Goal: Task Accomplishment & Management: Use online tool/utility

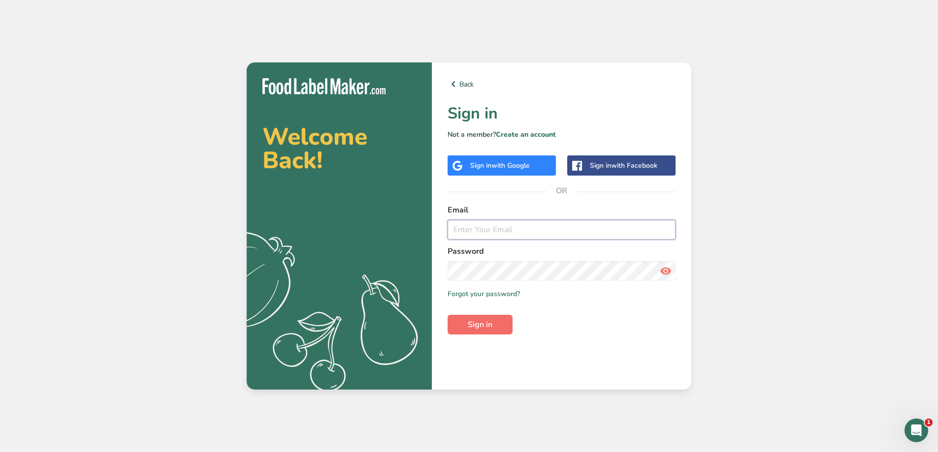
type input "contact@bulkitnutrition.com"
click at [490, 327] on span "Sign in" at bounding box center [480, 325] width 25 height 12
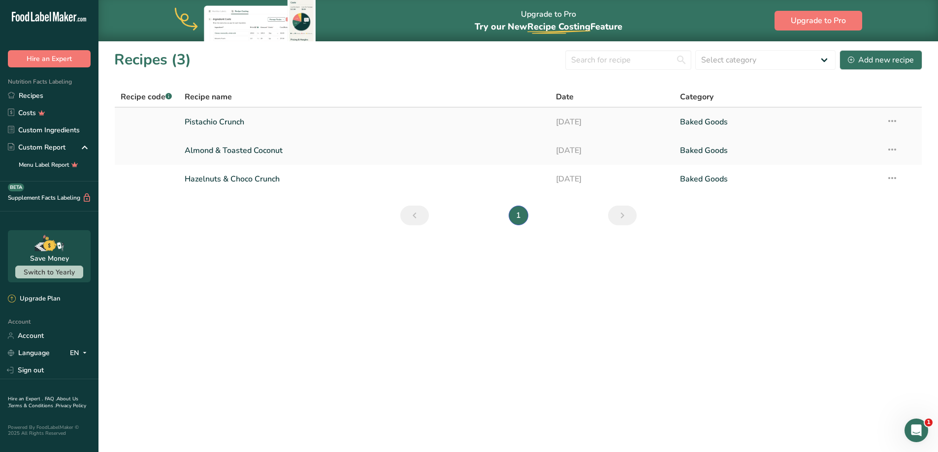
click at [236, 119] on link "Pistachio Crunch" at bounding box center [365, 122] width 360 height 21
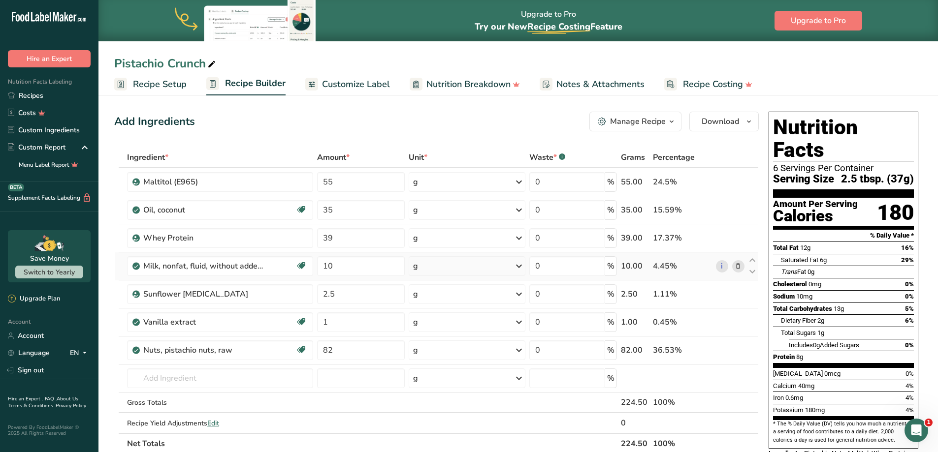
scroll to position [82, 0]
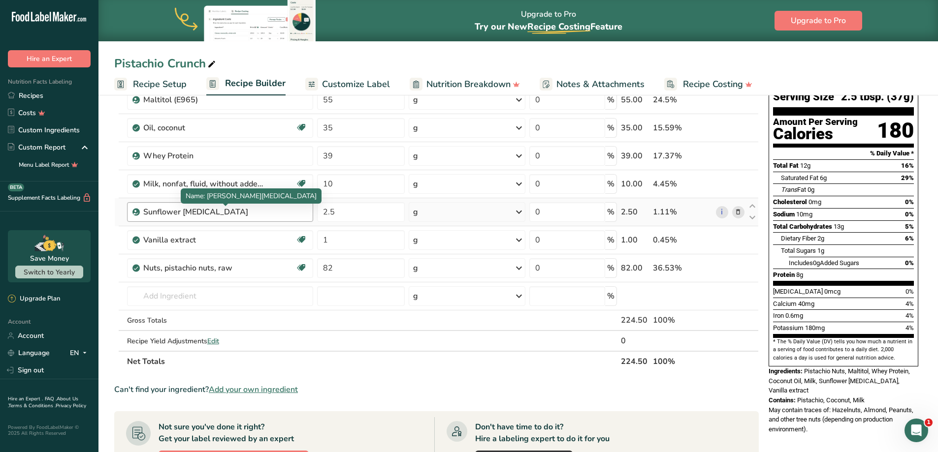
click at [173, 212] on div "Sunflower [MEDICAL_DATA]" at bounding box center [204, 212] width 123 height 12
click at [198, 216] on div "Sunflower [MEDICAL_DATA]" at bounding box center [204, 212] width 123 height 12
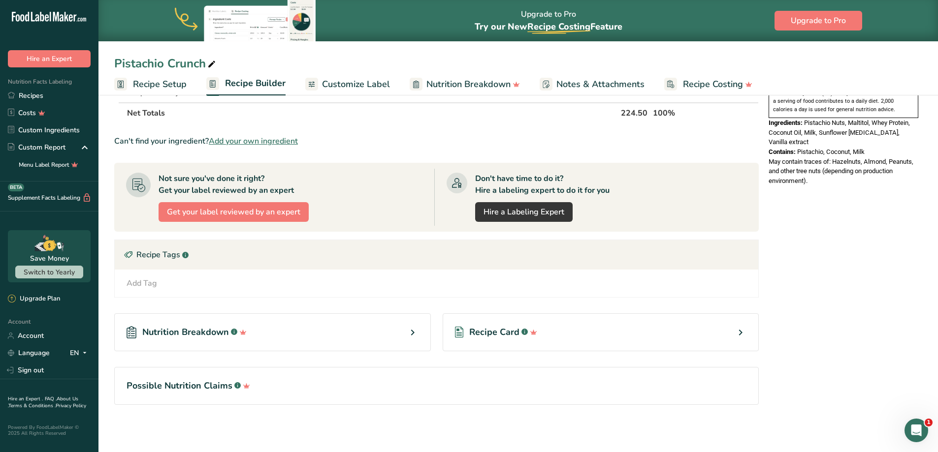
scroll to position [0, 0]
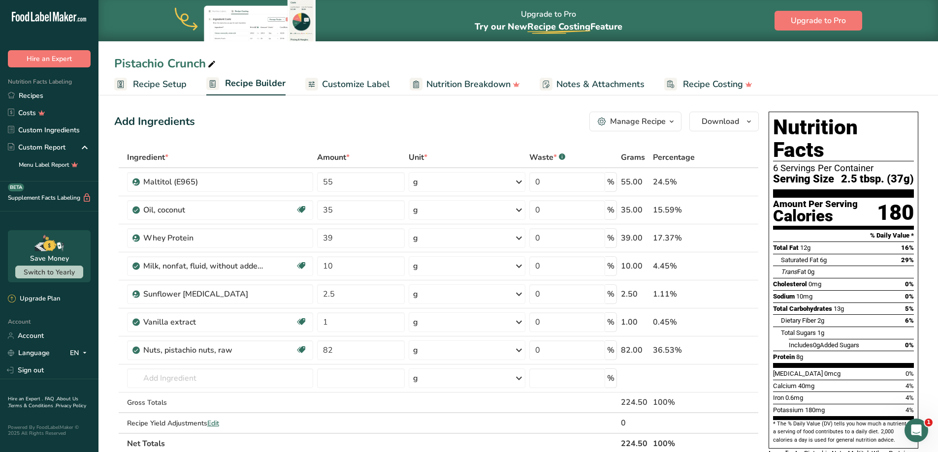
click at [367, 85] on span "Customize Label" at bounding box center [356, 84] width 68 height 13
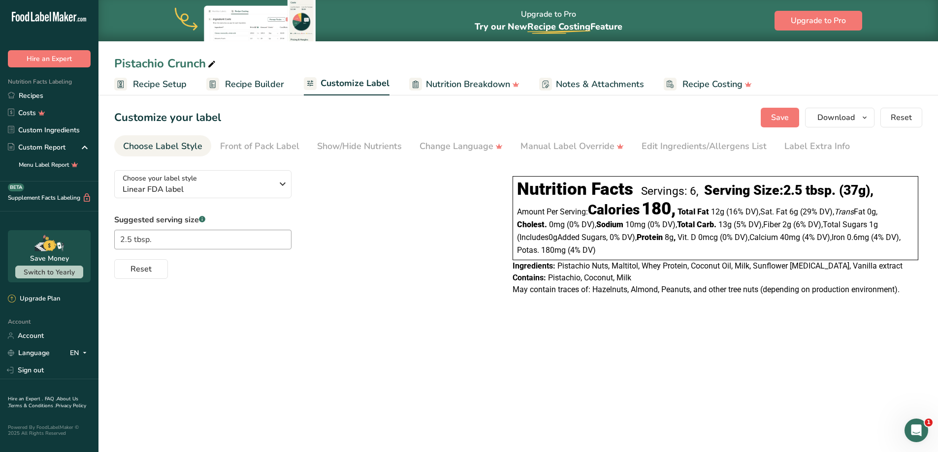
click at [430, 363] on main "Upgrade to Pro Try our New Recipe Costing .a-29{fill:none;stroke-linecap:round;…" at bounding box center [469, 226] width 938 height 452
click at [685, 150] on div "Edit Ingredients/Allergens List" at bounding box center [703, 146] width 125 height 13
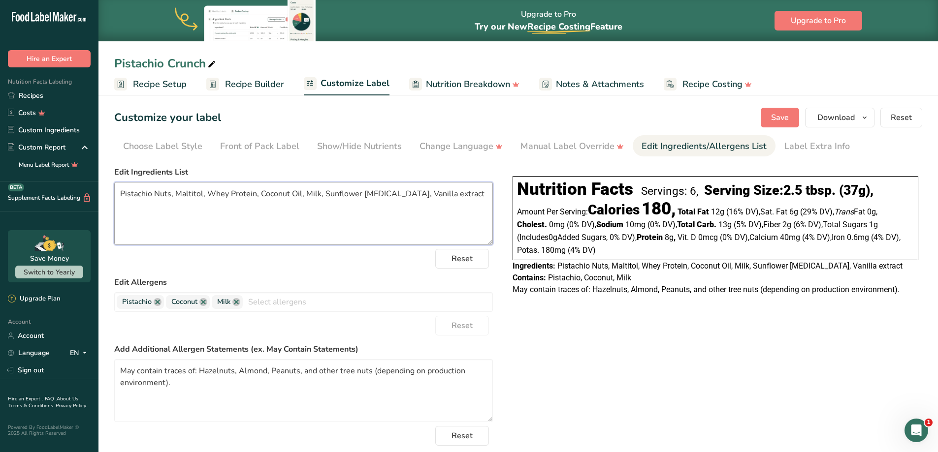
drag, startPoint x: 153, startPoint y: 195, endPoint x: 374, endPoint y: 198, distance: 221.0
click at [374, 198] on textarea "Pistachio Nuts, Maltitol, Whey Protein, Coconut Oil, Milk, Sunflower Lecithin, …" at bounding box center [303, 213] width 378 height 63
click at [400, 198] on textarea "Pistachio Nuts, Maltitol, Whey Protein, Coconut Oil, Milk, Sunflower Lecithin, …" at bounding box center [303, 213] width 378 height 63
click at [458, 197] on textarea "Pistachio Nuts, Maltitol, Whey Protein, Coconut Oil, Milk, Sunflower Lecithin, …" at bounding box center [303, 213] width 378 height 63
click at [219, 402] on textarea "May contain traces of: Hazelnuts, Almond, Peanuts, and other tree nuts (dependi…" at bounding box center [303, 390] width 378 height 63
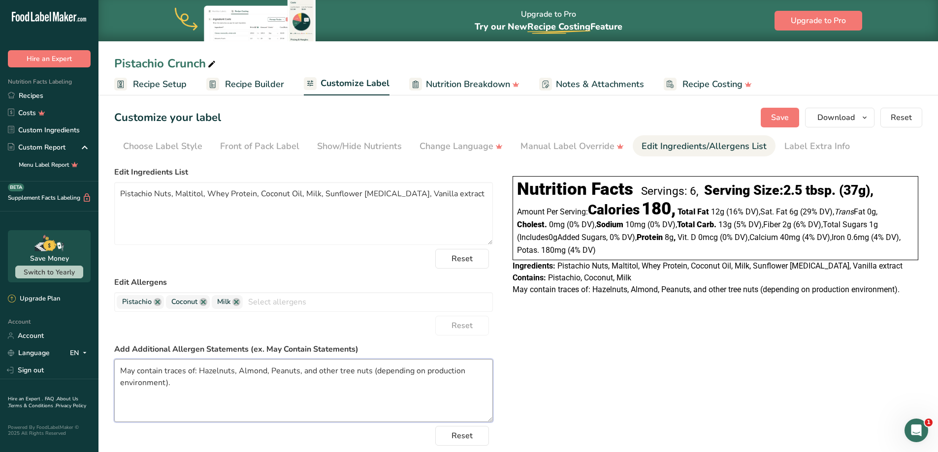
drag, startPoint x: 209, startPoint y: 387, endPoint x: 120, endPoint y: 368, distance: 91.7
click at [120, 368] on textarea "May contain traces of: Hazelnuts, Almond, Peanuts, and other tree nuts (dependi…" at bounding box center [303, 390] width 378 height 63
click at [634, 363] on div "Choose your label style Linear FDA label USA (FDA) Standard FDA label Tabular F…" at bounding box center [518, 328] width 808 height 333
click at [169, 148] on div "Choose Label Style" at bounding box center [162, 146] width 79 height 13
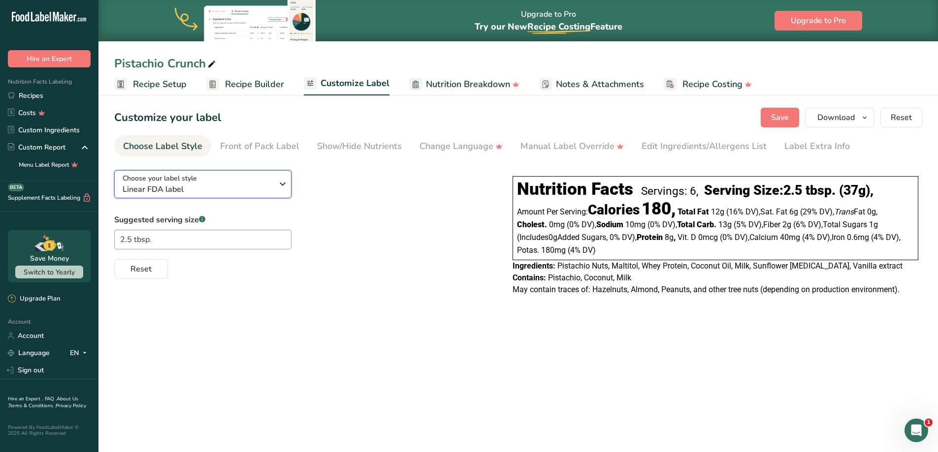
click at [252, 176] on div "Choose your label style Linear FDA label" at bounding box center [198, 184] width 150 height 22
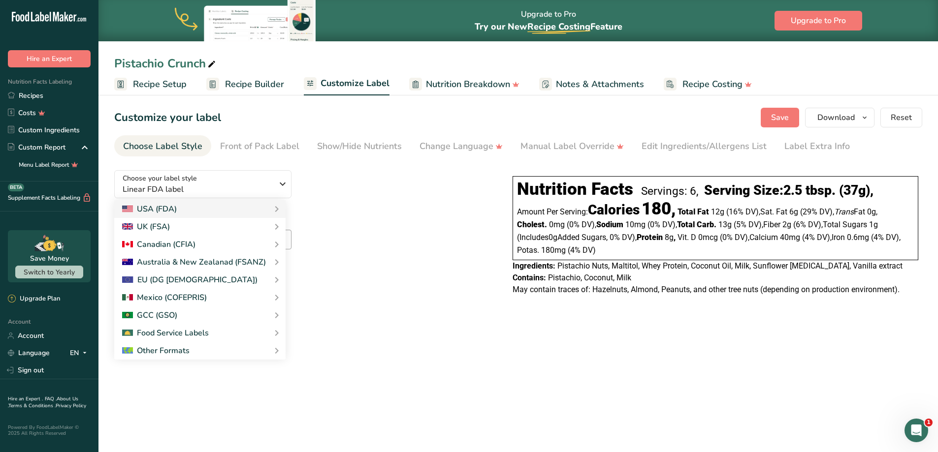
click at [666, 374] on main "Upgrade to Pro Try our New Recipe Costing .a-29{fill:none;stroke-linecap:round;…" at bounding box center [469, 226] width 938 height 452
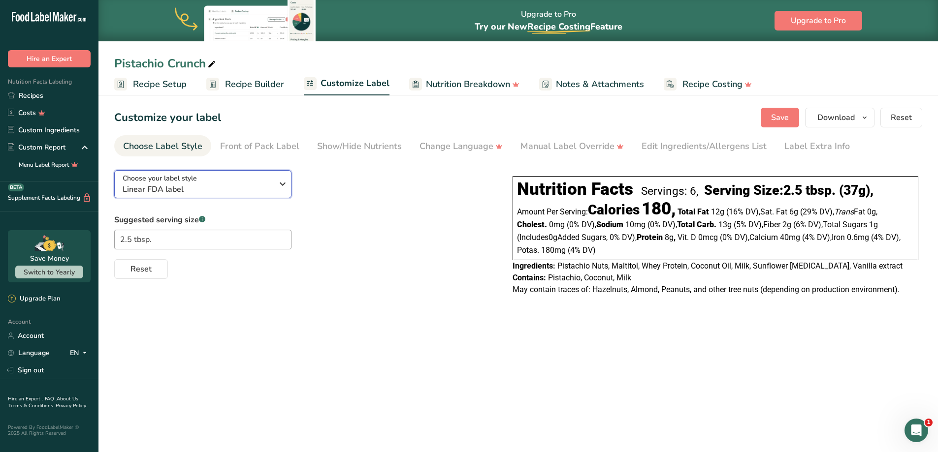
click at [177, 180] on span "Choose your label style" at bounding box center [160, 178] width 74 height 10
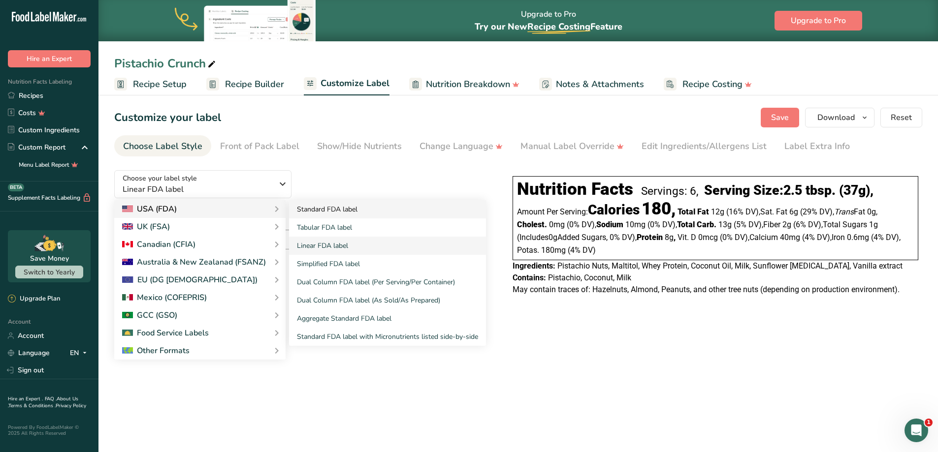
drag, startPoint x: 199, startPoint y: 213, endPoint x: 328, endPoint y: 215, distance: 129.0
click at [199, 214] on div "USA (FDA)" at bounding box center [200, 209] width 156 height 12
click at [334, 211] on link "Standard FDA label" at bounding box center [387, 209] width 197 height 18
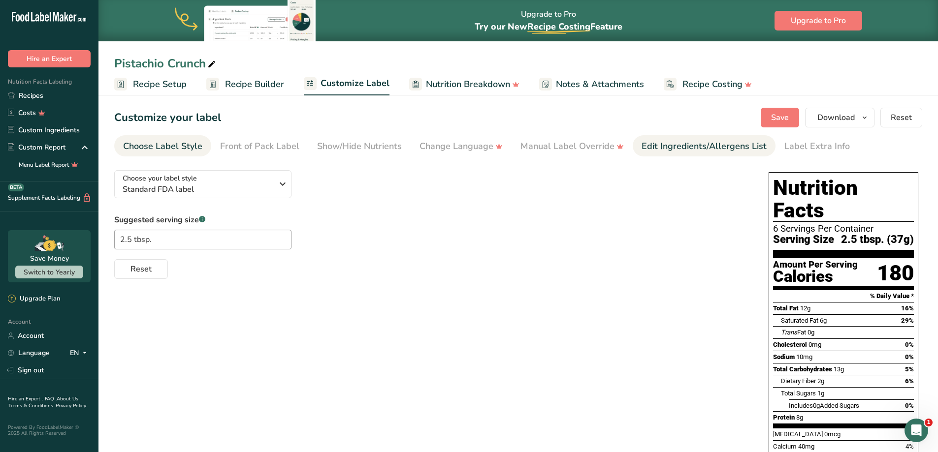
click at [687, 145] on div "Edit Ingredients/Allergens List" at bounding box center [703, 146] width 125 height 13
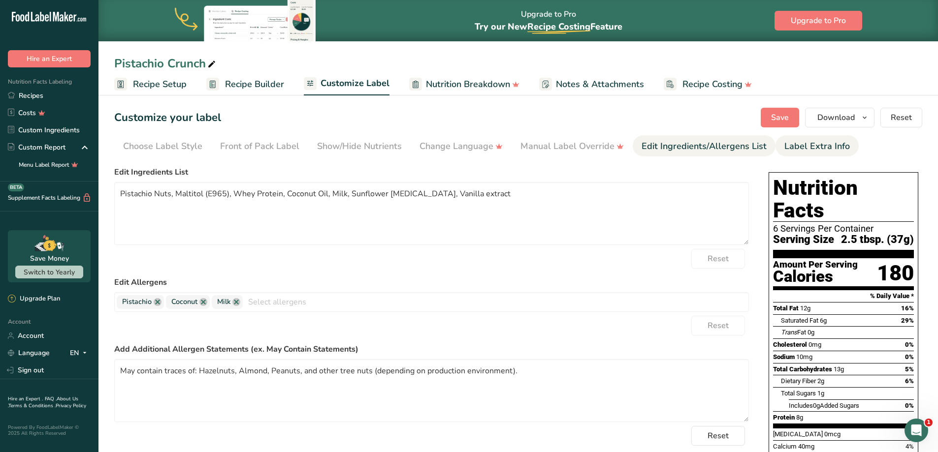
click at [823, 146] on div "Label Extra Info" at bounding box center [816, 146] width 65 height 13
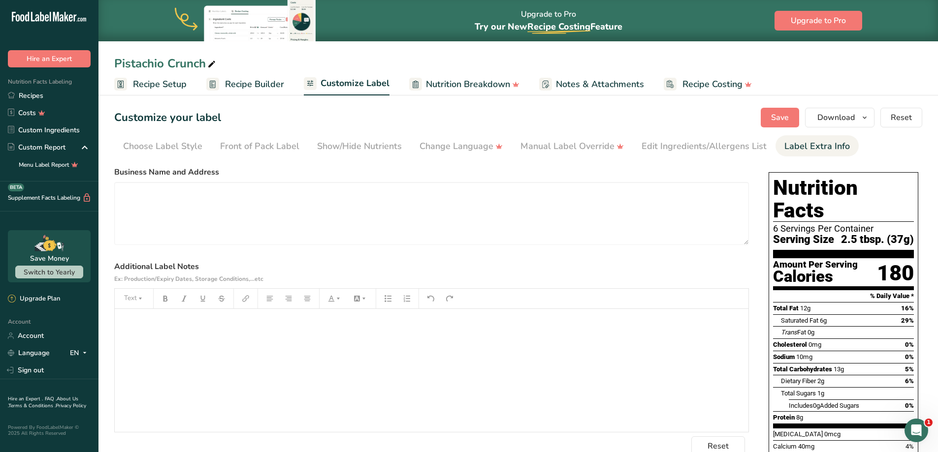
click at [461, 80] on span "Nutrition Breakdown" at bounding box center [468, 84] width 84 height 13
click at [358, 148] on div "Show/Hide Nutrients" at bounding box center [359, 146] width 85 height 13
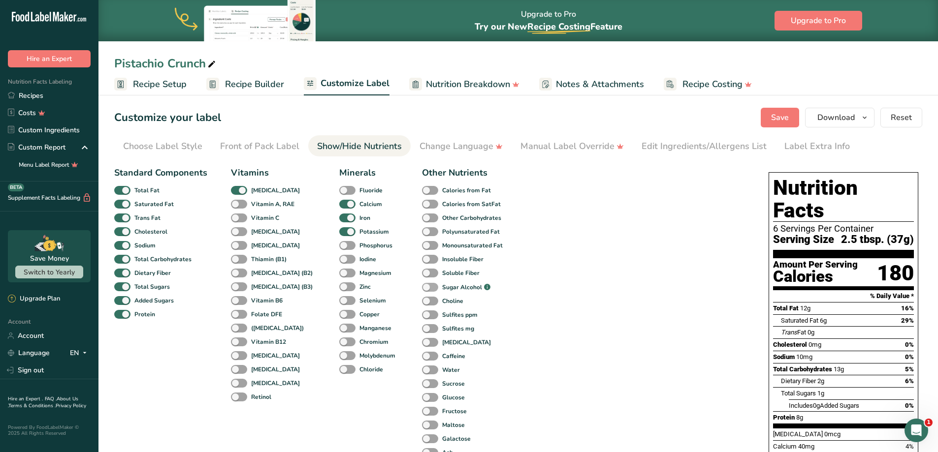
click at [422, 290] on span at bounding box center [430, 287] width 16 height 9
click at [422, 290] on input "Sugar Alcohol .a-a{fill:#347362;}.b-a{fill:#fff;}" at bounding box center [425, 287] width 6 height 6
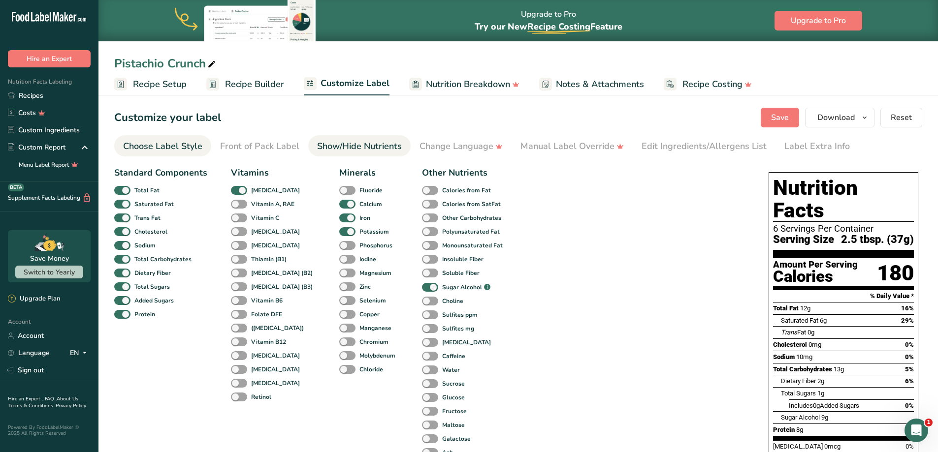
click at [143, 150] on div "Choose Label Style" at bounding box center [162, 146] width 79 height 13
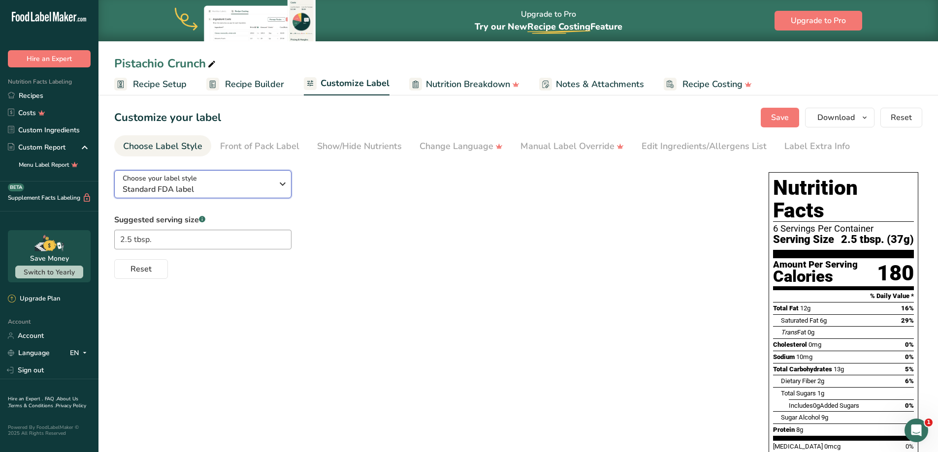
click at [244, 188] on span "Standard FDA label" at bounding box center [198, 190] width 150 height 12
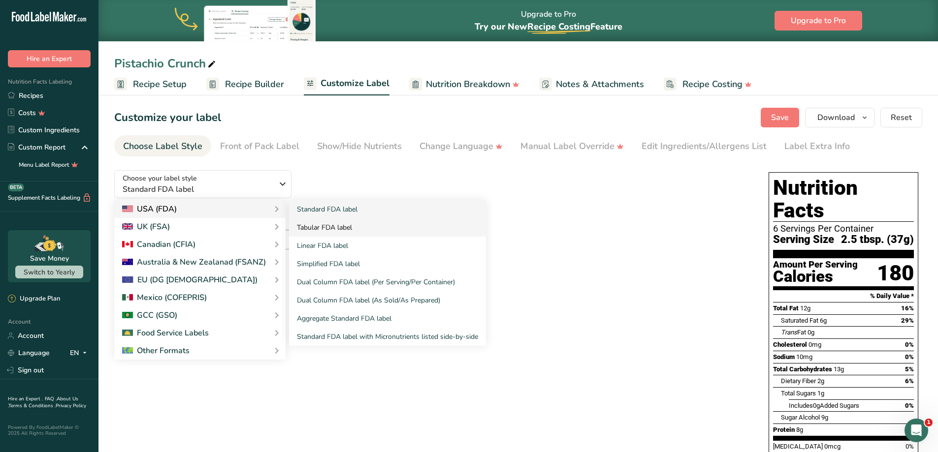
click at [361, 226] on link "Tabular FDA label" at bounding box center [387, 228] width 197 height 18
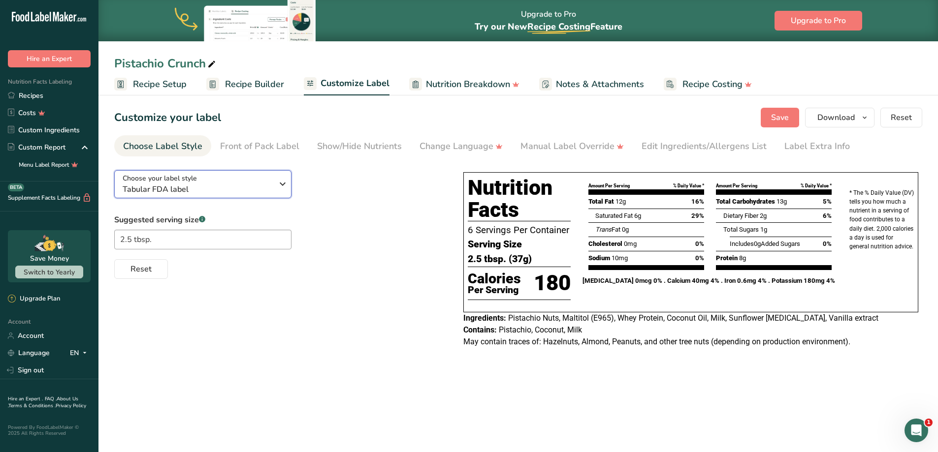
click at [176, 185] on span "Tabular FDA label" at bounding box center [198, 190] width 150 height 12
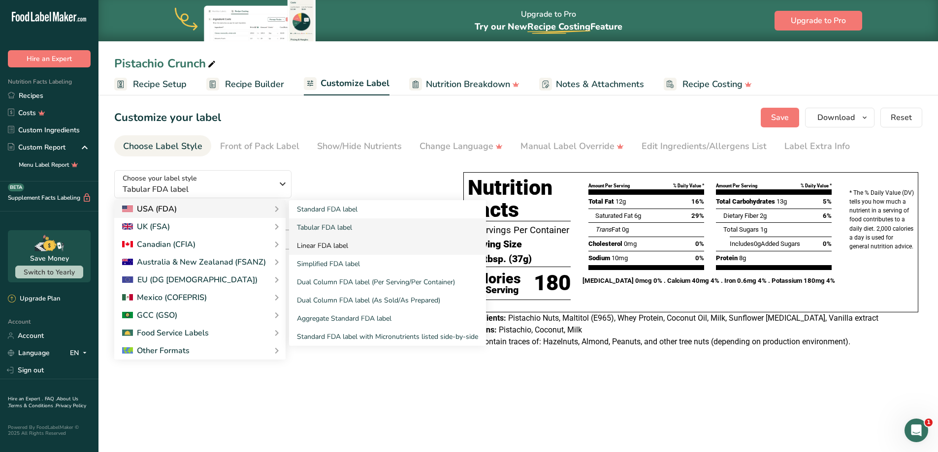
click at [352, 245] on link "Linear FDA label" at bounding box center [387, 246] width 197 height 18
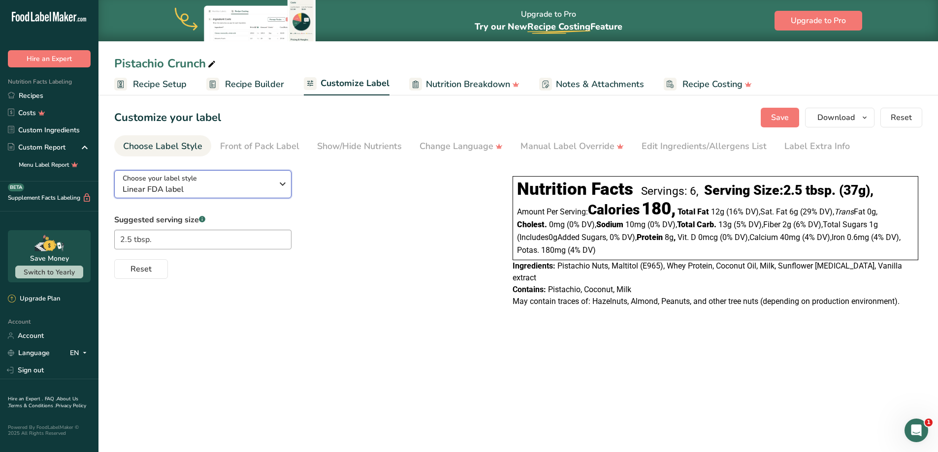
click at [200, 188] on span "Linear FDA label" at bounding box center [198, 190] width 150 height 12
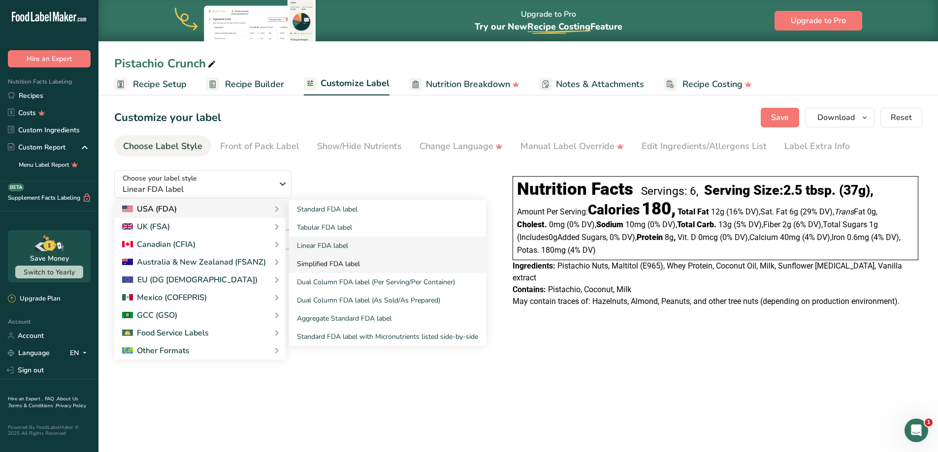
click at [481, 256] on link "Simplified FDA label" at bounding box center [387, 264] width 197 height 18
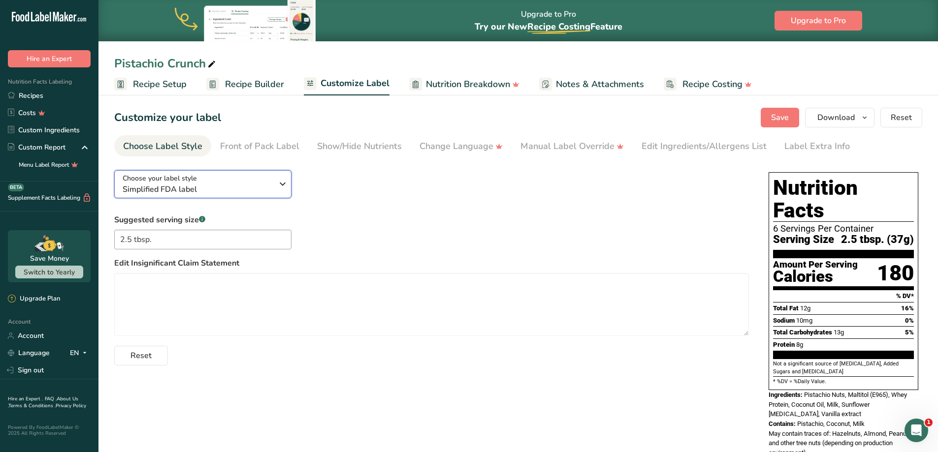
click at [219, 186] on span "Simplified FDA label" at bounding box center [198, 190] width 150 height 12
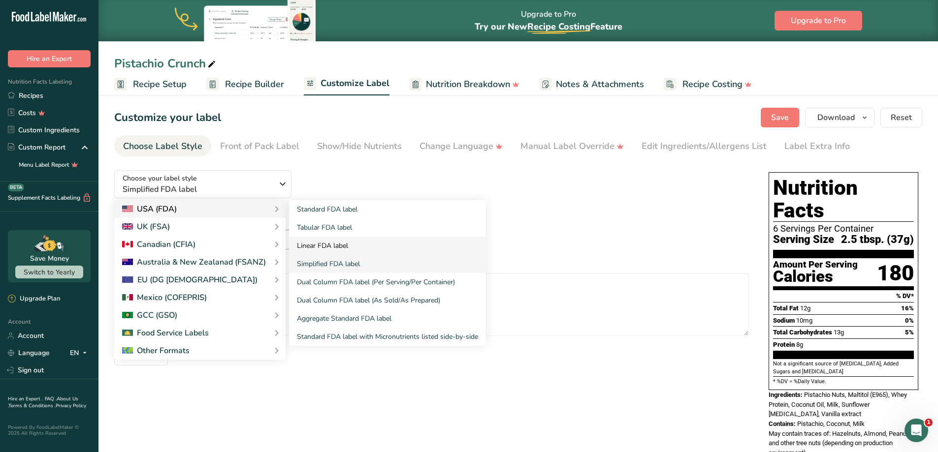
click at [348, 244] on link "Linear FDA label" at bounding box center [387, 246] width 197 height 18
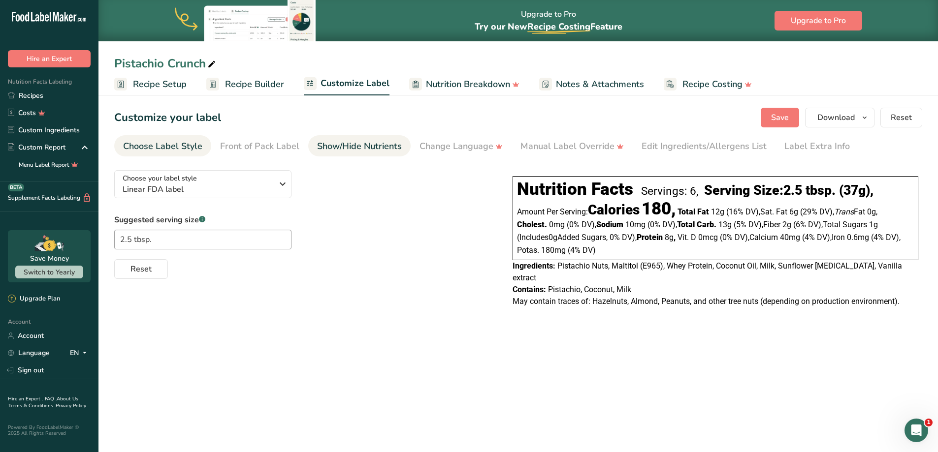
click at [373, 147] on div "Show/Hide Nutrients" at bounding box center [359, 146] width 85 height 13
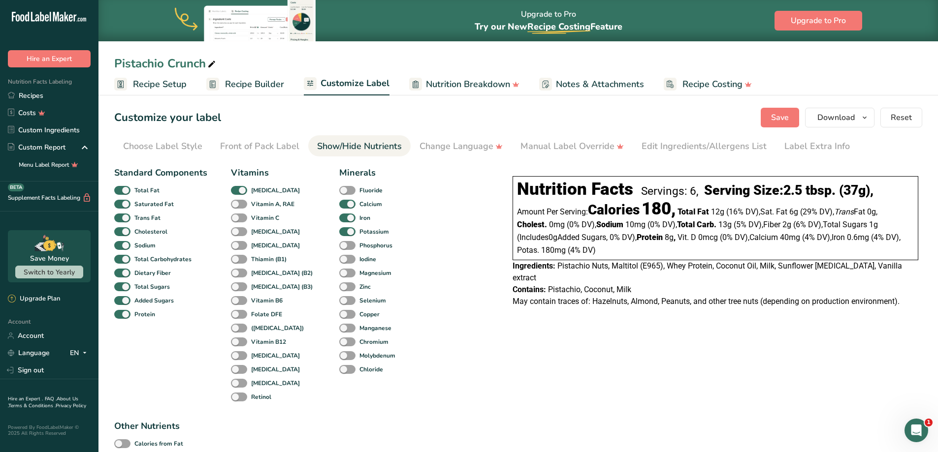
checkbox input "true"
click at [164, 153] on div "Choose Label Style" at bounding box center [162, 146] width 79 height 13
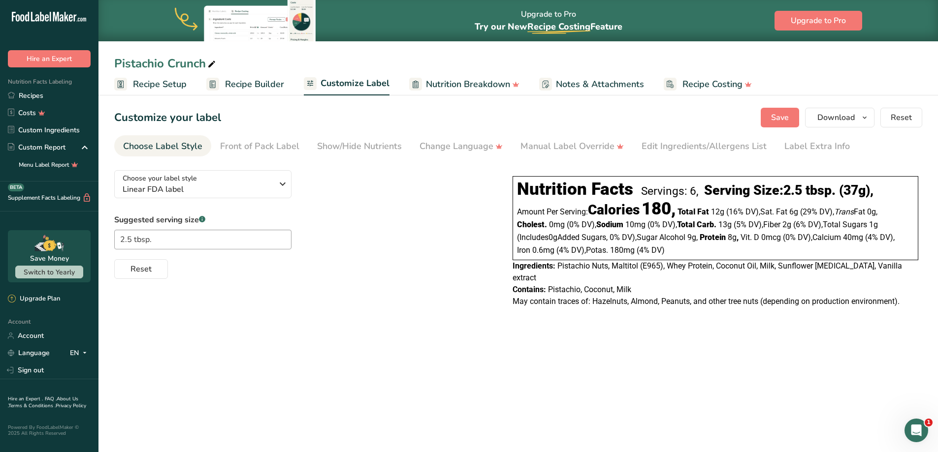
click at [397, 295] on div "Choose your label style Linear FDA label USA (FDA) Standard FDA label Tabular F…" at bounding box center [518, 239] width 808 height 155
click at [280, 151] on div "Front of Pack Label" at bounding box center [259, 146] width 79 height 13
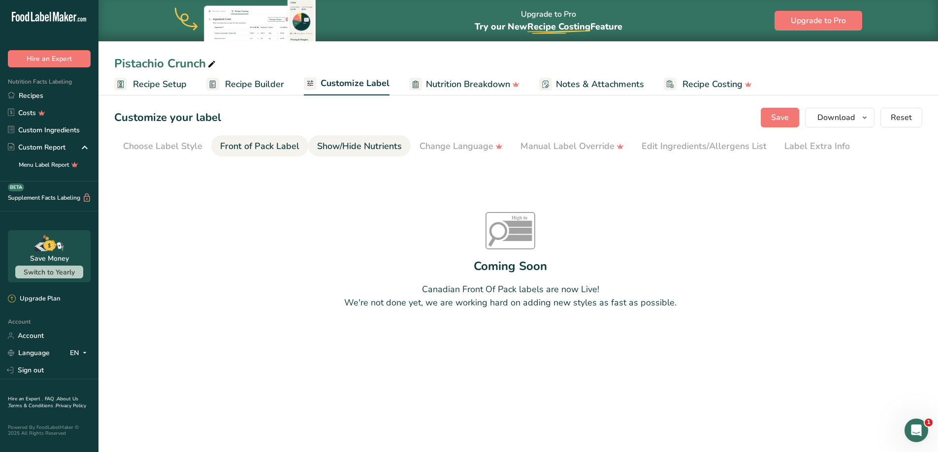
click at [373, 154] on link "Show/Hide Nutrients" at bounding box center [359, 146] width 85 height 22
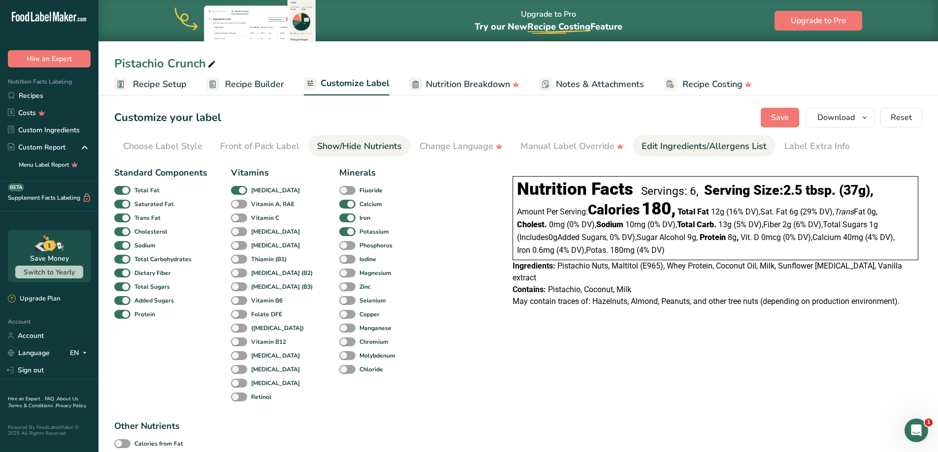
click at [667, 144] on div "Edit Ingredients/Allergens List" at bounding box center [703, 146] width 125 height 13
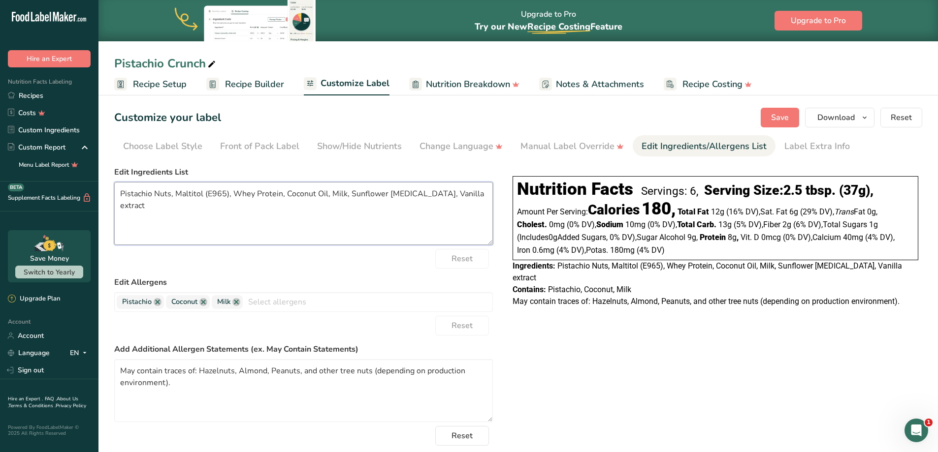
click at [304, 205] on textarea "Pistachio Nuts, Maltitol (E965), Whey Protein, Coconut Oil, Milk, Sunflower Lec…" at bounding box center [303, 213] width 378 height 63
click at [480, 189] on textarea "Pistachio Nuts, Maltitol (E965), Whey Protein, Coconut Oil, Milk, Sunflower Lec…" at bounding box center [303, 213] width 378 height 63
paste textarea ", Whey Protein, Coconut Oil, Milk, Sunflower Lecithin, Vanilla E"
type textarea "Pistachio Nuts, Maltitol, Whey Protein, Coconut Oil, Milk, Sunflower Lecithin, …"
click at [693, 375] on div "Choose your label style Linear FDA label USA (FDA) Standard FDA label Tabular F…" at bounding box center [518, 328] width 808 height 333
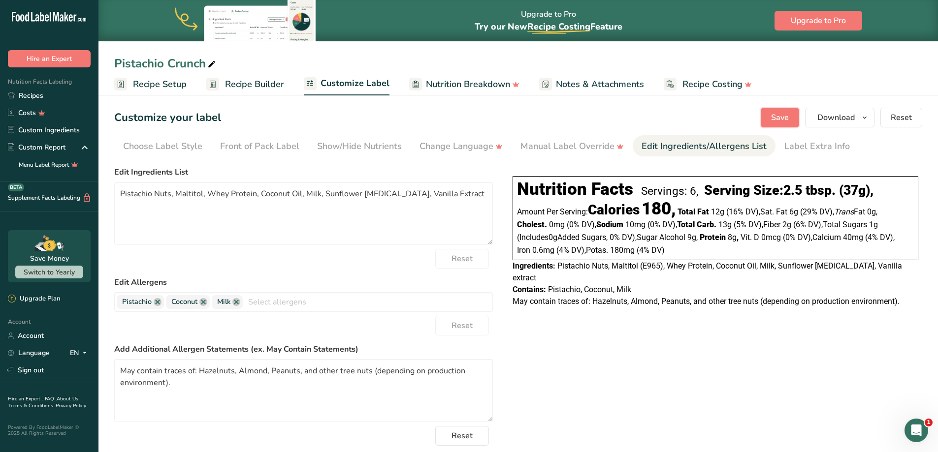
click at [780, 122] on span "Save" at bounding box center [780, 118] width 18 height 12
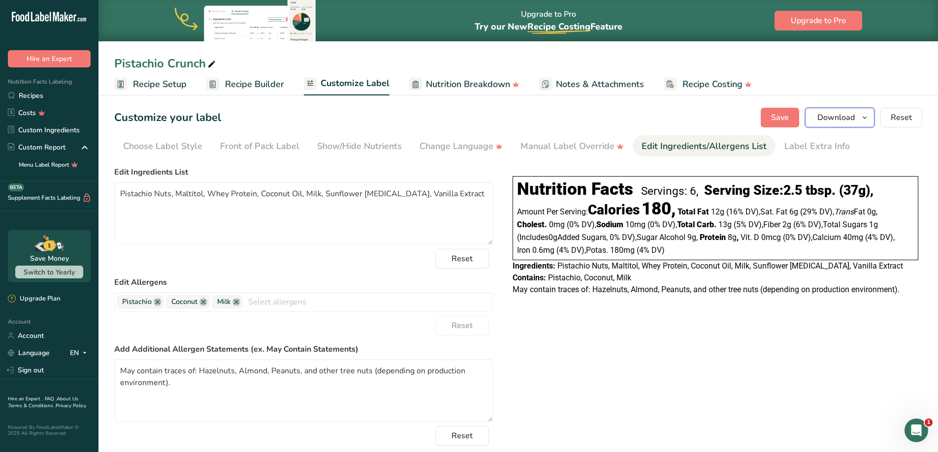
click at [870, 119] on span "button" at bounding box center [864, 118] width 12 height 12
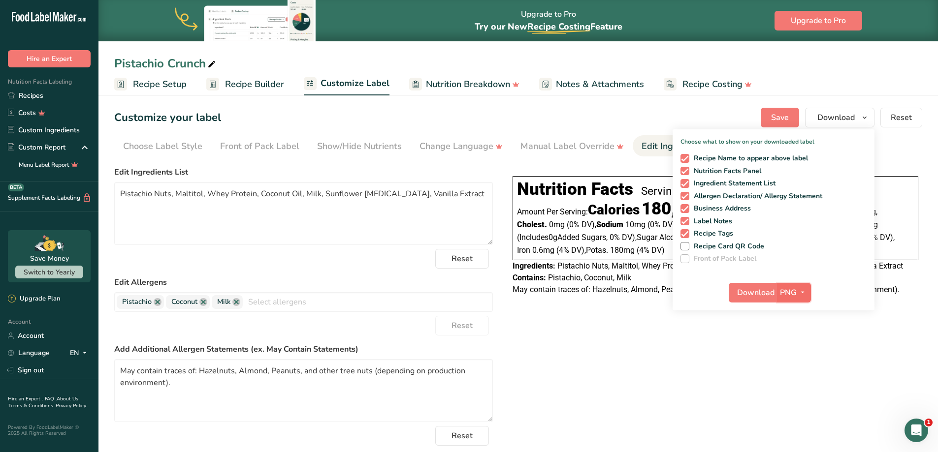
click at [806, 293] on icon "button" at bounding box center [802, 292] width 8 height 12
click at [795, 314] on link "PNG" at bounding box center [794, 313] width 31 height 16
click at [754, 294] on span "Download" at bounding box center [755, 293] width 37 height 12
click at [802, 290] on icon "button" at bounding box center [802, 292] width 8 height 12
click at [795, 363] on link "PDF" at bounding box center [794, 361] width 31 height 16
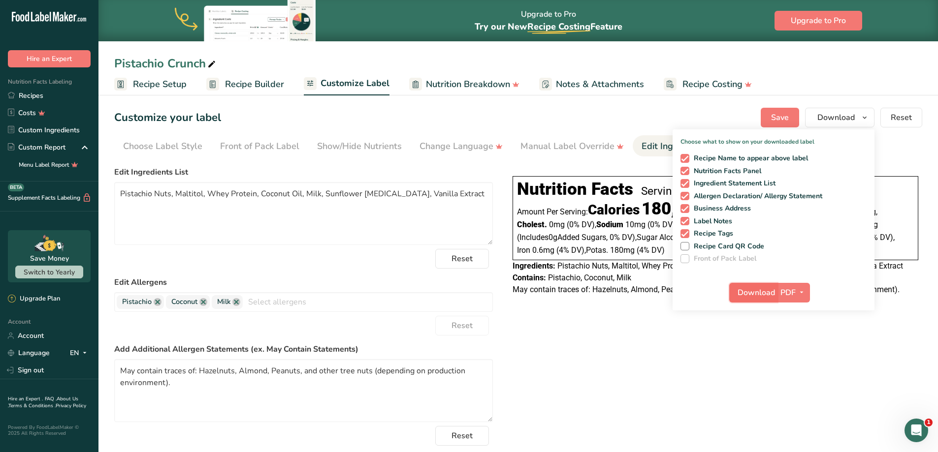
click at [751, 295] on span "Download" at bounding box center [755, 293] width 37 height 12
click at [690, 372] on div "Choose your label style Linear FDA label USA (FDA) Standard FDA label Tabular F…" at bounding box center [518, 328] width 808 height 333
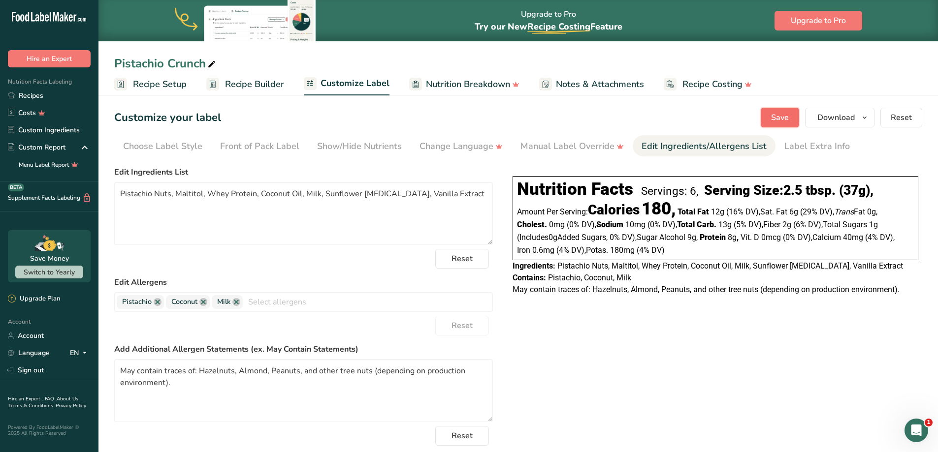
click at [785, 119] on span "Save" at bounding box center [780, 118] width 18 height 12
click at [151, 143] on div "Choose Label Style" at bounding box center [162, 146] width 79 height 13
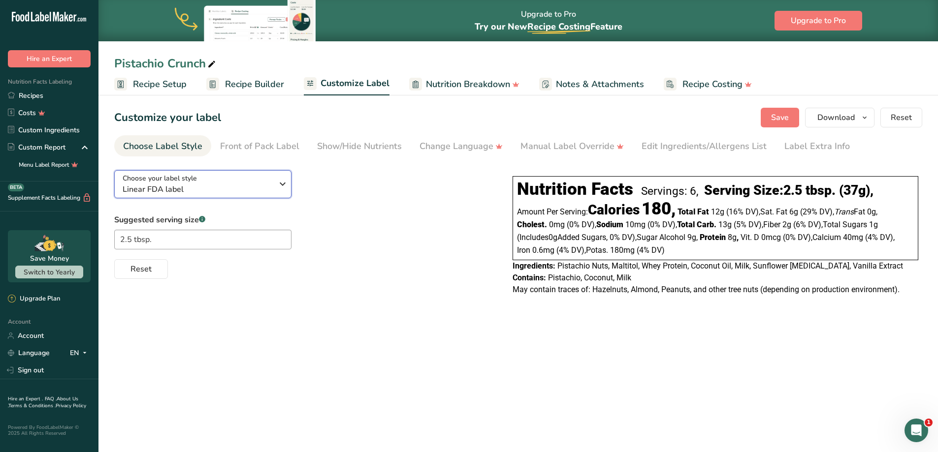
click at [263, 180] on div "Choose your label style Linear FDA label" at bounding box center [198, 184] width 150 height 22
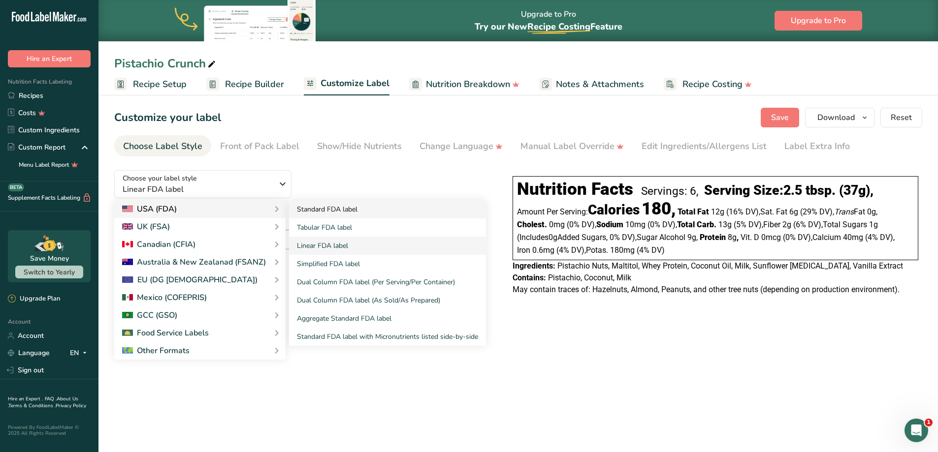
click at [308, 209] on link "Standard FDA label" at bounding box center [387, 209] width 197 height 18
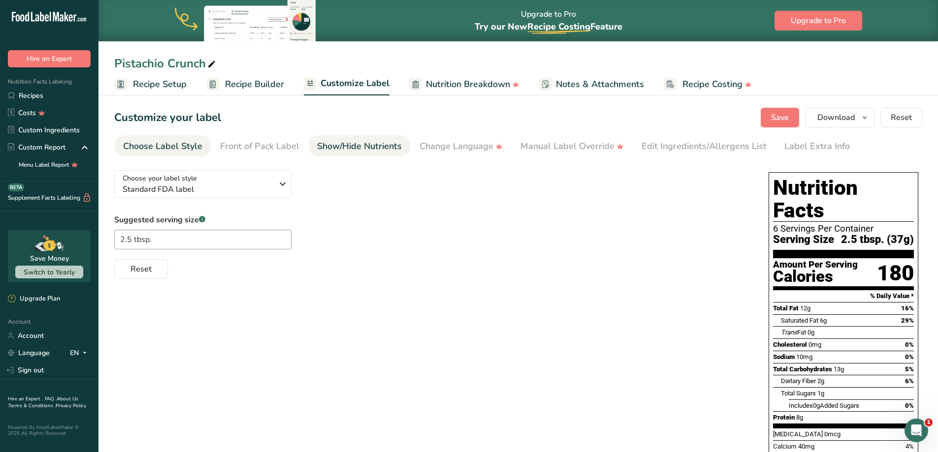
click at [368, 150] on div "Show/Hide Nutrients" at bounding box center [359, 146] width 85 height 13
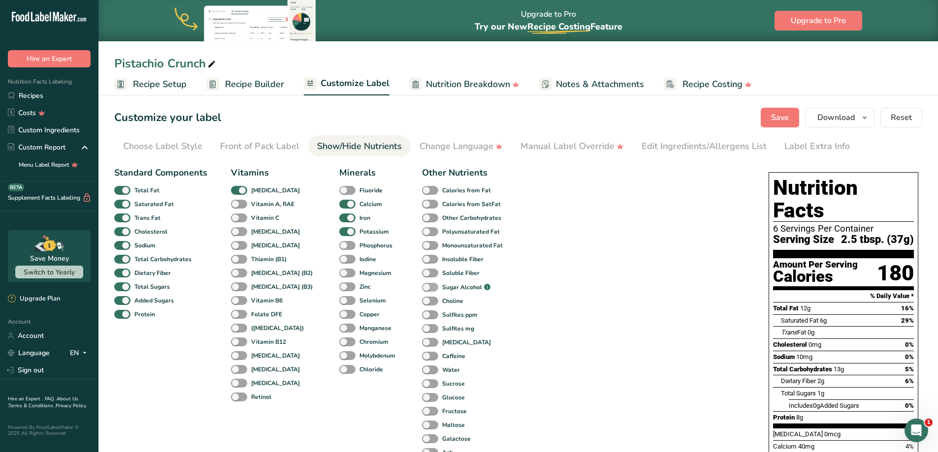
click at [422, 287] on span at bounding box center [430, 287] width 16 height 9
click at [422, 287] on input "Sugar Alcohol .a-a{fill:#347362;}.b-a{fill:#fff;}" at bounding box center [425, 287] width 6 height 6
checkbox input "true"
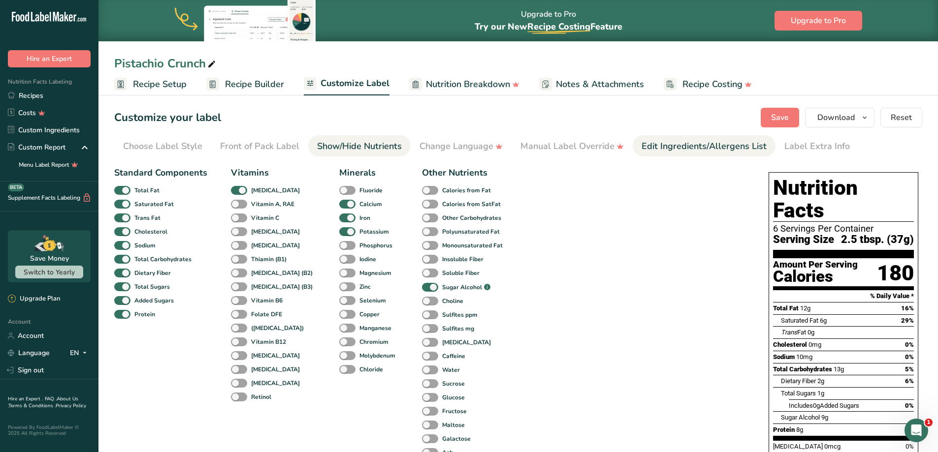
drag, startPoint x: 692, startPoint y: 143, endPoint x: 717, endPoint y: 152, distance: 26.2
click at [693, 143] on div "Edit Ingredients/Allergens List" at bounding box center [703, 146] width 125 height 13
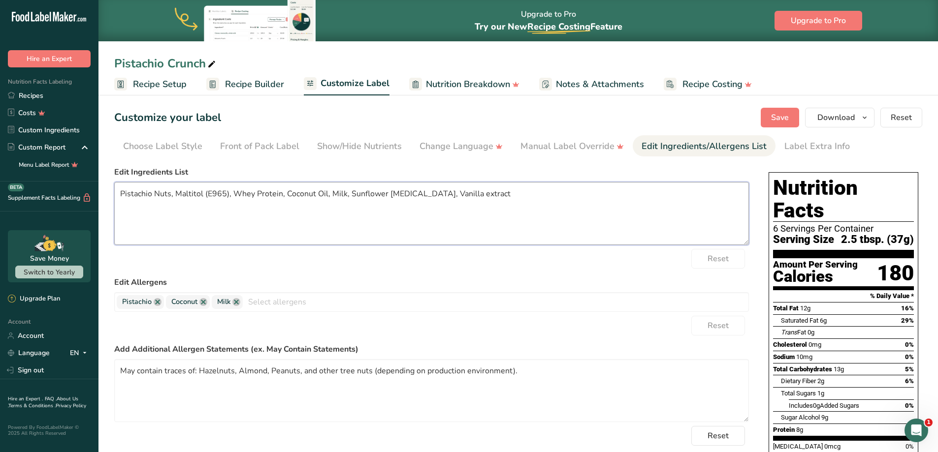
click at [480, 189] on textarea "Pistachio Nuts, Maltitol (E965), Whey Protein, Coconut Oil, Milk, Sunflower Lec…" at bounding box center [431, 213] width 634 height 63
paste textarea ", Whey Protein, Coconut Oil, Milk, Sunflower Lecithin, Vanilla E"
type textarea "Pistachio Nuts, Maltitol, Whey Protein, Coconut Oil, Milk, Sunflower Lecithin, …"
click at [567, 172] on label "Edit Ingredients List" at bounding box center [431, 172] width 634 height 12
click at [779, 116] on span "Save" at bounding box center [780, 118] width 18 height 12
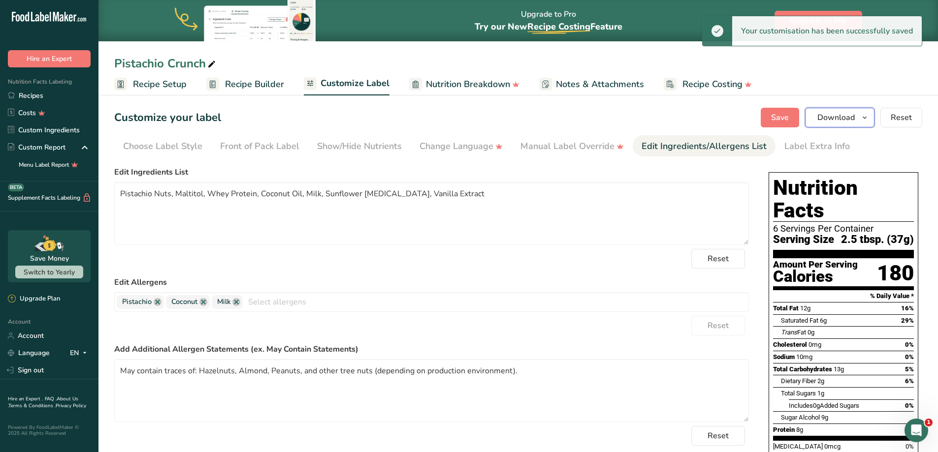
click at [866, 117] on icon "button" at bounding box center [864, 118] width 8 height 12
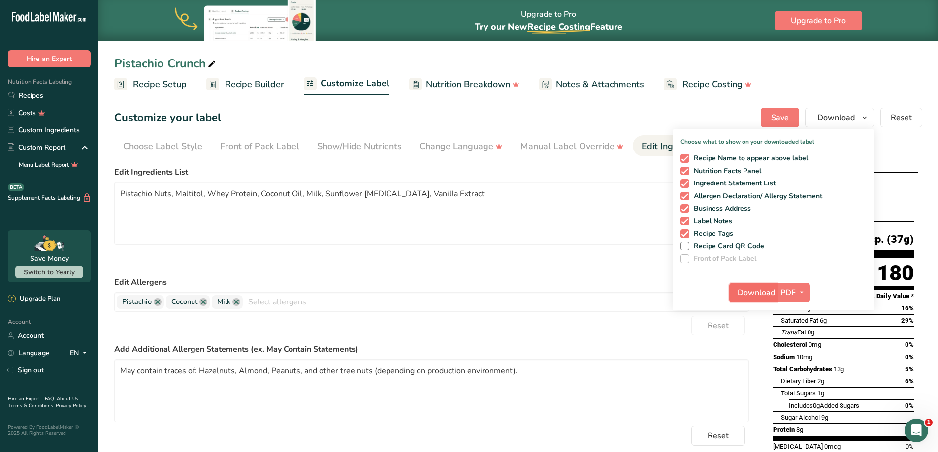
click at [759, 294] on span "Download" at bounding box center [755, 293] width 37 height 12
click at [799, 292] on icon "button" at bounding box center [801, 292] width 8 height 12
click at [796, 362] on link "PDF" at bounding box center [793, 361] width 31 height 16
click at [761, 293] on span "Download" at bounding box center [755, 293] width 37 height 12
click at [548, 112] on div "Customize your label Save Download Choose what to show on your downloaded label…" at bounding box center [518, 118] width 808 height 20
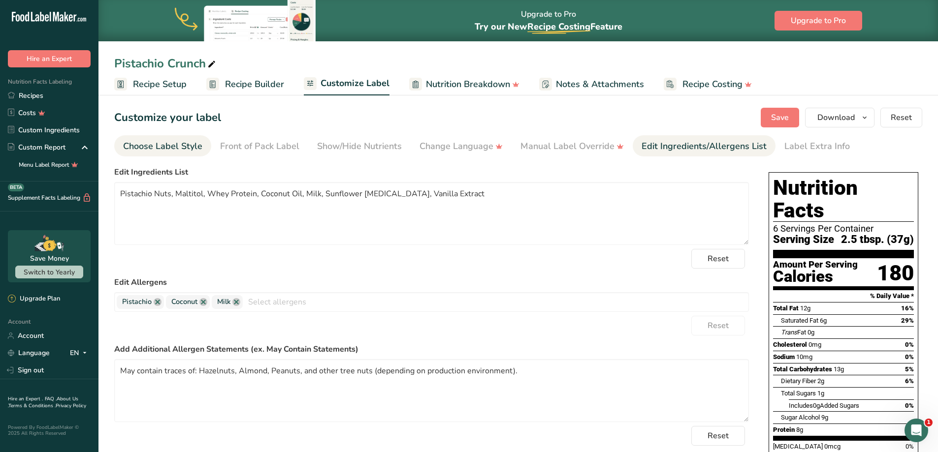
click at [186, 148] on div "Choose Label Style" at bounding box center [162, 146] width 79 height 13
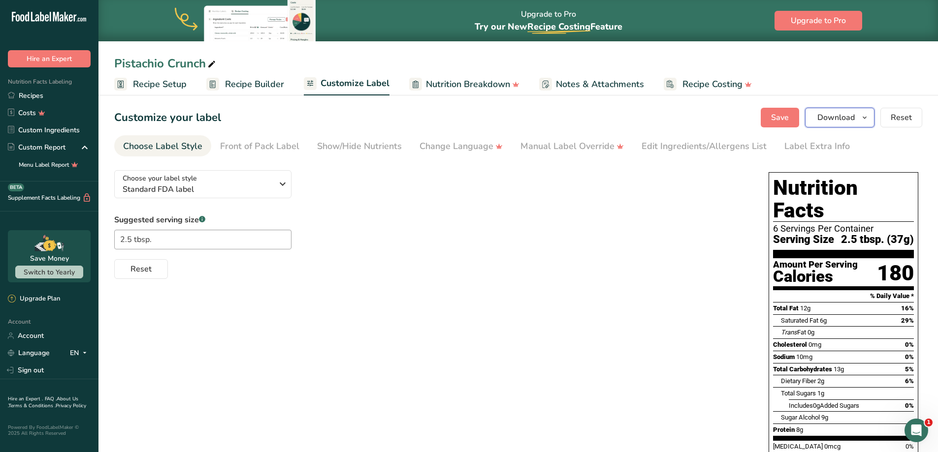
click at [870, 114] on span "button" at bounding box center [864, 118] width 12 height 12
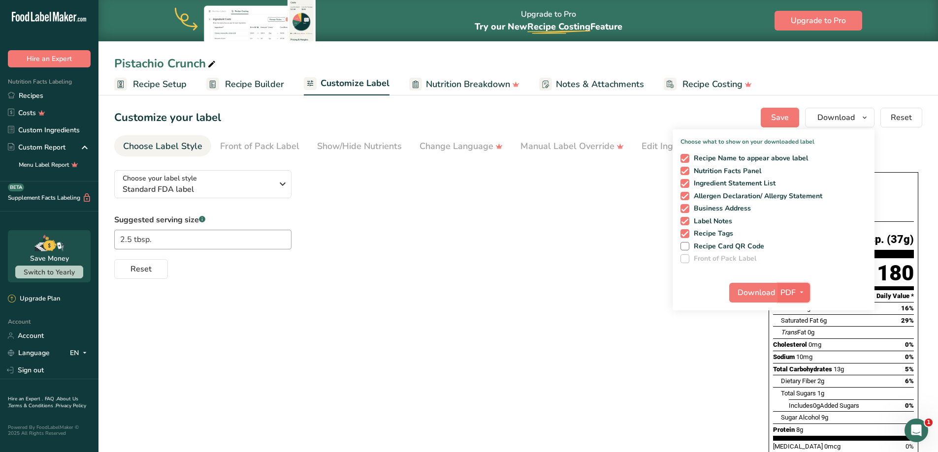
click at [800, 296] on icon "button" at bounding box center [801, 292] width 8 height 12
click at [787, 309] on link "PNG" at bounding box center [793, 313] width 31 height 16
click at [762, 296] on span "Download" at bounding box center [755, 293] width 37 height 12
click at [440, 416] on div "Choose your label style Standard FDA label USA (FDA) Standard FDA label Tabular…" at bounding box center [518, 380] width 808 height 437
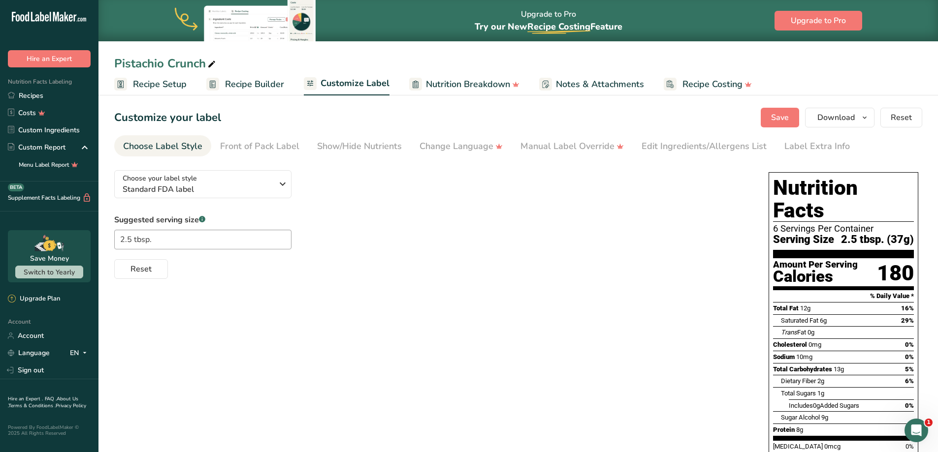
click at [186, 148] on div "Choose Label Style" at bounding box center [162, 146] width 79 height 13
click at [166, 145] on div "Choose Label Style" at bounding box center [162, 146] width 79 height 13
click at [275, 181] on div "Choose your label style Standard FDA label" at bounding box center [201, 184] width 157 height 22
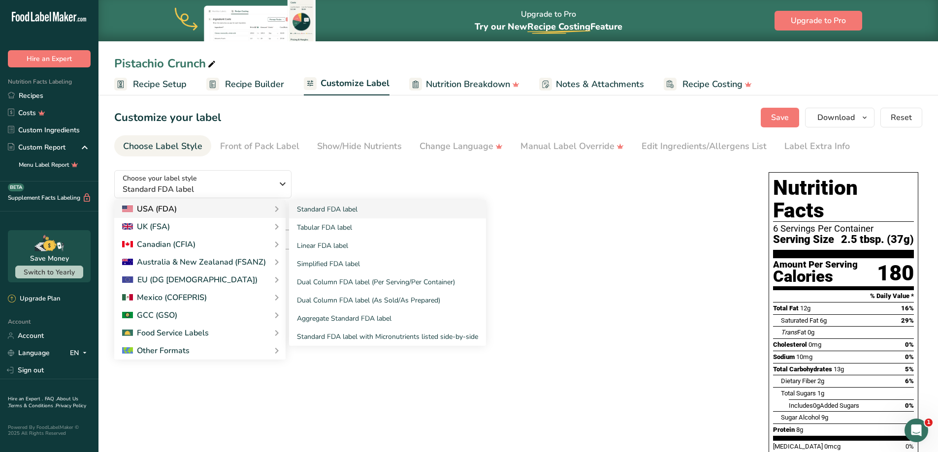
click at [191, 210] on div "USA (FDA)" at bounding box center [200, 209] width 156 height 12
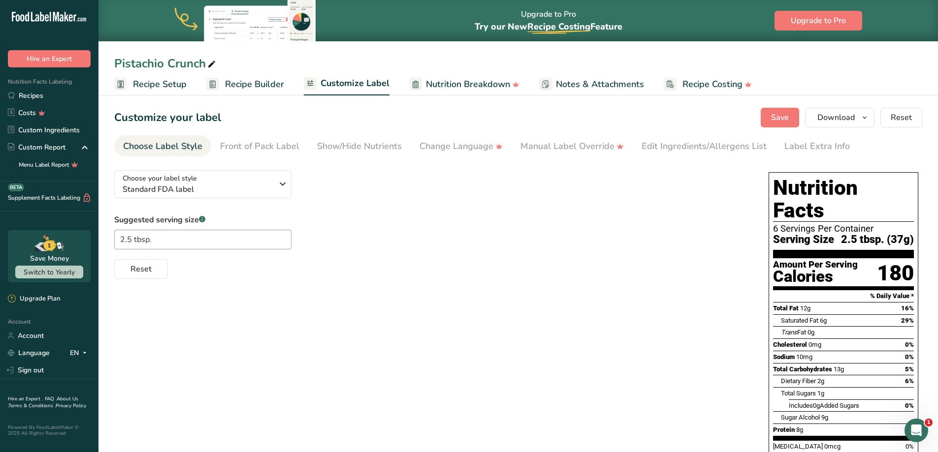
click at [596, 257] on div "Reset" at bounding box center [431, 267] width 634 height 24
click at [234, 184] on span "Standard FDA label" at bounding box center [198, 190] width 150 height 12
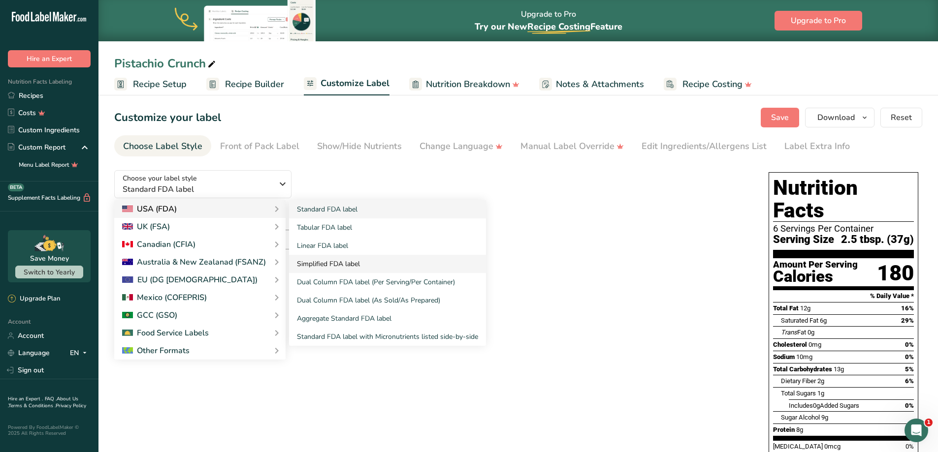
click at [342, 266] on link "Simplified FDA label" at bounding box center [387, 264] width 197 height 18
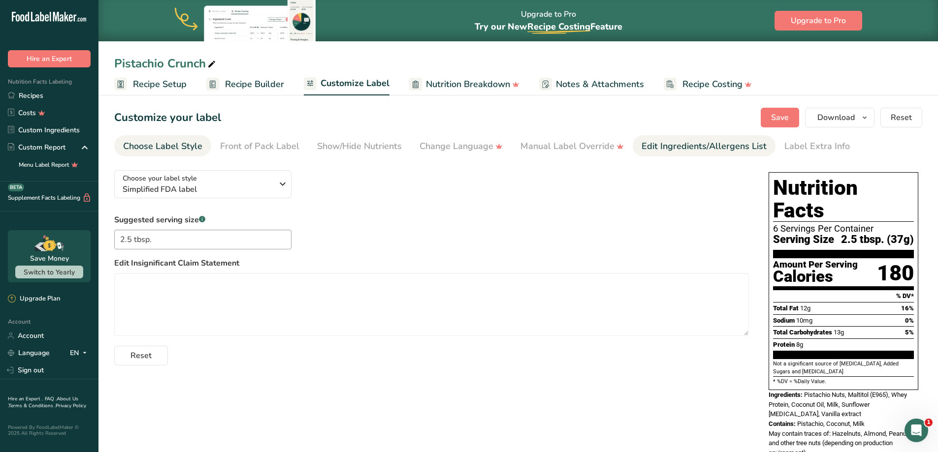
click at [675, 150] on div "Edit Ingredients/Allergens List" at bounding box center [703, 146] width 125 height 13
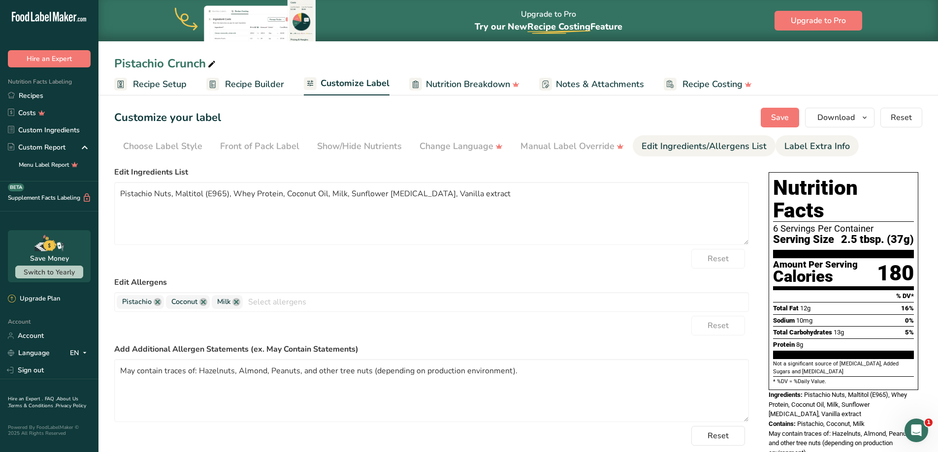
click at [815, 146] on div "Label Extra Info" at bounding box center [816, 146] width 65 height 13
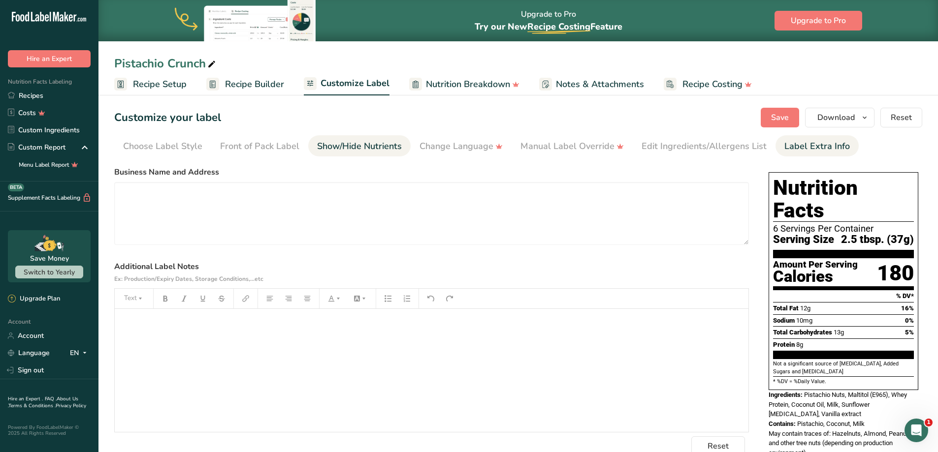
click at [344, 142] on div "Show/Hide Nutrients" at bounding box center [359, 146] width 85 height 13
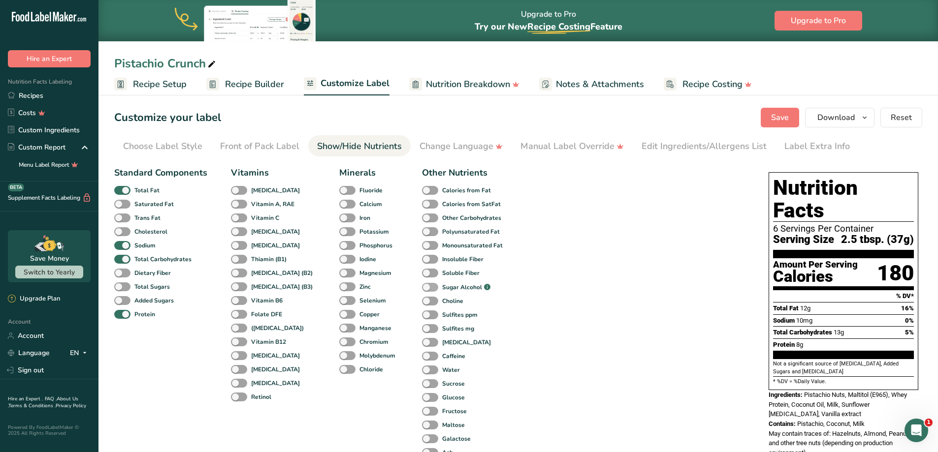
click at [422, 287] on span at bounding box center [430, 287] width 16 height 9
click at [422, 287] on input "Sugar Alcohol .a-a{fill:#347362;}.b-a{fill:#fff;}" at bounding box center [425, 287] width 6 height 6
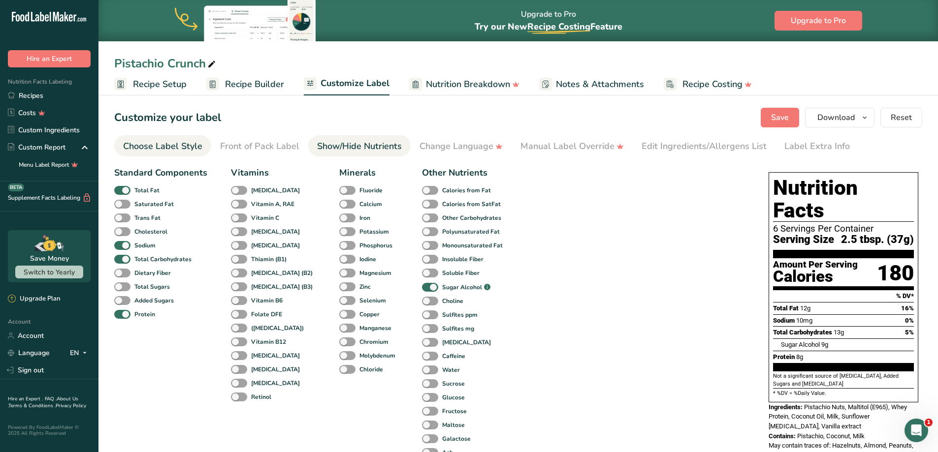
click at [181, 146] on div "Choose Label Style" at bounding box center [162, 146] width 79 height 13
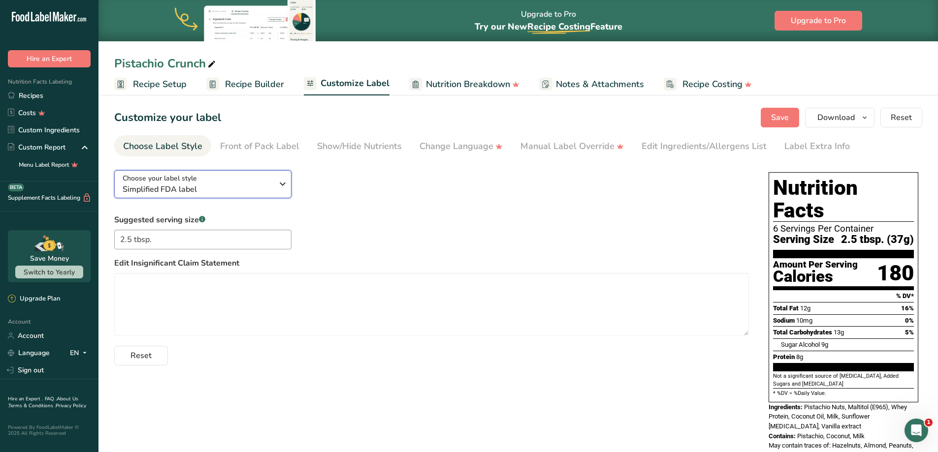
click at [214, 184] on span "Simplified FDA label" at bounding box center [198, 190] width 150 height 12
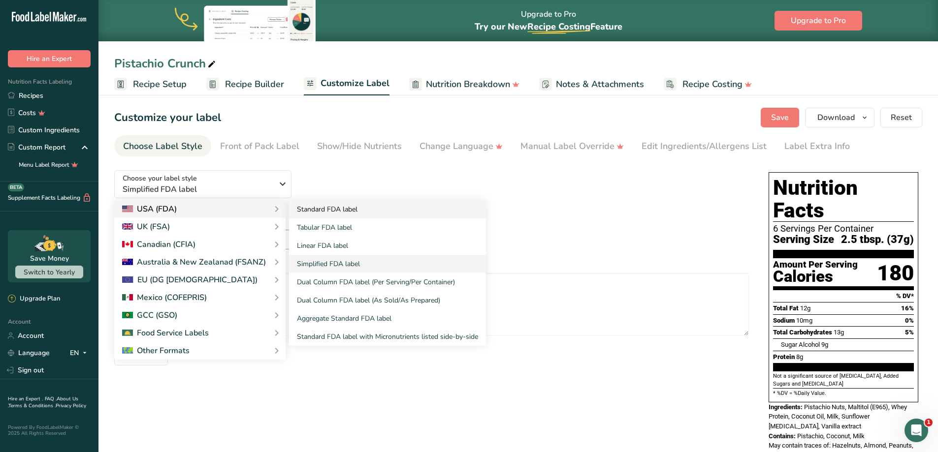
click at [355, 209] on link "Standard FDA label" at bounding box center [387, 209] width 197 height 18
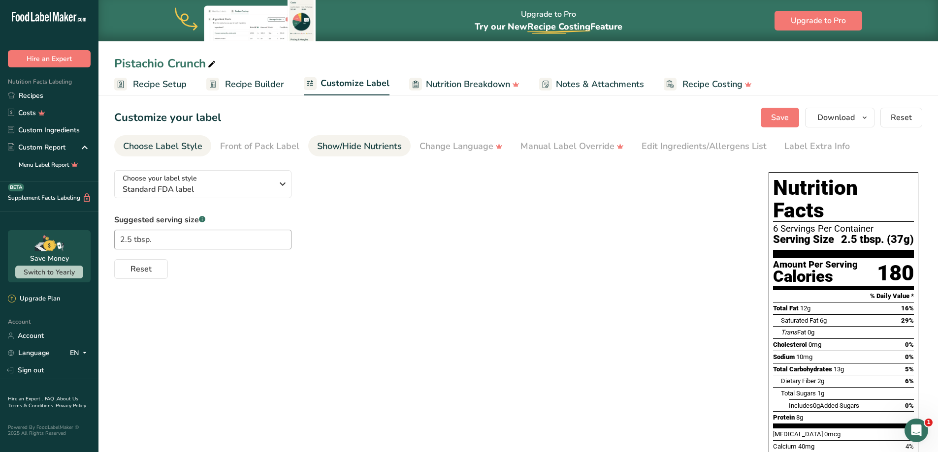
click at [336, 151] on div "Show/Hide Nutrients" at bounding box center [359, 146] width 85 height 13
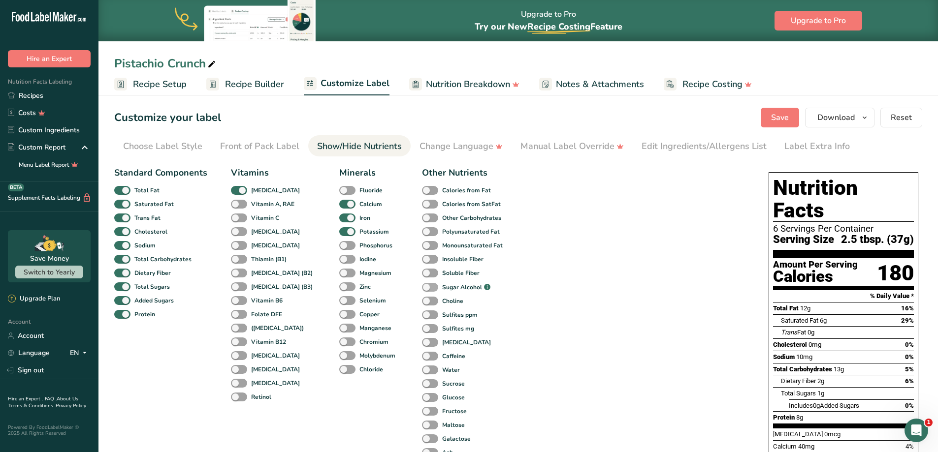
click at [422, 287] on span at bounding box center [430, 287] width 16 height 9
click at [422, 287] on input "Sugar Alcohol .a-a{fill:#347362;}.b-a{fill:#fff;}" at bounding box center [425, 287] width 6 height 6
checkbox input "true"
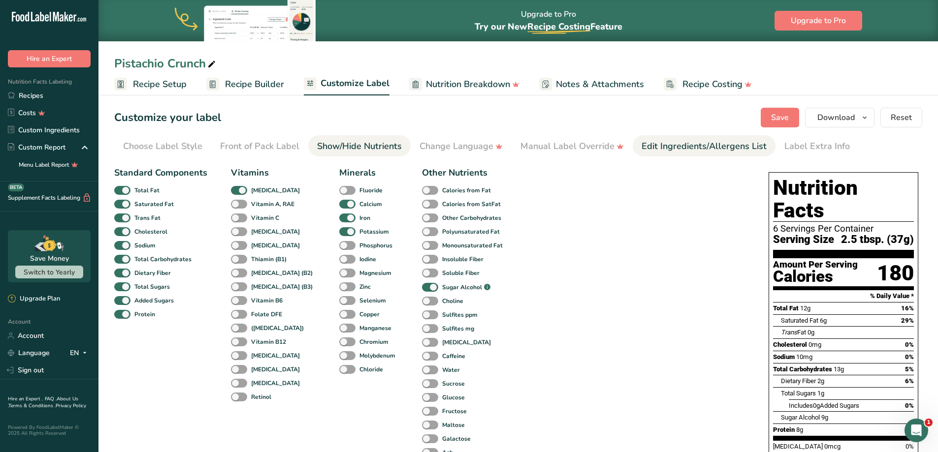
click at [663, 148] on div "Edit Ingredients/Allergens List" at bounding box center [703, 146] width 125 height 13
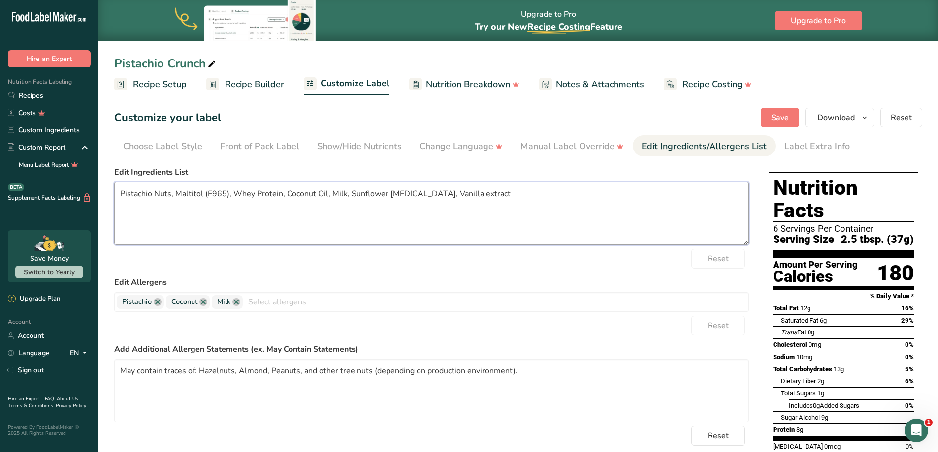
click at [556, 192] on textarea "Pistachio Nuts, Maltitol (E965), Whey Protein, Coconut Oil, Milk, Sunflower Lec…" at bounding box center [431, 213] width 634 height 63
paste textarea ", Maltitol, Whey Protein, Coconut Oil, Skim Milk Powder, Sunflower Lecithin, Va…"
click at [545, 173] on label "Edit Ingredients List" at bounding box center [431, 172] width 634 height 12
click at [515, 197] on textarea "Pistachio, Maltitol, Whey Protein, Coconut Oil, Skim Milk Powder, Sunflower Lec…" at bounding box center [431, 213] width 634 height 63
click at [772, 112] on span "Save" at bounding box center [780, 118] width 18 height 12
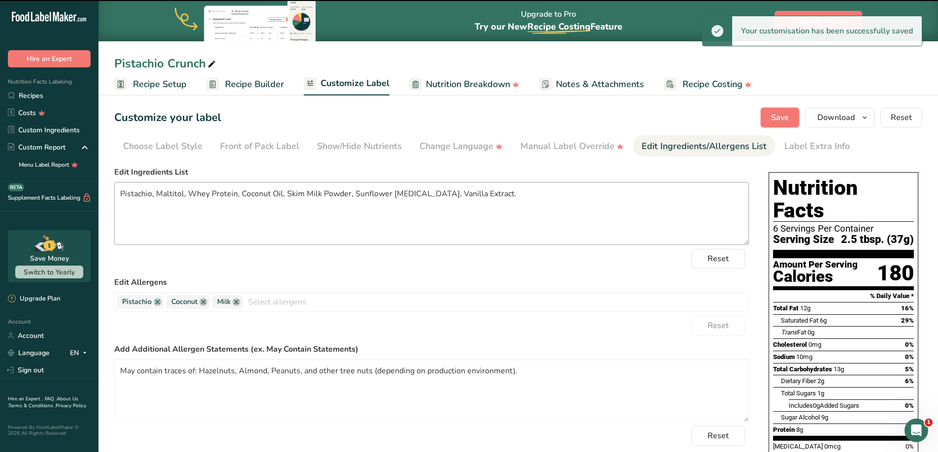
type textarea "Pistachio, Maltitol, Whey Protein, Coconut Oil, Skim Milk Powder, Sunflower Lec…"
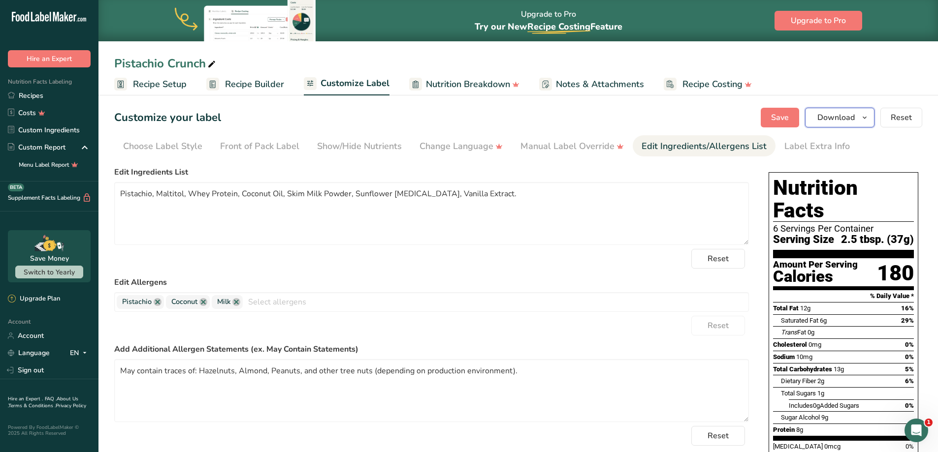
click at [873, 119] on button "Download" at bounding box center [839, 118] width 69 height 20
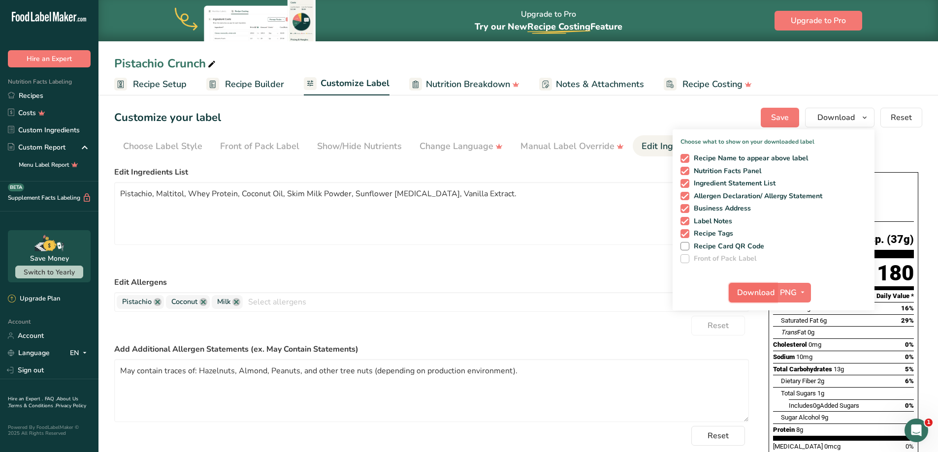
click at [747, 290] on span "Download" at bounding box center [755, 293] width 37 height 12
click at [805, 294] on icon "button" at bounding box center [802, 292] width 8 height 12
click at [798, 361] on link "PDF" at bounding box center [794, 361] width 31 height 16
click at [745, 285] on button "Download" at bounding box center [753, 293] width 48 height 20
click at [182, 146] on div "Choose Label Style" at bounding box center [162, 146] width 79 height 13
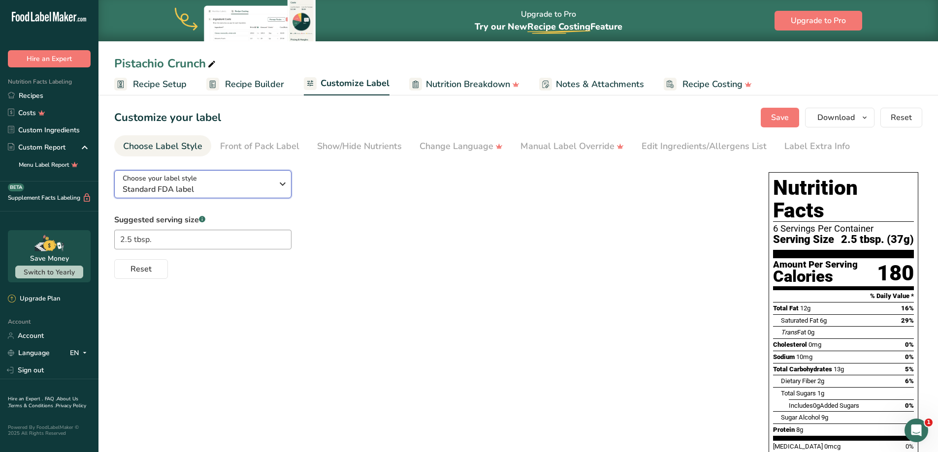
click at [265, 187] on span "Standard FDA label" at bounding box center [198, 190] width 150 height 12
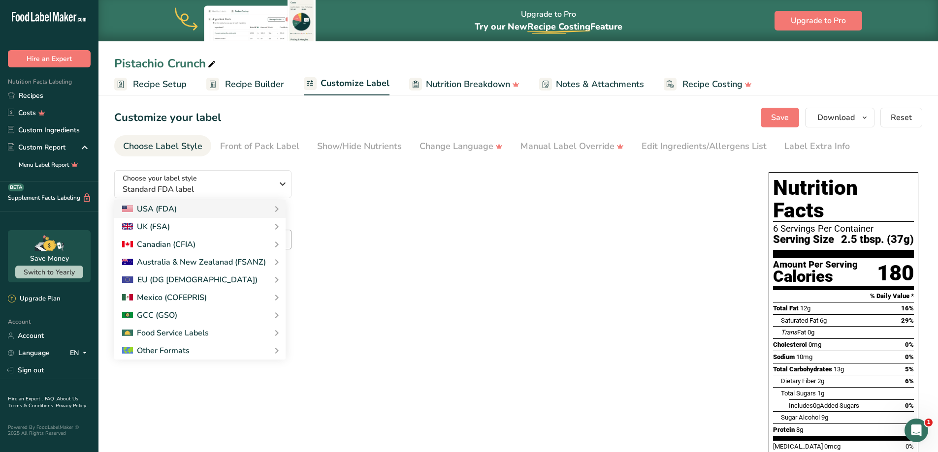
click at [633, 244] on div "Suggested serving size .a-a{fill:#347362;}.b-a{fill:#fff;} 2.5 tbsp. Reset" at bounding box center [431, 246] width 634 height 65
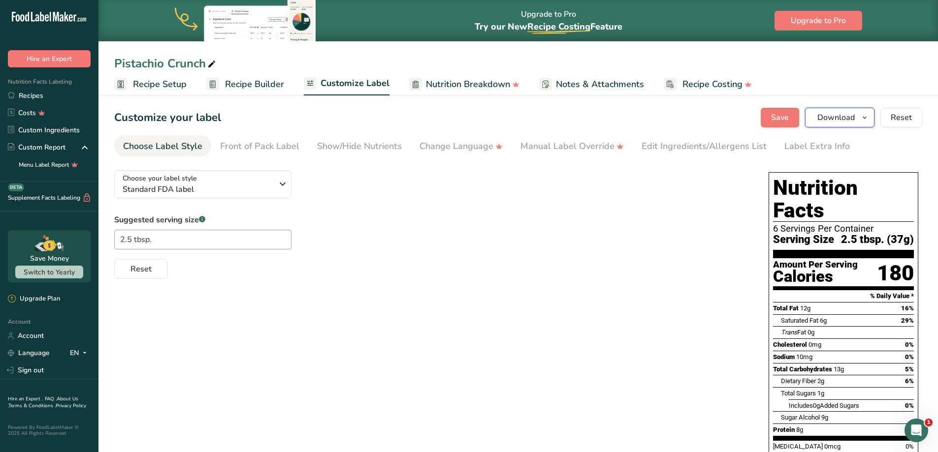
click at [864, 113] on icon "button" at bounding box center [864, 118] width 8 height 12
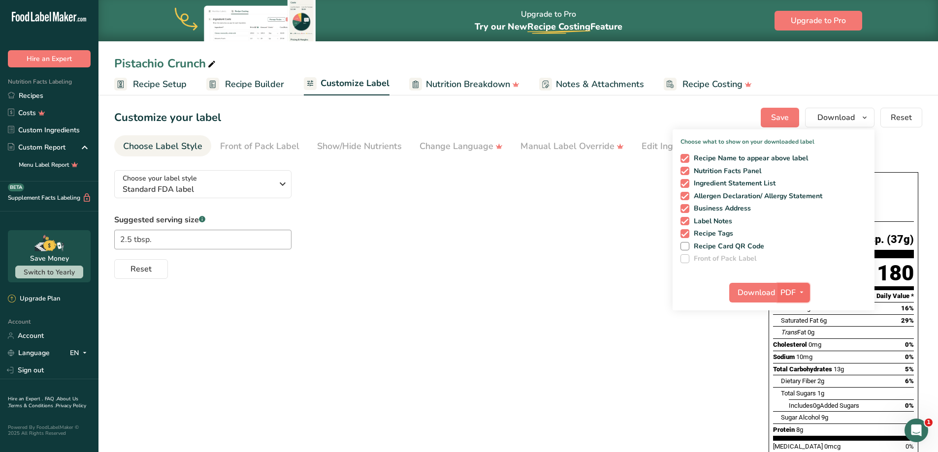
click at [805, 297] on icon "button" at bounding box center [801, 292] width 8 height 12
click at [799, 346] on link "SVG" at bounding box center [793, 345] width 31 height 16
click at [753, 298] on span "Download" at bounding box center [755, 293] width 37 height 12
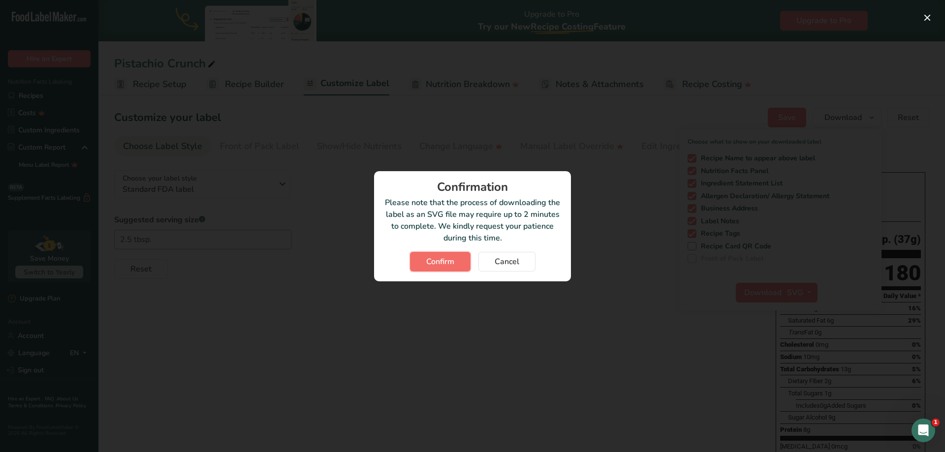
click at [439, 256] on span "Confirm" at bounding box center [440, 262] width 28 height 12
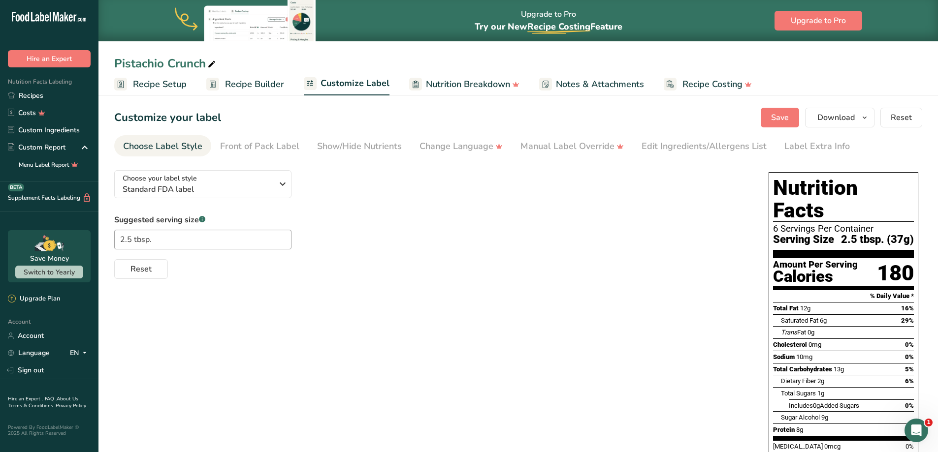
drag, startPoint x: 474, startPoint y: 202, endPoint x: 455, endPoint y: 206, distance: 19.2
click at [474, 202] on div "Choose your label style Standard FDA label USA (FDA) Standard FDA label Tabular…" at bounding box center [431, 220] width 634 height 117
click at [236, 192] on span "Standard FDA label" at bounding box center [198, 190] width 150 height 12
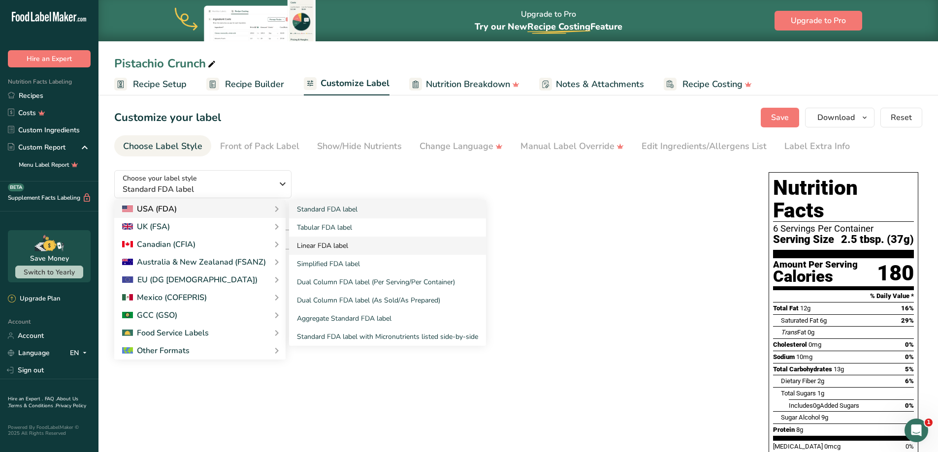
click at [341, 244] on link "Linear FDA label" at bounding box center [387, 246] width 197 height 18
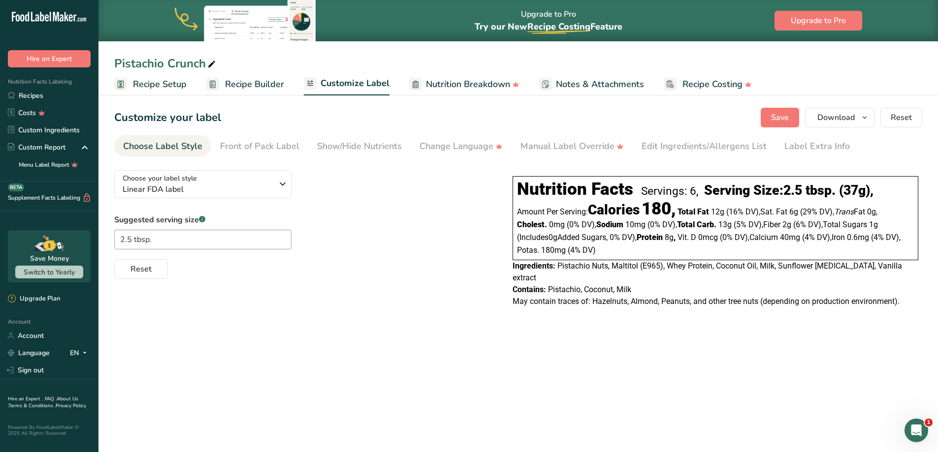
click at [409, 358] on main "Upgrade to Pro Try our New Recipe Costing .a-29{fill:none;stroke-linecap:round;…" at bounding box center [469, 226] width 938 height 452
click at [379, 151] on div "Show/Hide Nutrients" at bounding box center [359, 146] width 85 height 13
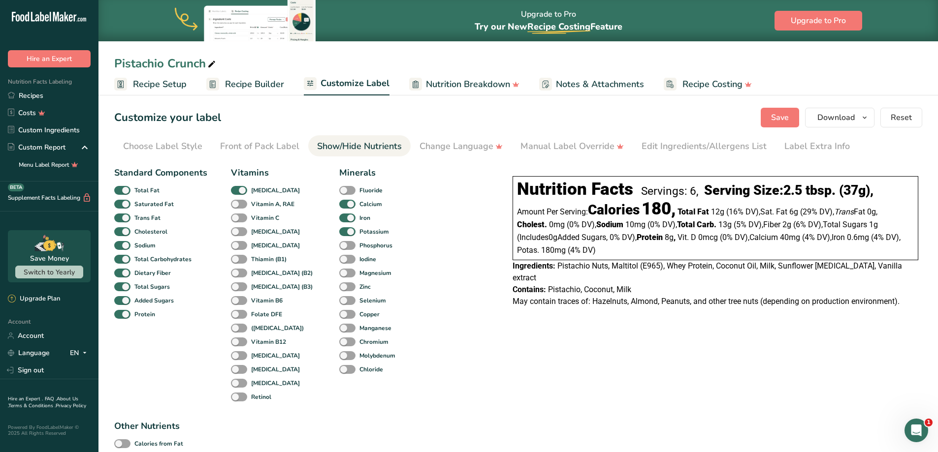
checkbox input "true"
click at [691, 149] on div "Edit Ingredients/Allergens List" at bounding box center [703, 146] width 125 height 13
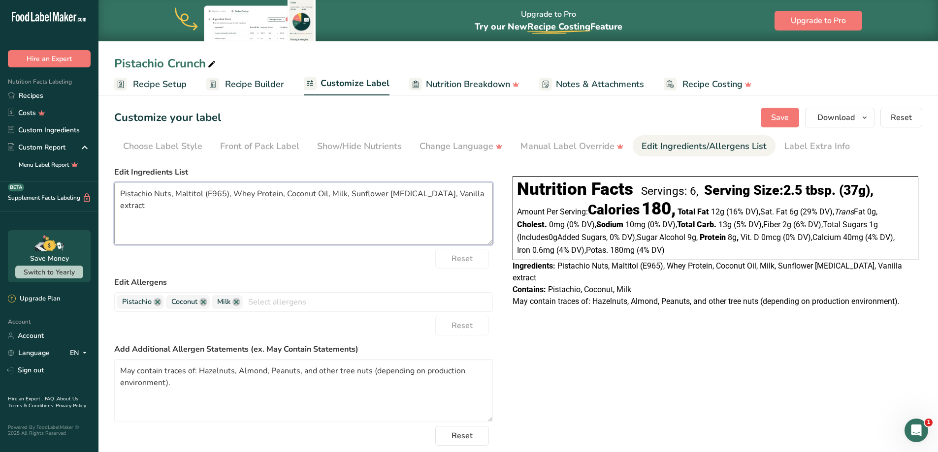
click at [378, 189] on textarea "Pistachio Nuts, Maltitol (E965), Whey Protein, Coconut Oil, Milk, Sunflower Lec…" at bounding box center [303, 213] width 378 height 63
paste textarea ", Maltitol, Whey Protein, Coconut Oil, Skim Milk Powder, Sunflower Lecithin, Va…"
click at [793, 123] on button "Save" at bounding box center [779, 118] width 38 height 20
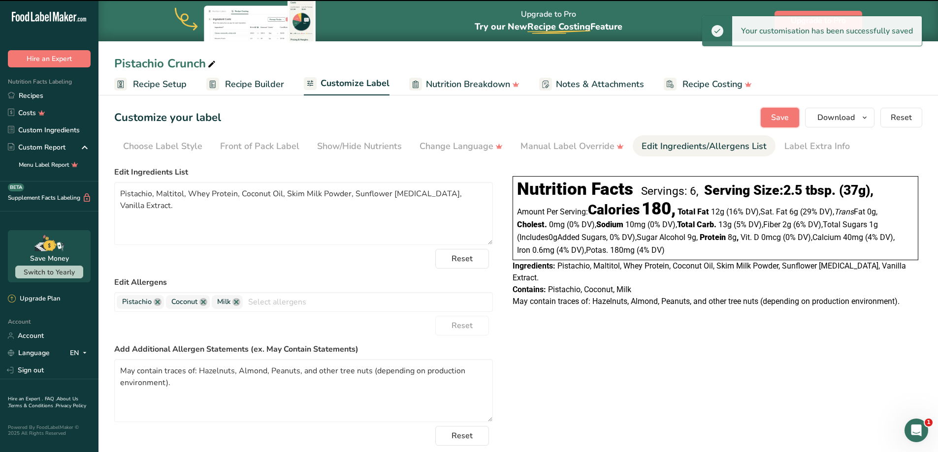
type textarea "Pistachio, Maltitol, Whey Protein, Coconut Oil, Skim Milk Powder, Sunflower [ME…"
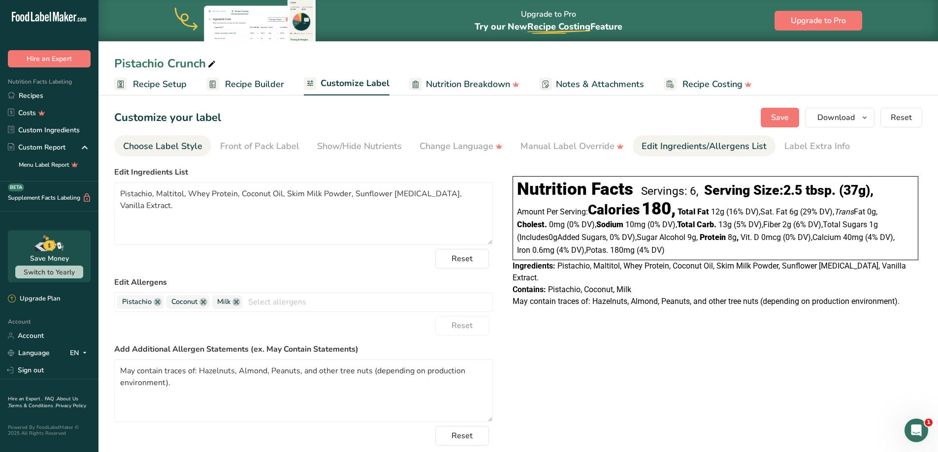
click at [161, 144] on div "Choose Label Style" at bounding box center [162, 146] width 79 height 13
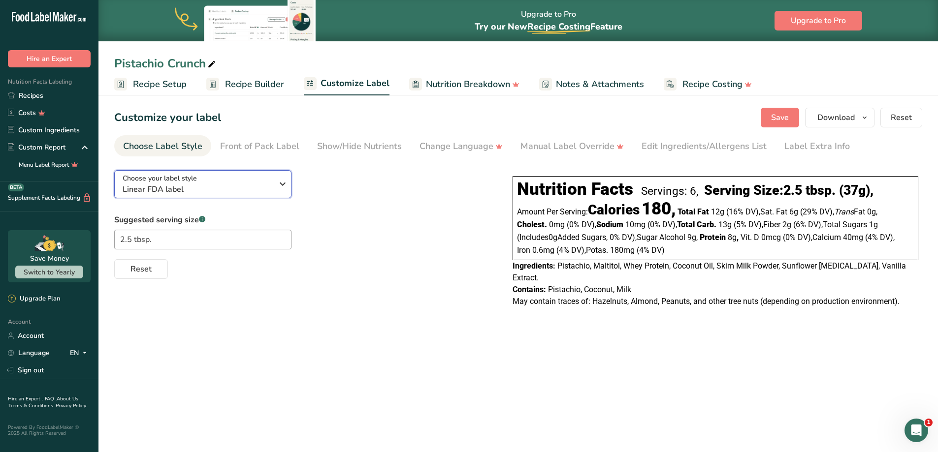
click at [283, 186] on icon "button" at bounding box center [283, 184] width 12 height 18
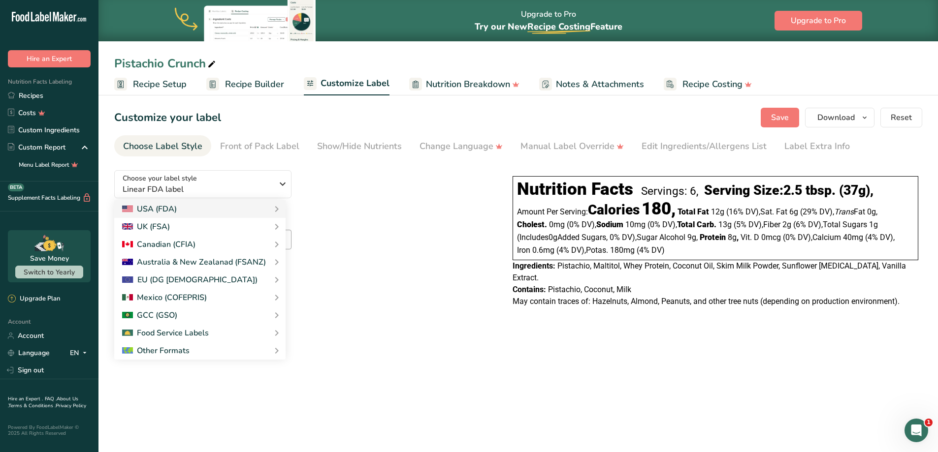
click at [673, 382] on main "Upgrade to Pro Try our New Recipe Costing .a-29{fill:none;stroke-linecap:round;…" at bounding box center [469, 226] width 938 height 452
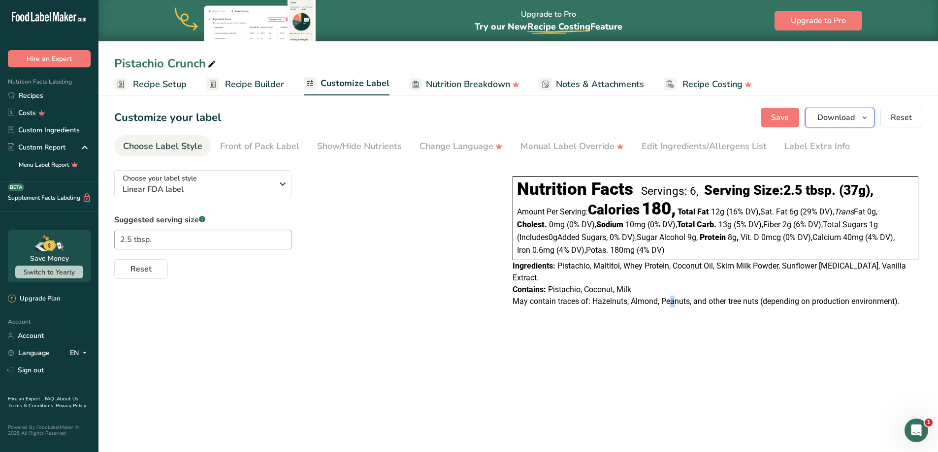
click at [868, 117] on icon "button" at bounding box center [864, 118] width 8 height 12
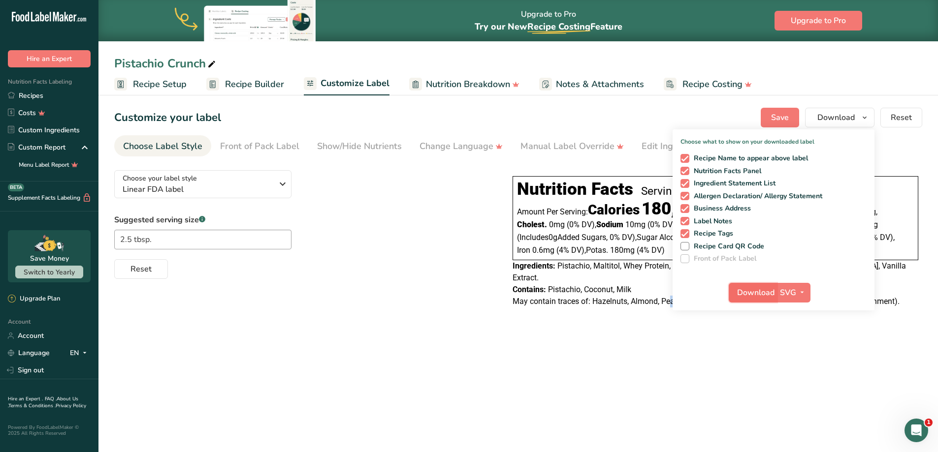
click at [749, 292] on span "Download" at bounding box center [755, 293] width 37 height 12
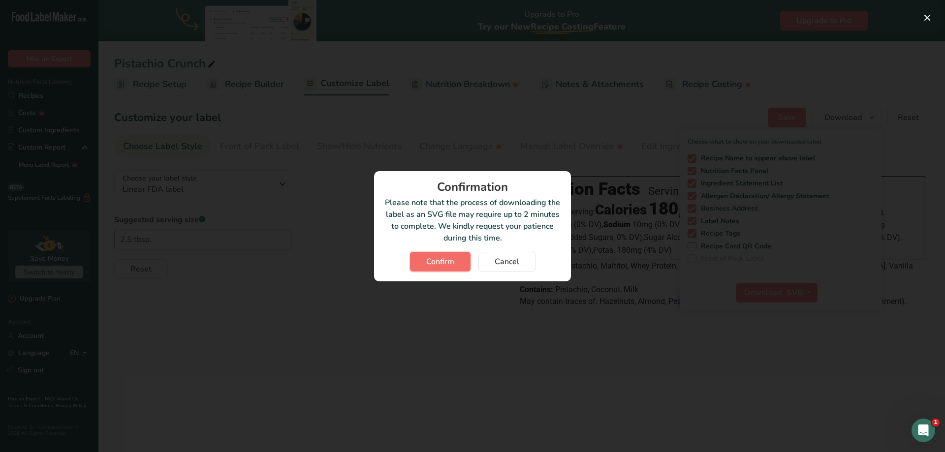
click at [447, 261] on span "Confirm" at bounding box center [440, 262] width 28 height 12
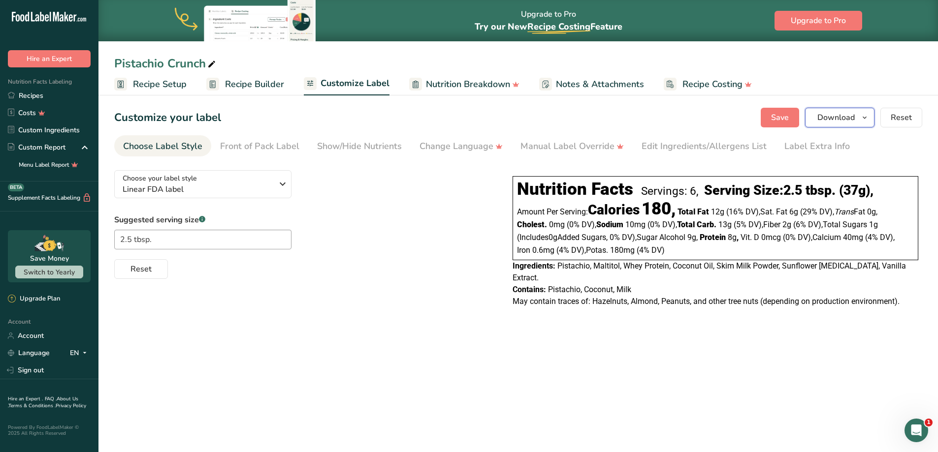
click at [857, 115] on button "Download" at bounding box center [839, 118] width 69 height 20
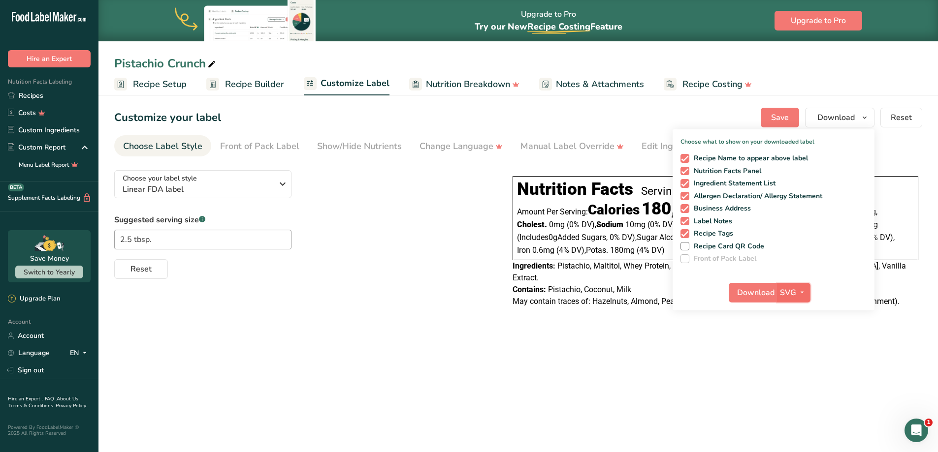
click at [803, 294] on icon "button" at bounding box center [802, 292] width 8 height 12
click at [798, 361] on link "PDF" at bounding box center [794, 361] width 31 height 16
click at [748, 296] on span "Download" at bounding box center [755, 293] width 37 height 12
click at [796, 314] on link "PNG" at bounding box center [793, 313] width 31 height 16
click at [747, 292] on span "Download" at bounding box center [755, 293] width 37 height 12
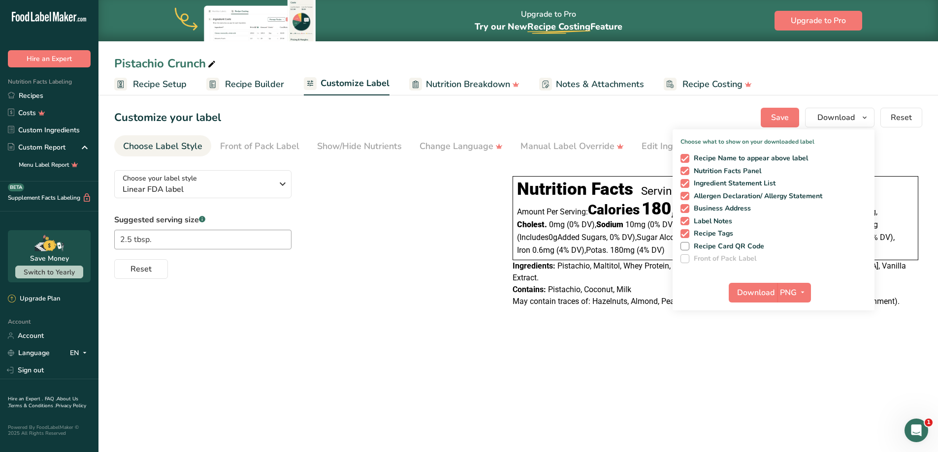
click at [422, 368] on main "Upgrade to Pro Try our New Recipe Costing .a-29{fill:none;stroke-linecap:round;…" at bounding box center [469, 226] width 938 height 452
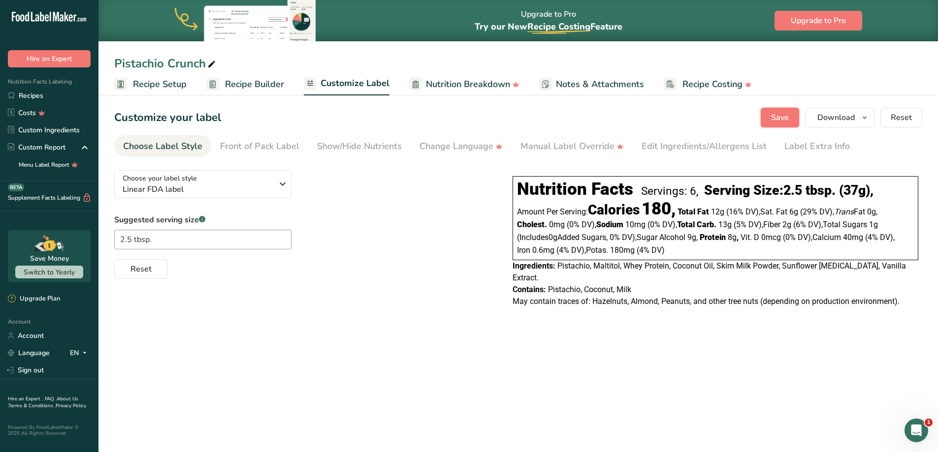
drag, startPoint x: 775, startPoint y: 118, endPoint x: 552, endPoint y: 198, distance: 236.3
click at [775, 118] on span "Save" at bounding box center [780, 118] width 18 height 12
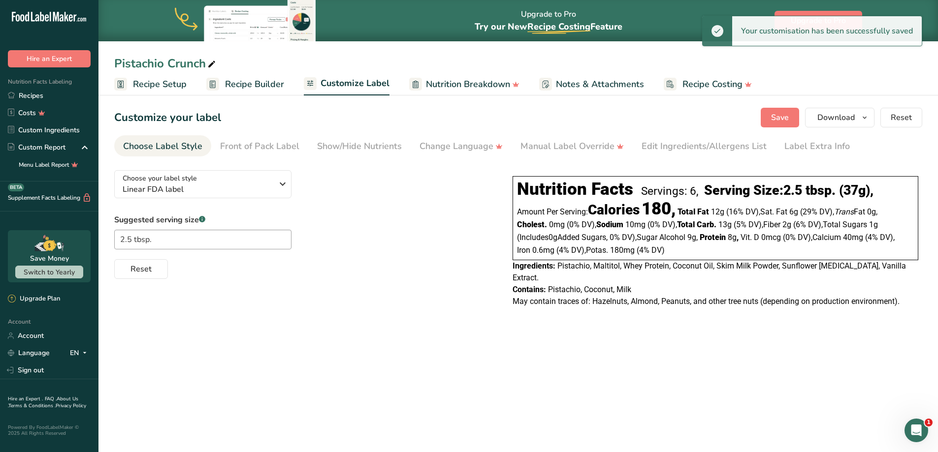
drag, startPoint x: 28, startPoint y: 93, endPoint x: 944, endPoint y: 220, distance: 925.7
click at [28, 93] on link "Recipes" at bounding box center [49, 95] width 98 height 17
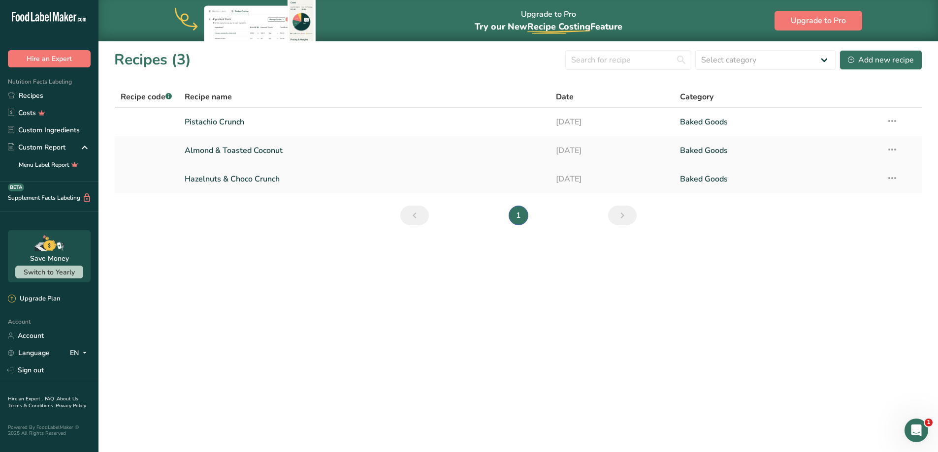
click at [249, 171] on link "Hazelnuts & Choco Crunch" at bounding box center [365, 179] width 360 height 21
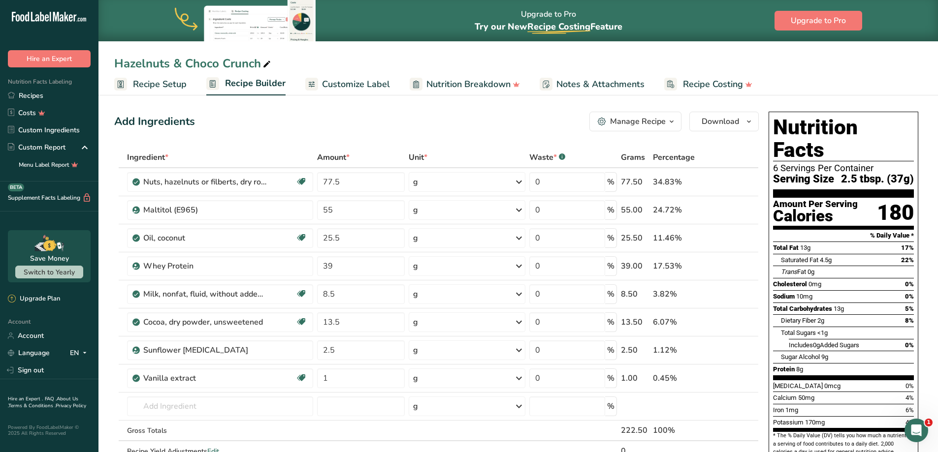
click at [157, 83] on span "Recipe Setup" at bounding box center [160, 84] width 54 height 13
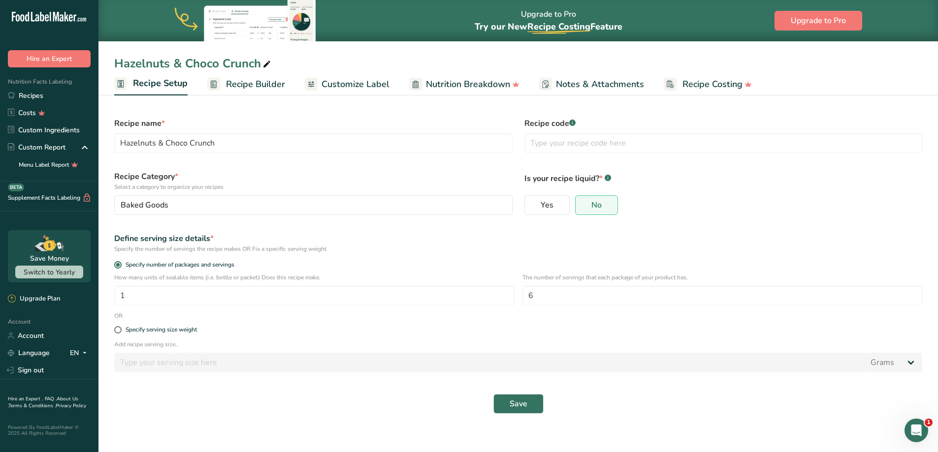
click at [371, 86] on span "Customize Label" at bounding box center [355, 84] width 68 height 13
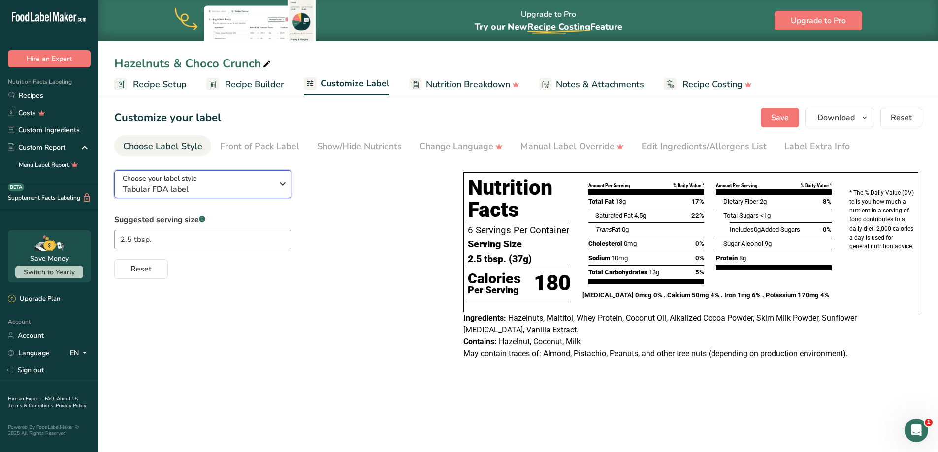
click at [247, 187] on span "Tabular FDA label" at bounding box center [198, 190] width 150 height 12
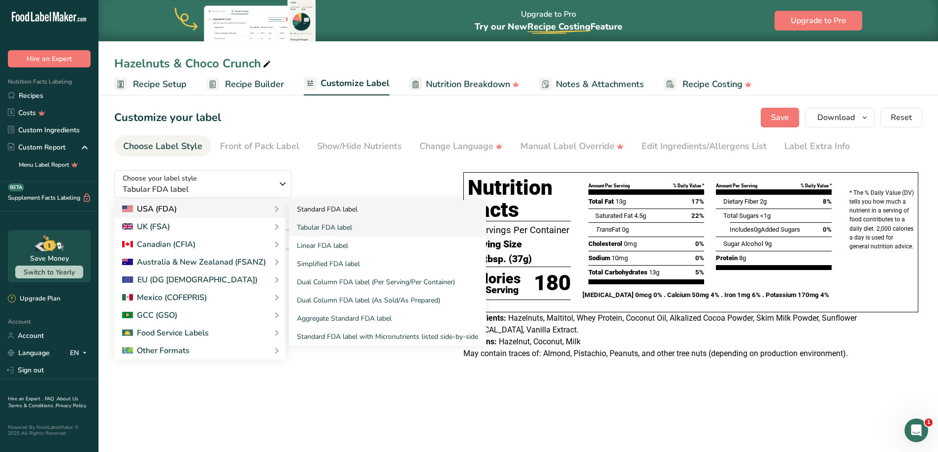
click at [317, 211] on link "Standard FDA label" at bounding box center [387, 209] width 197 height 18
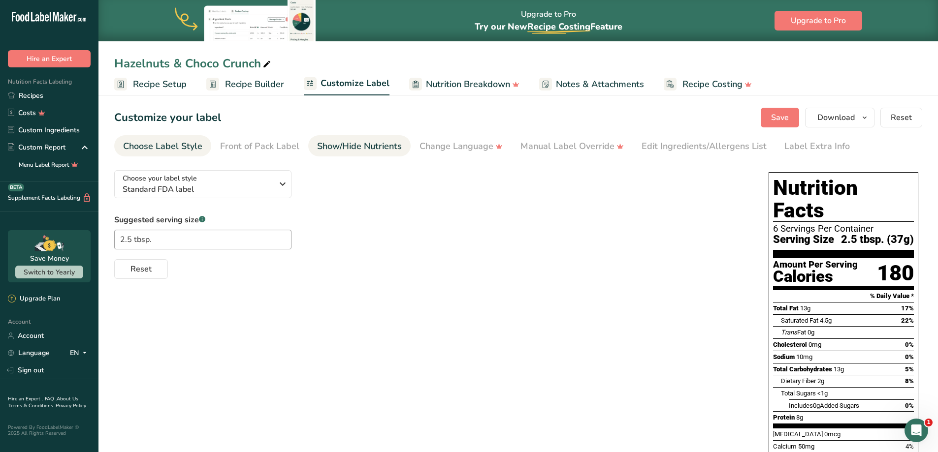
click at [359, 143] on div "Show/Hide Nutrients" at bounding box center [359, 146] width 85 height 13
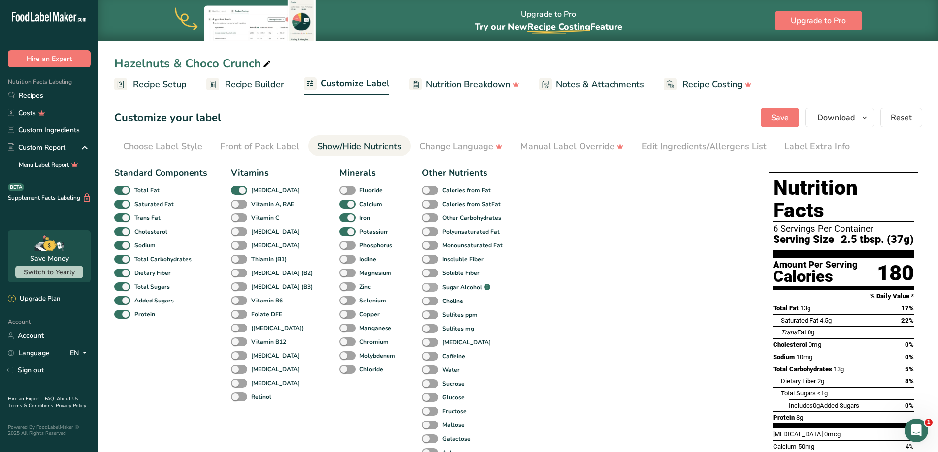
click at [422, 288] on span at bounding box center [430, 287] width 16 height 9
click at [422, 288] on input "Sugar Alcohol .a-a{fill:#347362;}.b-a{fill:#fff;}" at bounding box center [425, 287] width 6 height 6
checkbox input "true"
click at [363, 144] on div "Show/Hide Nutrients" at bounding box center [359, 146] width 85 height 13
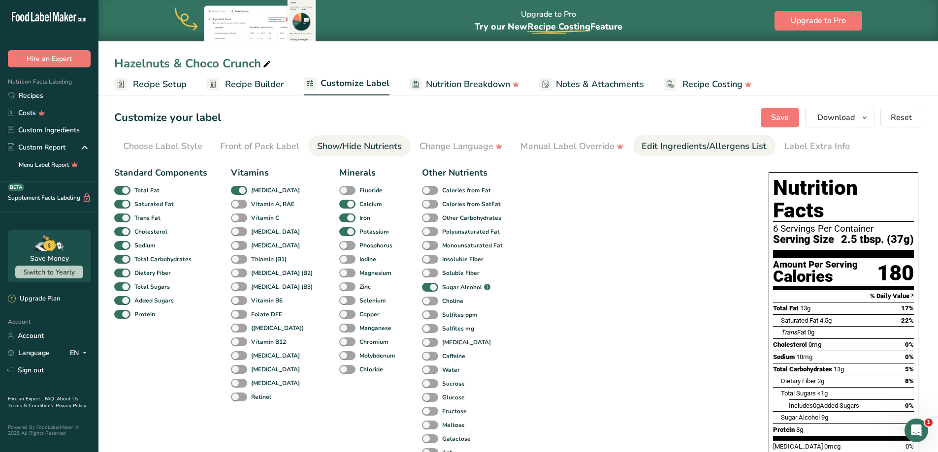
click at [652, 143] on div "Edit Ingredients/Allergens List" at bounding box center [703, 146] width 125 height 13
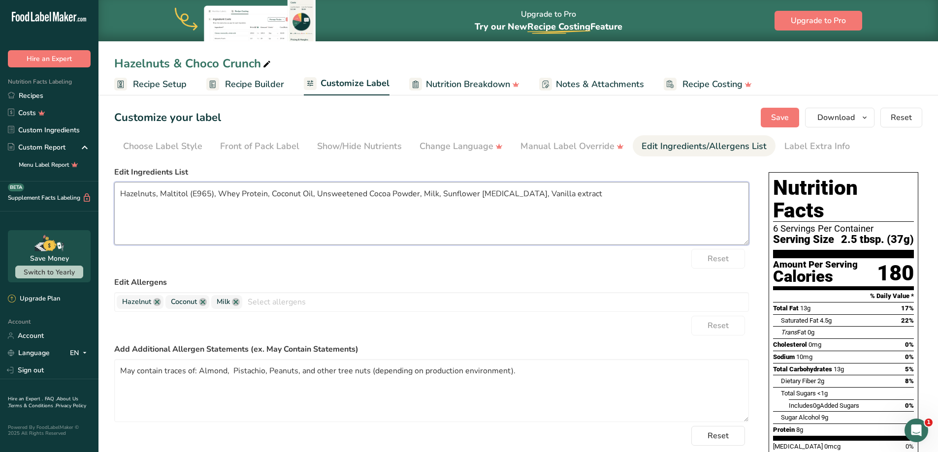
click at [526, 201] on textarea "Hazelnuts, Maltitol (E965), Whey Protein, Coconut Oil, Unsweetened Cocoa Powder…" at bounding box center [431, 213] width 634 height 63
click at [577, 191] on textarea "Hazelnuts, Maltitol (E965), Whey Protein, Coconut Oil, Unsweetened Cocoa Powder…" at bounding box center [431, 213] width 634 height 63
paste textarea ", Whey Protein, Coconut Oil, Alkalized Cocoa Powder, Skim Milk Powder, Sunflowe…"
click at [773, 114] on span "Save" at bounding box center [780, 118] width 18 height 12
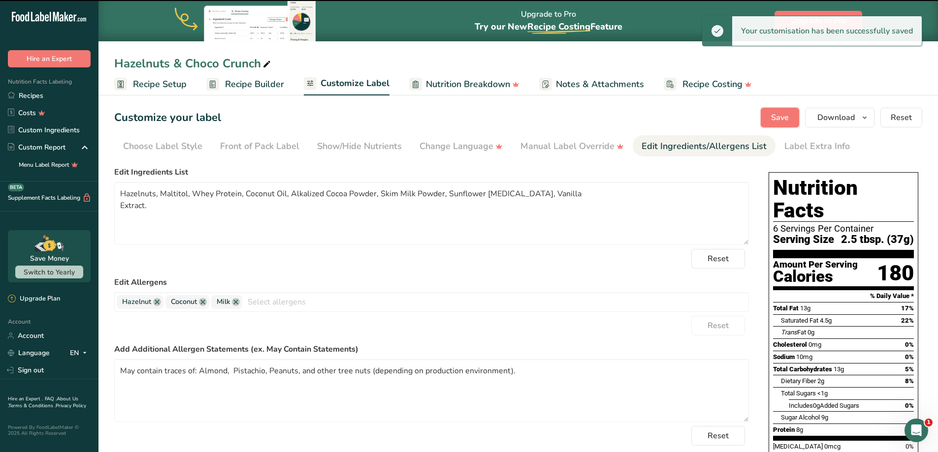
type textarea "Hazelnuts, Maltitol, Whey Protein, Coconut Oil, Alkalized Cocoa Powder, Skim Mi…"
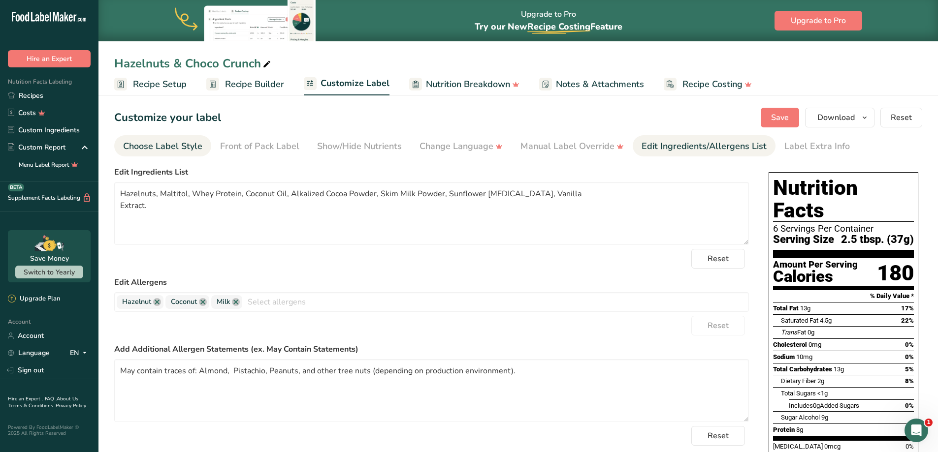
click at [162, 145] on div "Choose Label Style" at bounding box center [162, 146] width 79 height 13
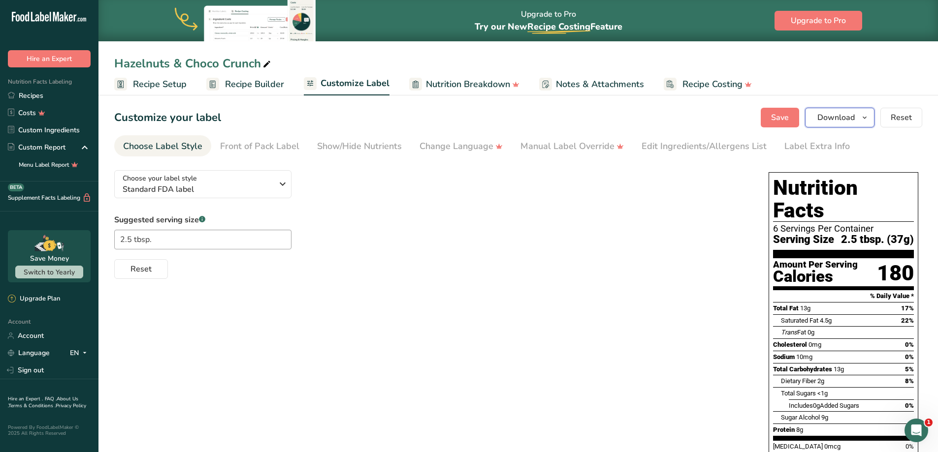
click at [851, 116] on span "Download" at bounding box center [835, 118] width 37 height 12
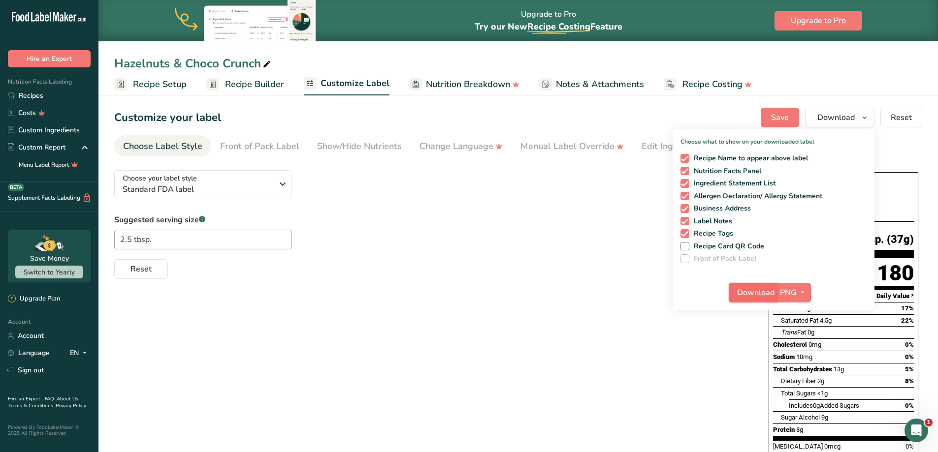
click at [764, 294] on span "Download" at bounding box center [755, 293] width 37 height 12
click at [536, 300] on div "Choose your label style Standard FDA label USA (FDA) Standard FDA label Tabular…" at bounding box center [518, 380] width 808 height 437
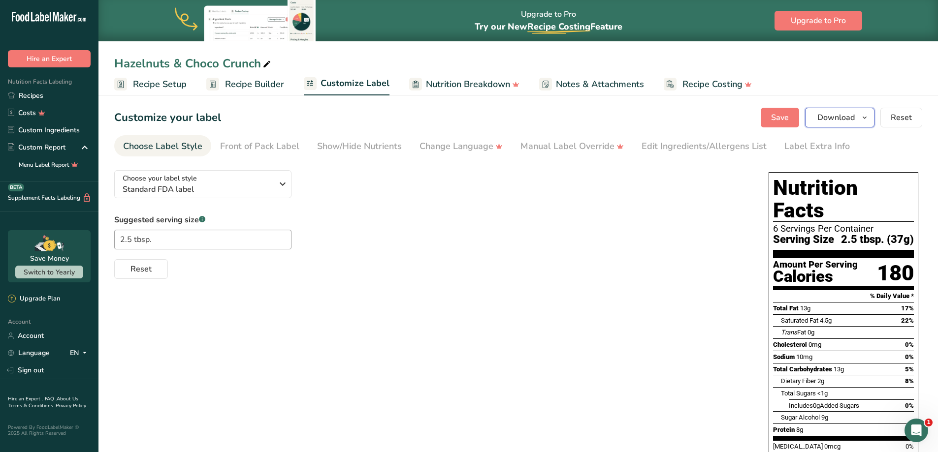
click at [863, 116] on icon "button" at bounding box center [864, 118] width 8 height 12
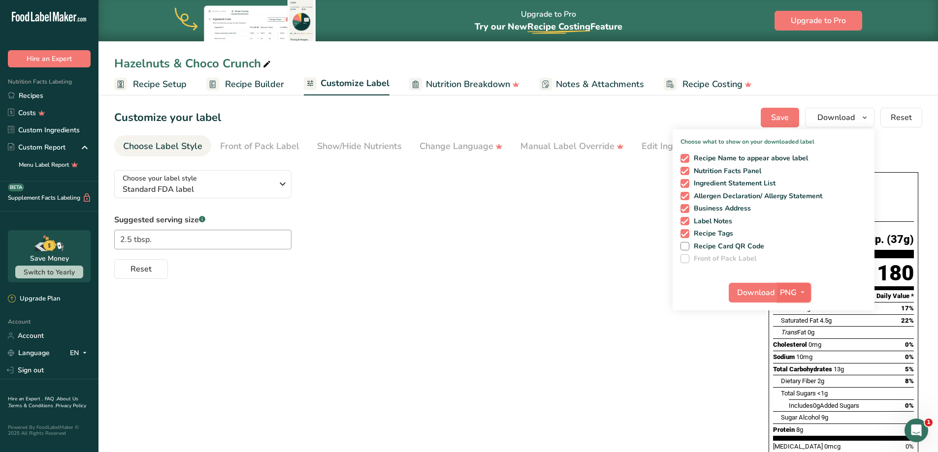
click at [803, 295] on icon "button" at bounding box center [802, 292] width 8 height 12
click at [796, 359] on link "PDF" at bounding box center [794, 361] width 31 height 16
click at [751, 290] on span "Download" at bounding box center [755, 293] width 37 height 12
click at [805, 292] on icon "button" at bounding box center [801, 292] width 8 height 12
click at [793, 344] on link "SVG" at bounding box center [793, 345] width 31 height 16
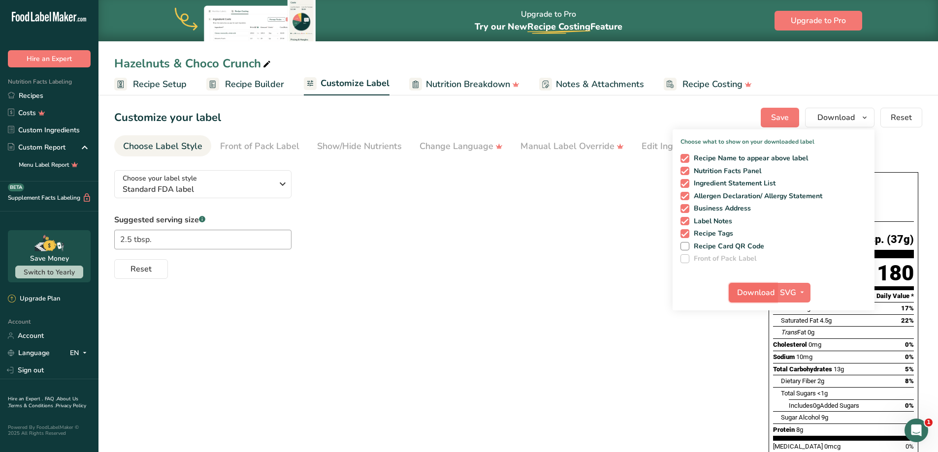
click at [754, 299] on button "Download" at bounding box center [752, 293] width 48 height 20
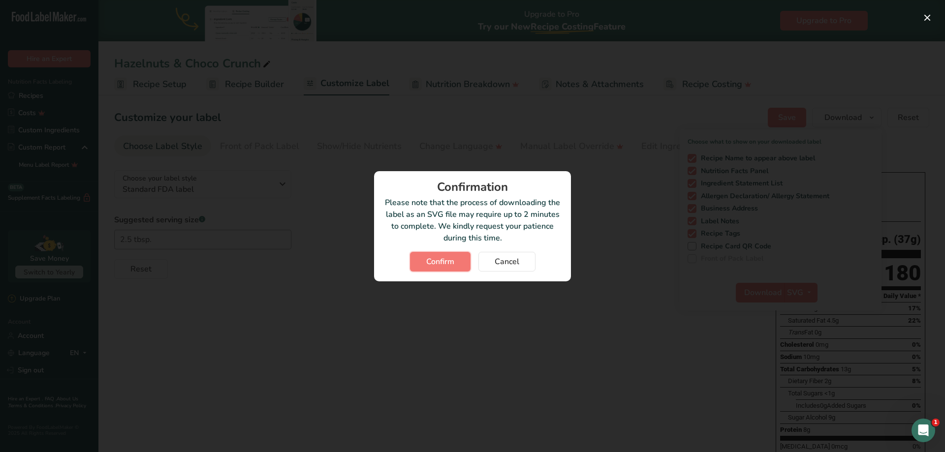
click at [431, 257] on span "Confirm" at bounding box center [440, 262] width 28 height 12
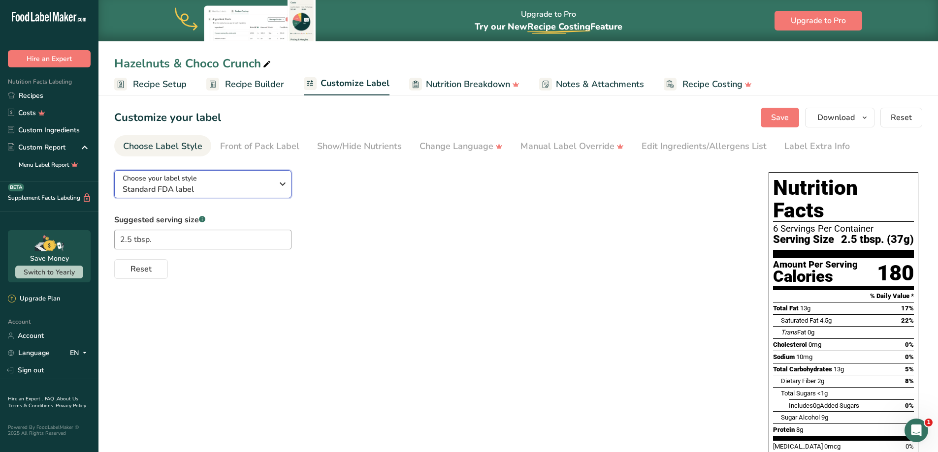
click at [211, 188] on span "Standard FDA label" at bounding box center [198, 190] width 150 height 12
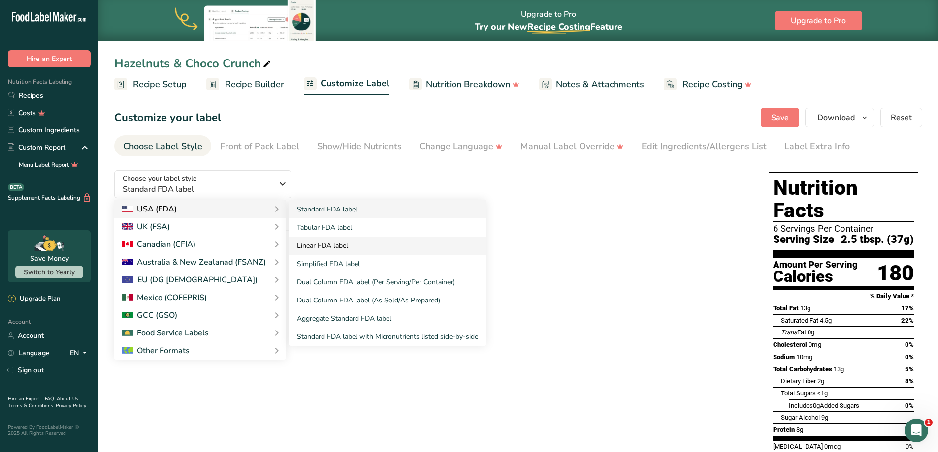
click at [328, 248] on link "Linear FDA label" at bounding box center [387, 246] width 197 height 18
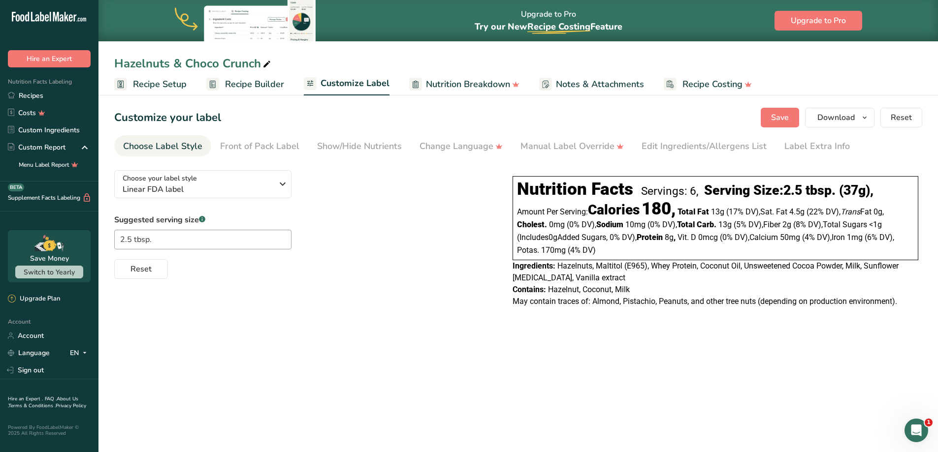
drag, startPoint x: 363, startPoint y: 146, endPoint x: 385, endPoint y: 161, distance: 27.3
click at [363, 146] on div "Show/Hide Nutrients" at bounding box center [359, 146] width 85 height 13
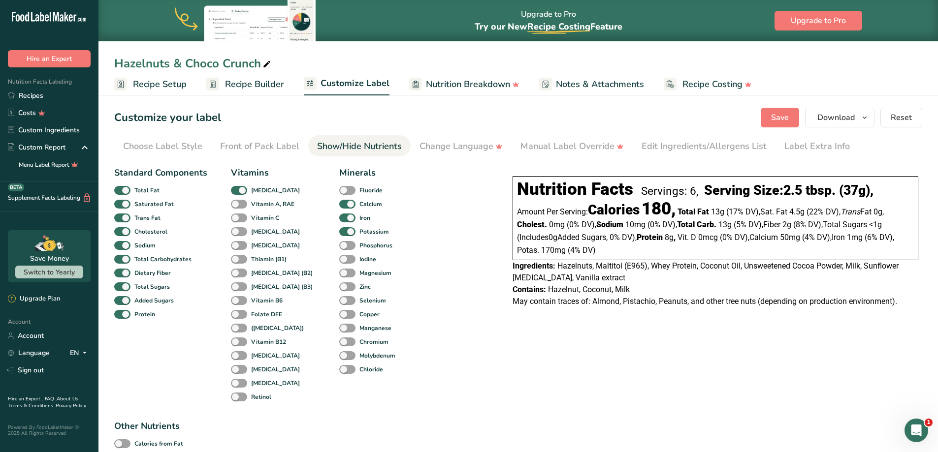
checkbox input "true"
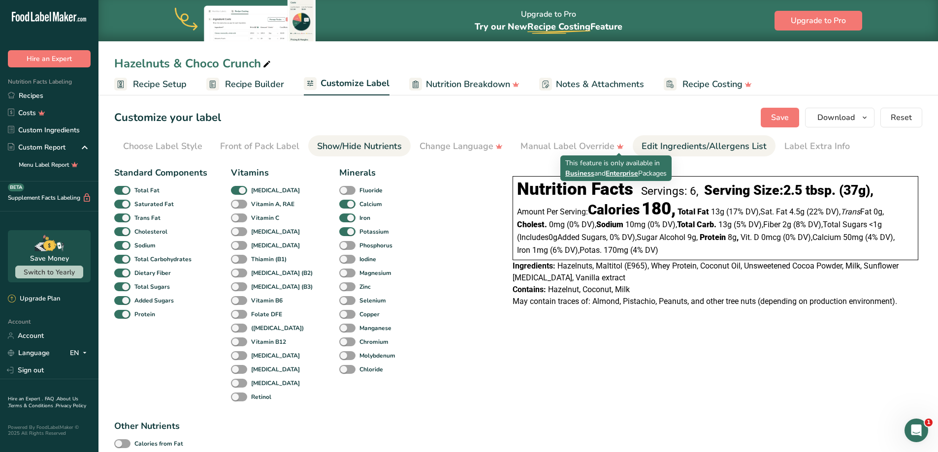
click at [670, 141] on div "Edit Ingredients/Allergens List" at bounding box center [703, 146] width 125 height 13
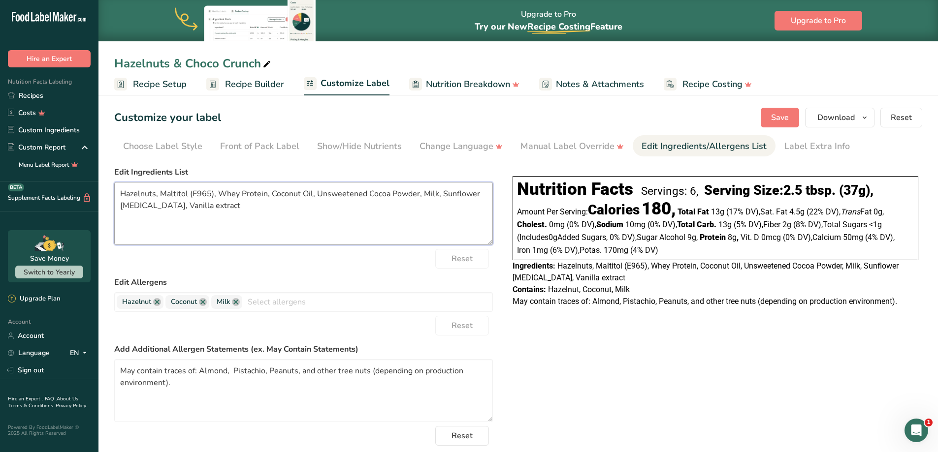
click at [304, 220] on textarea "Hazelnuts, Maltitol (E965), Whey Protein, Coconut Oil, Unsweetened Cocoa Powder…" at bounding box center [303, 213] width 378 height 63
paste textarea ", Whey Protein, Coconut Oil, Alkalized Cocoa Powder, Skim Milk Powder, Sunflowe…"
click at [179, 202] on textarea "Hazelnuts, Maltitol, Whey Protein, Coconut Oil, Alkalized Cocoa Powder, Skim Mi…" at bounding box center [303, 213] width 378 height 63
click at [780, 114] on span "Save" at bounding box center [780, 118] width 18 height 12
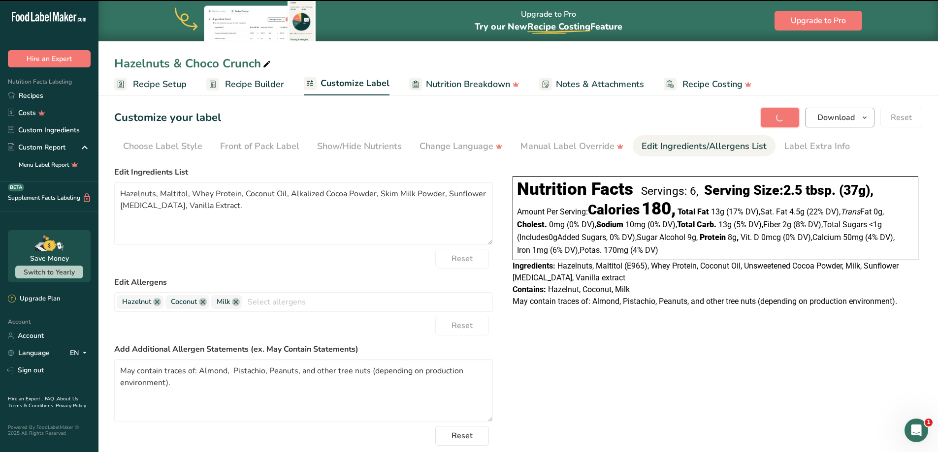
type textarea "Hazelnuts, Maltitol, Whey Protein, Coconut Oil, Alkalized Cocoa Powder, Skim Mi…"
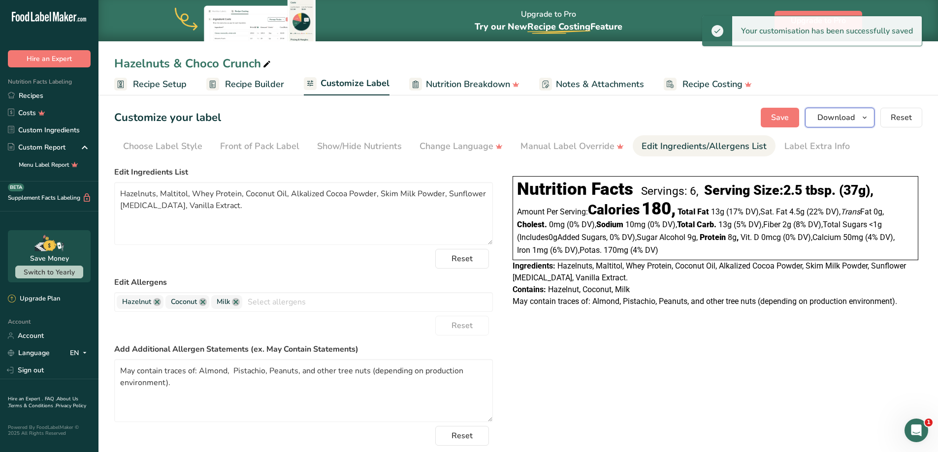
click at [858, 116] on button "Download" at bounding box center [839, 118] width 69 height 20
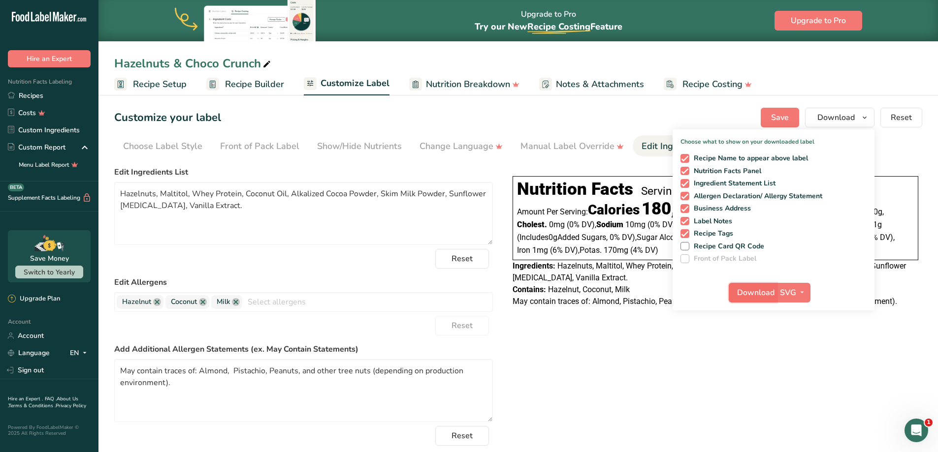
click at [750, 297] on span "Download" at bounding box center [755, 293] width 37 height 12
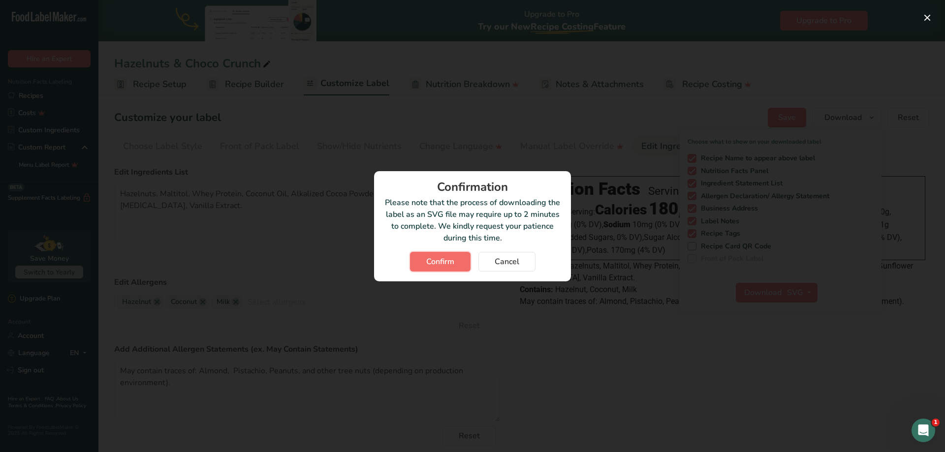
click at [466, 267] on button "Confirm" at bounding box center [440, 262] width 61 height 20
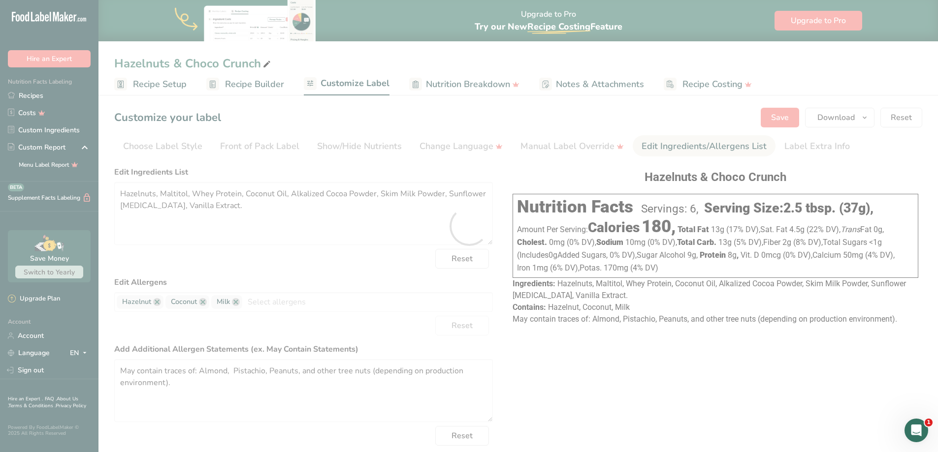
click at [748, 345] on div at bounding box center [469, 226] width 938 height 452
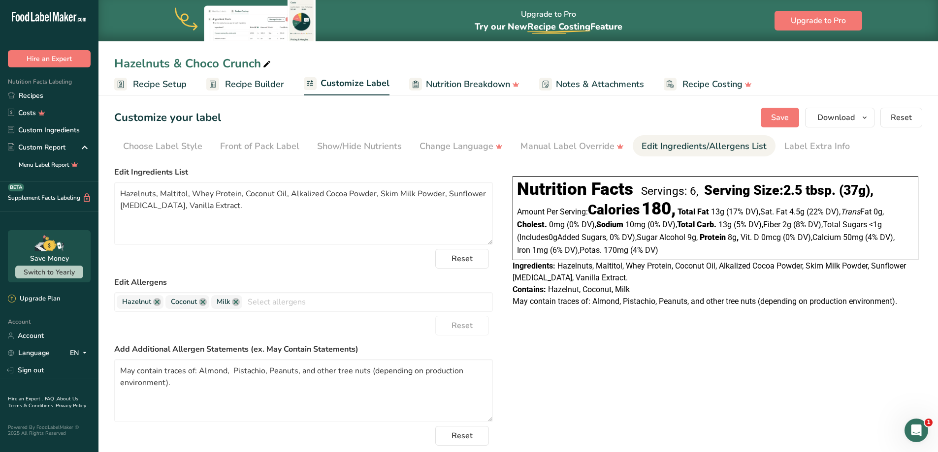
drag, startPoint x: 741, startPoint y: 379, endPoint x: 745, endPoint y: 368, distance: 12.0
click at [741, 379] on div "Choose your label style Linear FDA label USA (FDA) Standard FDA label Tabular F…" at bounding box center [518, 328] width 808 height 333
click at [862, 115] on icon "button" at bounding box center [864, 118] width 8 height 12
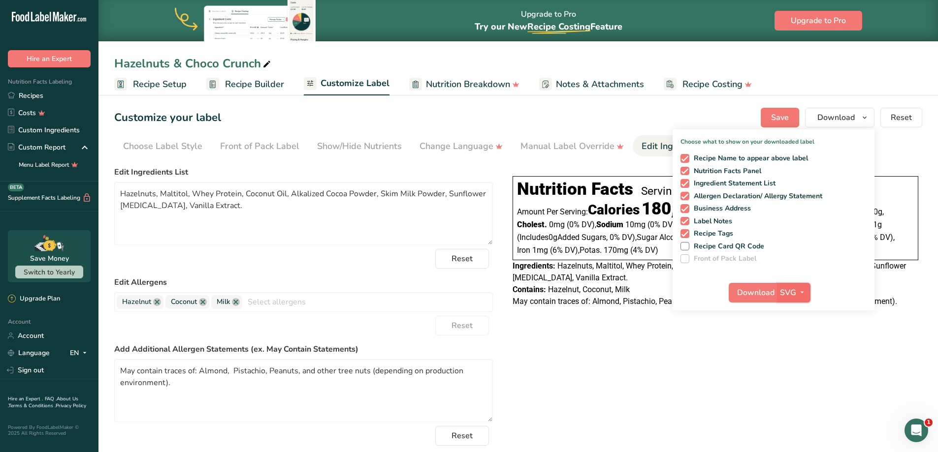
click at [802, 293] on icon "button" at bounding box center [802, 292] width 8 height 12
click at [799, 362] on link "PDF" at bounding box center [794, 361] width 31 height 16
click at [753, 292] on span "Download" at bounding box center [755, 293] width 37 height 12
click at [800, 292] on icon "button" at bounding box center [801, 292] width 8 height 12
click at [801, 316] on link "PNG" at bounding box center [793, 313] width 31 height 16
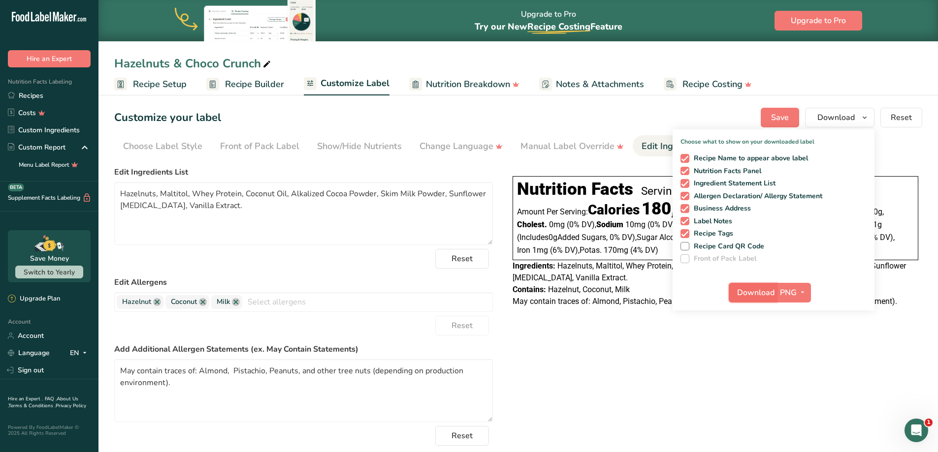
click at [758, 295] on span "Download" at bounding box center [755, 293] width 37 height 12
click at [601, 361] on div "Choose your label style Linear FDA label USA (FDA) Standard FDA label Tabular F…" at bounding box center [518, 328] width 808 height 333
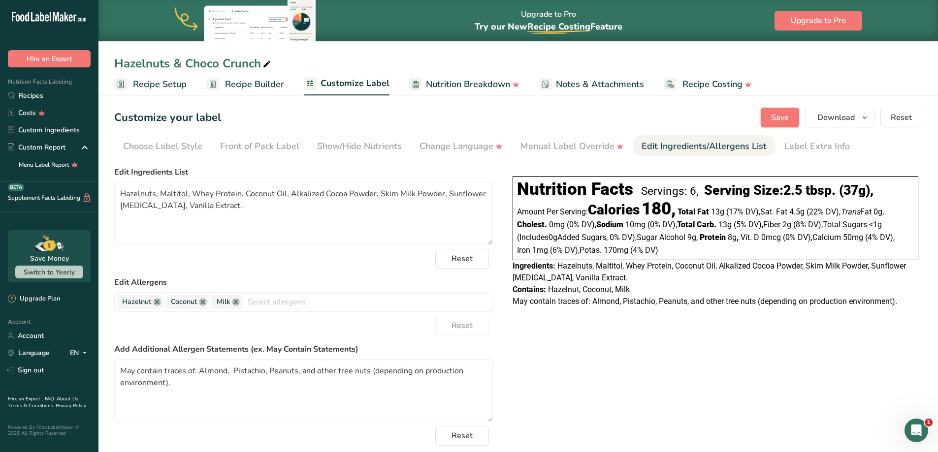
click at [777, 118] on span "Save" at bounding box center [780, 118] width 18 height 12
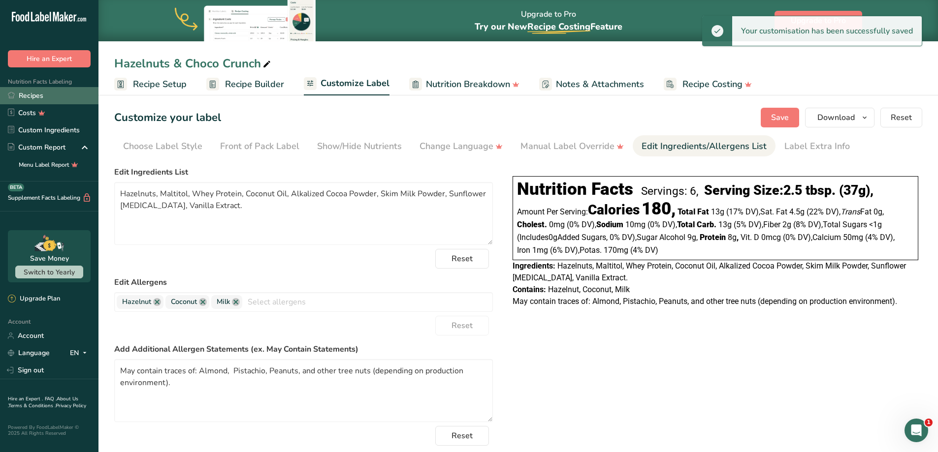
click at [26, 95] on link "Recipes" at bounding box center [49, 95] width 98 height 17
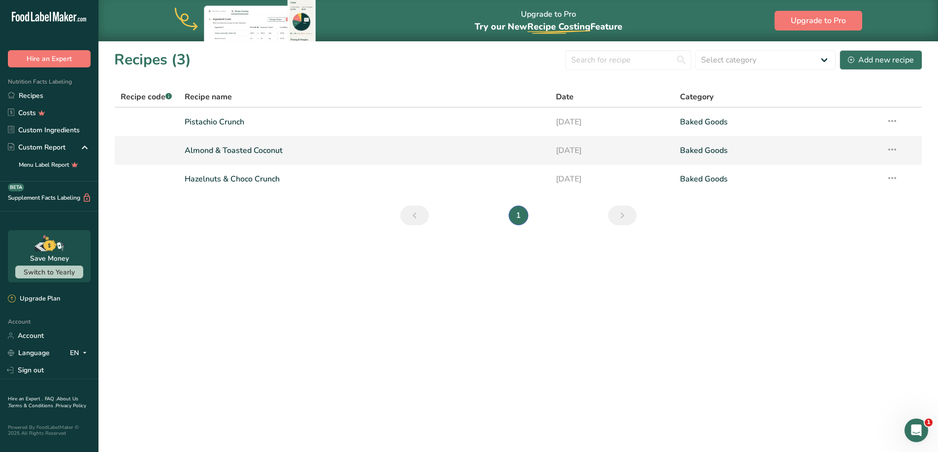
click at [242, 158] on link "Almond & Toasted Coconut" at bounding box center [365, 150] width 360 height 21
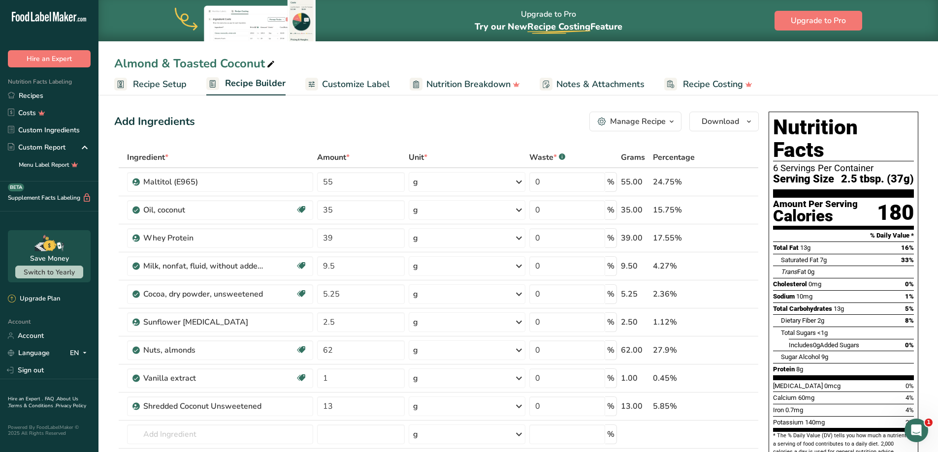
click at [363, 91] on link "Customize Label" at bounding box center [347, 84] width 85 height 22
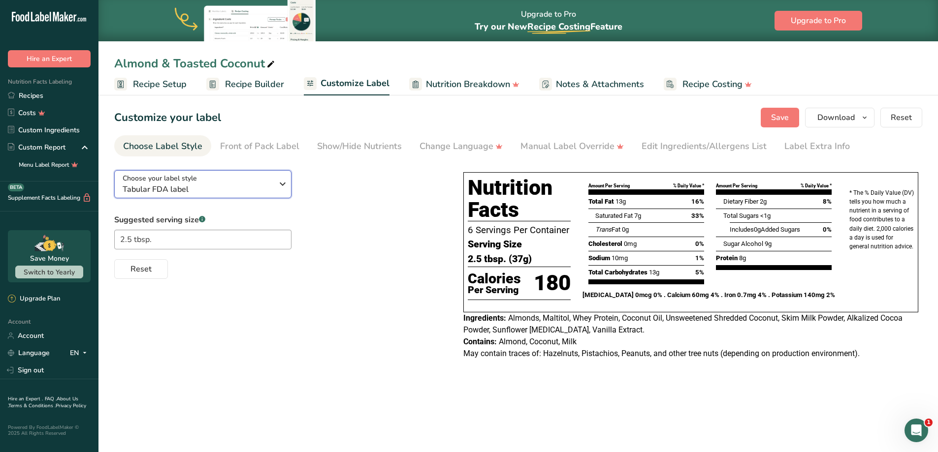
click at [224, 182] on div "Choose your label style Tabular FDA label" at bounding box center [198, 184] width 150 height 22
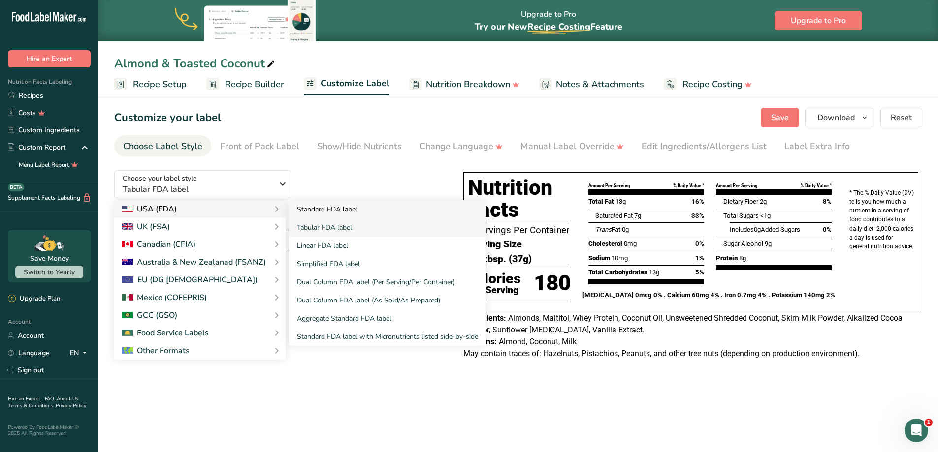
click at [328, 217] on link "Standard FDA label" at bounding box center [387, 209] width 197 height 18
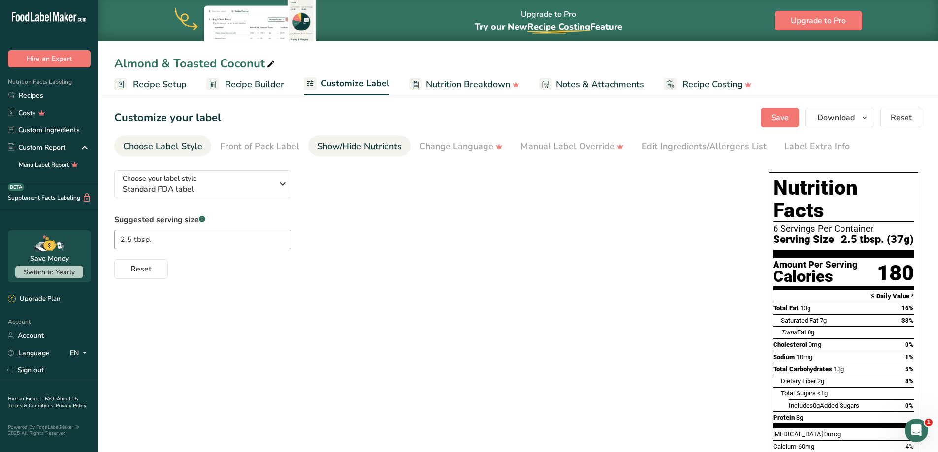
click at [348, 139] on link "Show/Hide Nutrients" at bounding box center [359, 146] width 85 height 22
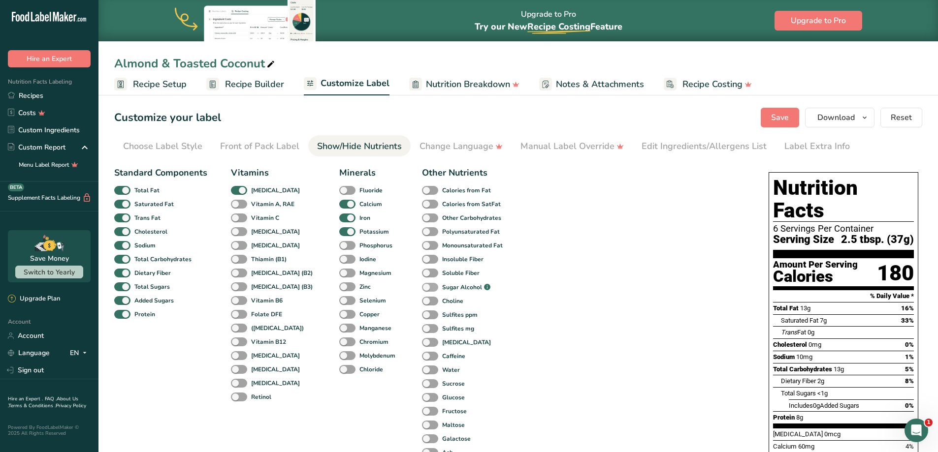
click at [422, 284] on span at bounding box center [430, 287] width 16 height 9
click at [422, 284] on input "Sugar Alcohol .a-a{fill:#347362;}.b-a{fill:#fff;}" at bounding box center [425, 287] width 6 height 6
checkbox input "true"
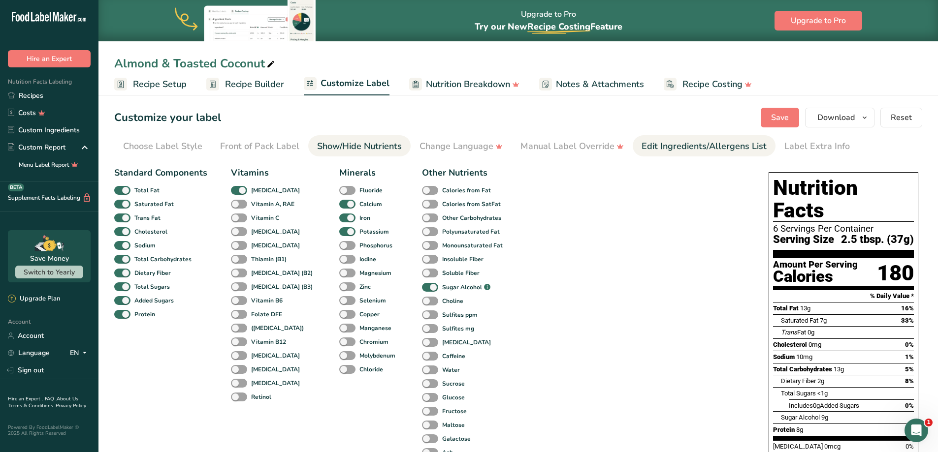
click at [673, 153] on link "Edit Ingredients/Allergens List" at bounding box center [703, 146] width 125 height 22
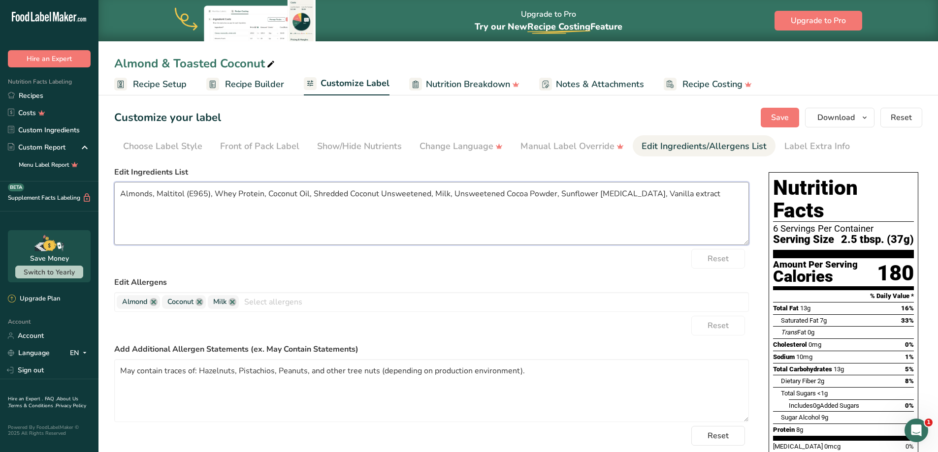
click at [697, 200] on textarea "Almonds, Maltitol (E965), Whey Protein, Coconut Oil, Shredded Coconut Unsweeten…" at bounding box center [431, 213] width 634 height 63
paste textarea ", Whey Protein, Coconut Oil, Unsweetened Shredded Coconut, Skim Milk Powder, Al…"
click at [631, 220] on textarea "Almonds, Maltitol, Whey Protein, Coconut Oil, Unsweetened Shredded Coconut, Ski…" at bounding box center [431, 213] width 634 height 63
click at [788, 117] on span "Save" at bounding box center [780, 118] width 18 height 12
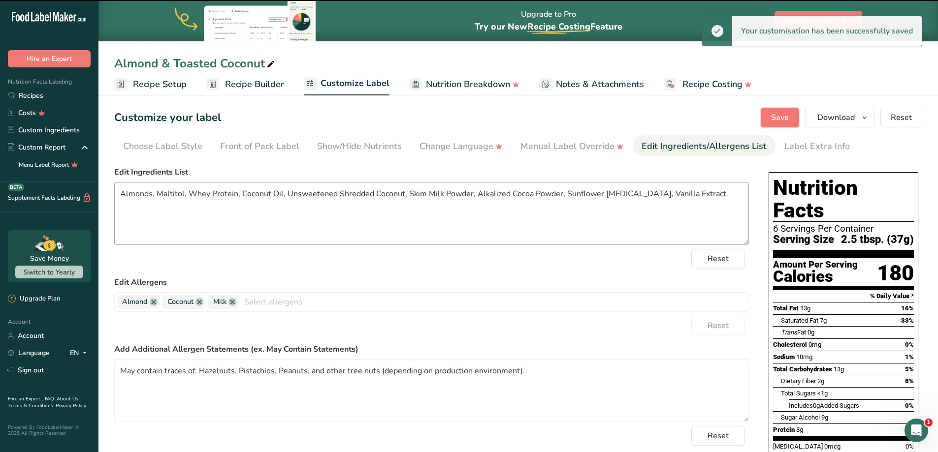
type textarea "Almonds, Maltitol, Whey Protein, Coconut Oil, Unsweetened Shredded Coconut, Ski…"
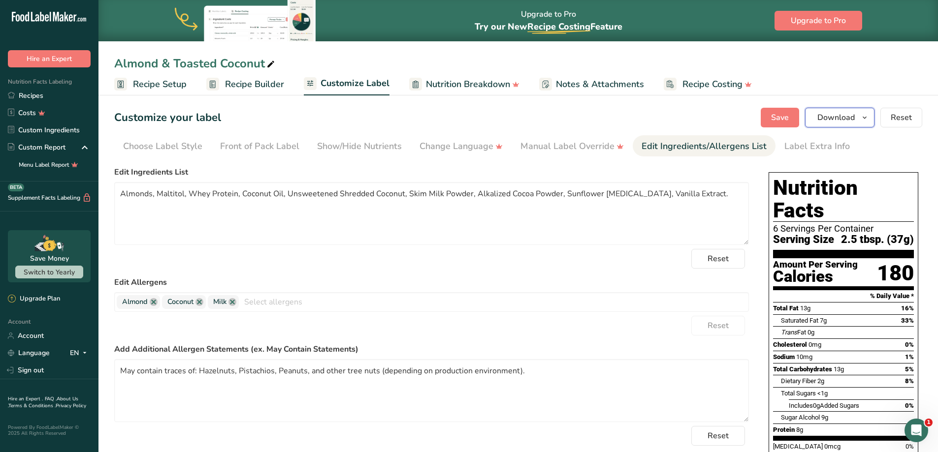
click at [868, 120] on icon "button" at bounding box center [864, 118] width 8 height 12
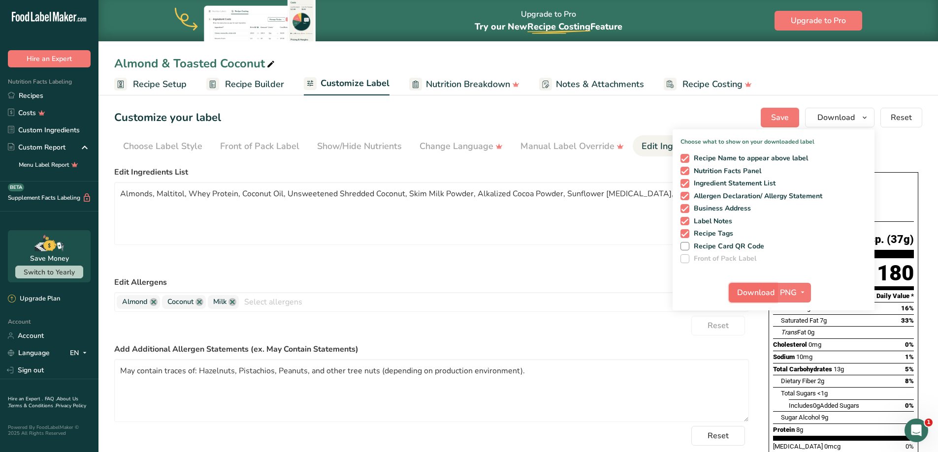
click at [754, 291] on span "Download" at bounding box center [755, 293] width 37 height 12
click at [804, 292] on icon "button" at bounding box center [802, 292] width 8 height 12
click at [799, 347] on link "SVG" at bounding box center [794, 345] width 31 height 16
click at [758, 296] on span "Download" at bounding box center [755, 293] width 37 height 12
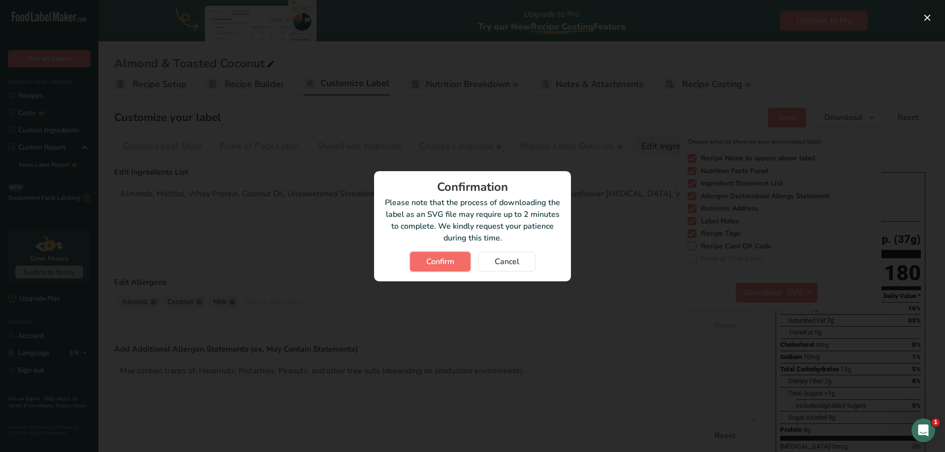
click at [447, 264] on span "Confirm" at bounding box center [440, 262] width 28 height 12
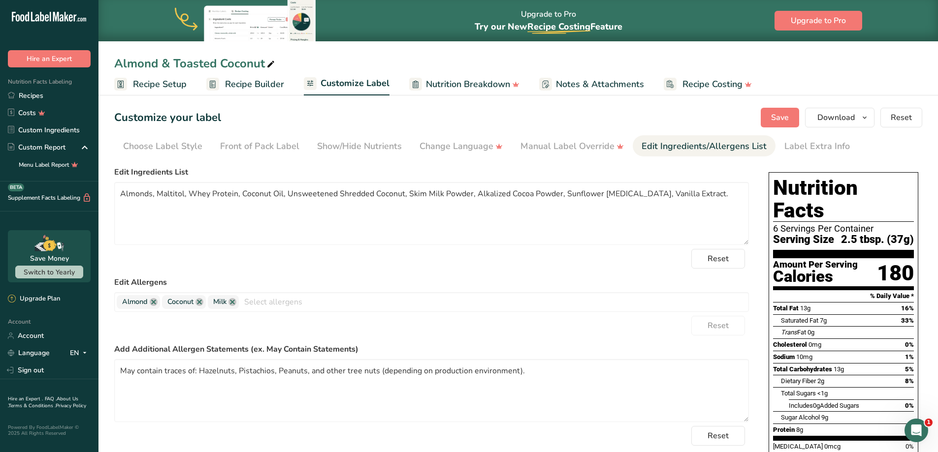
drag, startPoint x: 754, startPoint y: 283, endPoint x: 762, endPoint y: 274, distance: 11.9
click at [755, 283] on div "Choose your label style Standard FDA label USA (FDA) Standard FDA label Tabular…" at bounding box center [518, 385] width 808 height 446
click at [863, 114] on icon "button" at bounding box center [864, 118] width 8 height 12
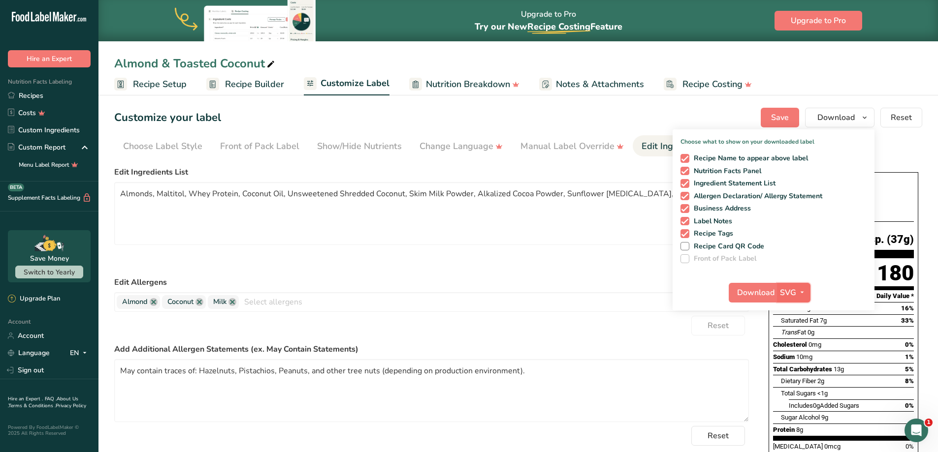
click at [797, 293] on span "button" at bounding box center [802, 293] width 12 height 12
click at [797, 356] on link "PDF" at bounding box center [794, 361] width 31 height 16
click at [727, 284] on div "Download PDF PNG BMP SVG PDF TXT" at bounding box center [773, 294] width 202 height 31
drag, startPoint x: 735, startPoint y: 286, endPoint x: 740, endPoint y: 288, distance: 5.5
click at [736, 286] on button "Download" at bounding box center [753, 293] width 48 height 20
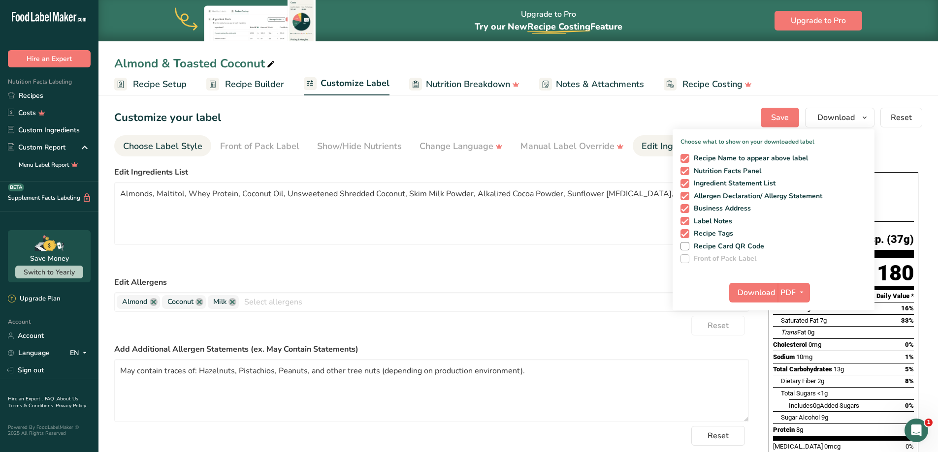
click at [145, 146] on div "Choose Label Style" at bounding box center [162, 146] width 79 height 13
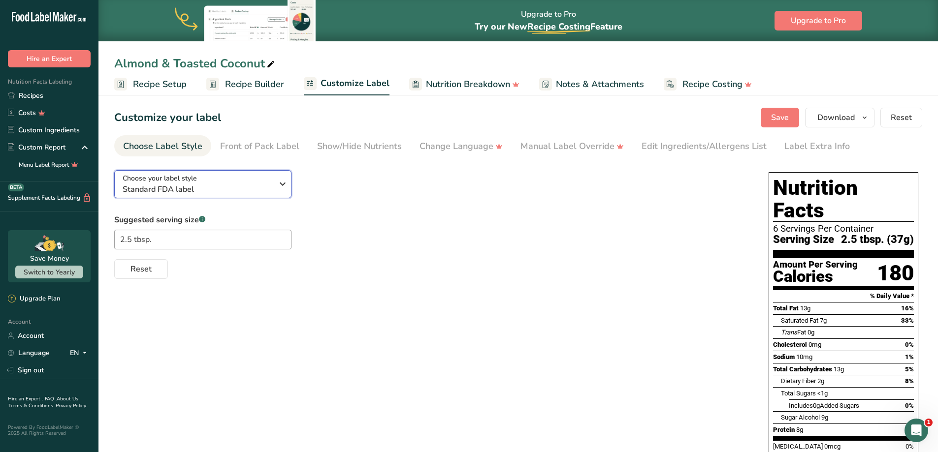
click at [263, 181] on div "Choose your label style Standard FDA label" at bounding box center [198, 184] width 150 height 22
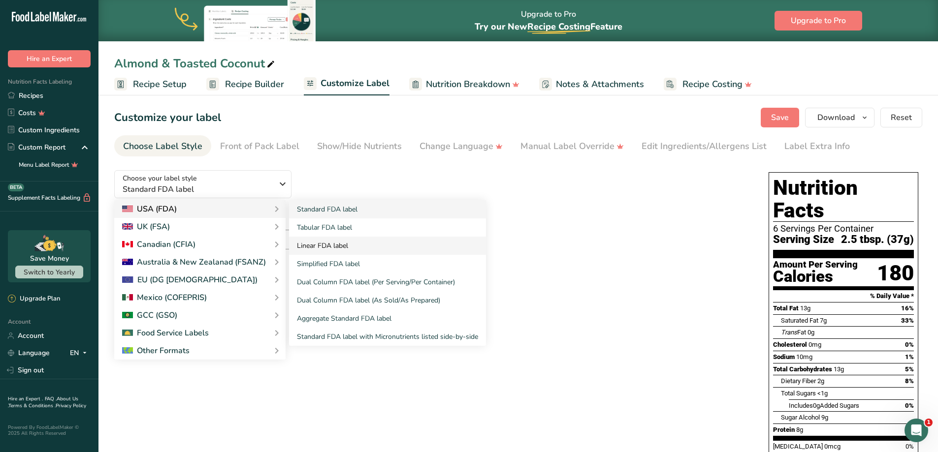
click at [324, 238] on link "Linear FDA label" at bounding box center [387, 246] width 197 height 18
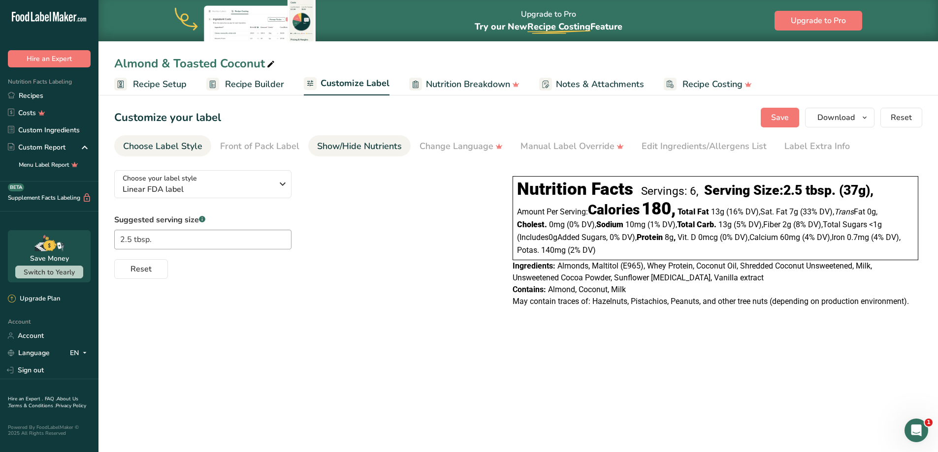
click at [338, 150] on div "Show/Hide Nutrients" at bounding box center [359, 146] width 85 height 13
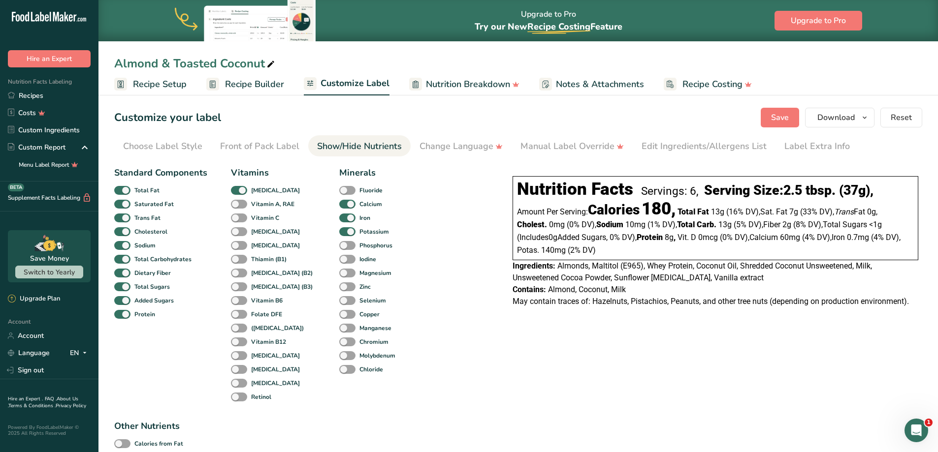
checkbox input "true"
click at [690, 145] on div "Edit Ingredients/Allergens List" at bounding box center [703, 146] width 125 height 13
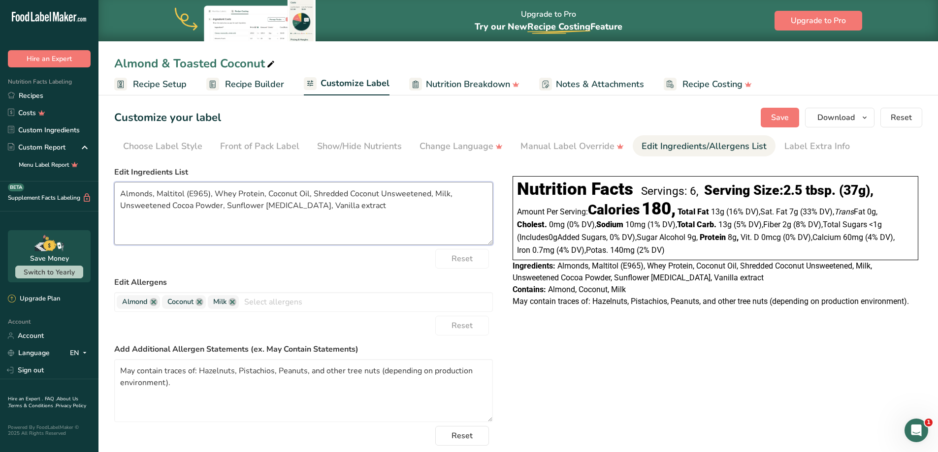
drag, startPoint x: 361, startPoint y: 210, endPoint x: 119, endPoint y: 184, distance: 243.0
click at [119, 184] on textarea "Almonds, Maltitol (E965), Whey Protein, Coconut Oil, Shredded Coconut Unsweeten…" at bounding box center [303, 213] width 378 height 63
paste textarea ", Whey Protein, Coconut Oil, Unsweetened Shredded Coconut, Skim Milk Powder, Al…"
click at [314, 204] on textarea "Almonds, Maltitol, Whey Protein, Coconut Oil, Unsweetened Shredded Coconut, Ski…" at bounding box center [303, 213] width 378 height 63
click at [357, 211] on textarea "Almonds, Maltitol, Whey Protein, Coconut Oil, Unsweetened Shredded Coconut, Ski…" at bounding box center [303, 213] width 378 height 63
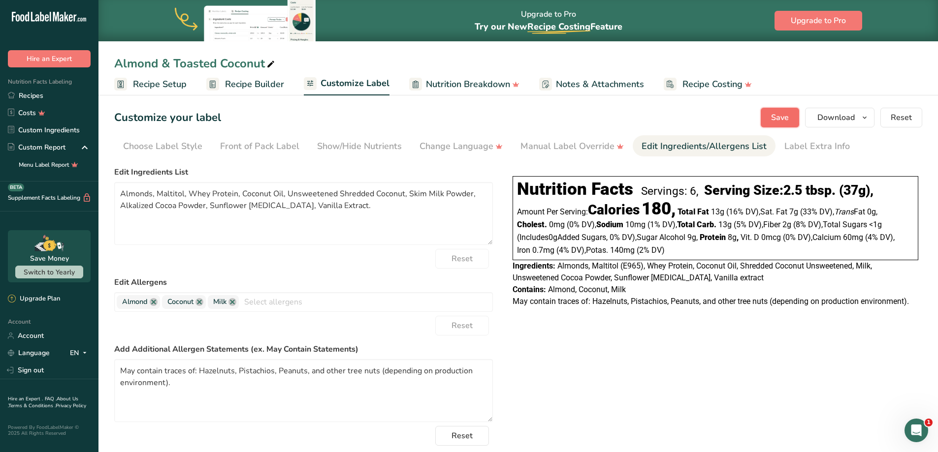
click at [795, 108] on button "Save" at bounding box center [779, 118] width 38 height 20
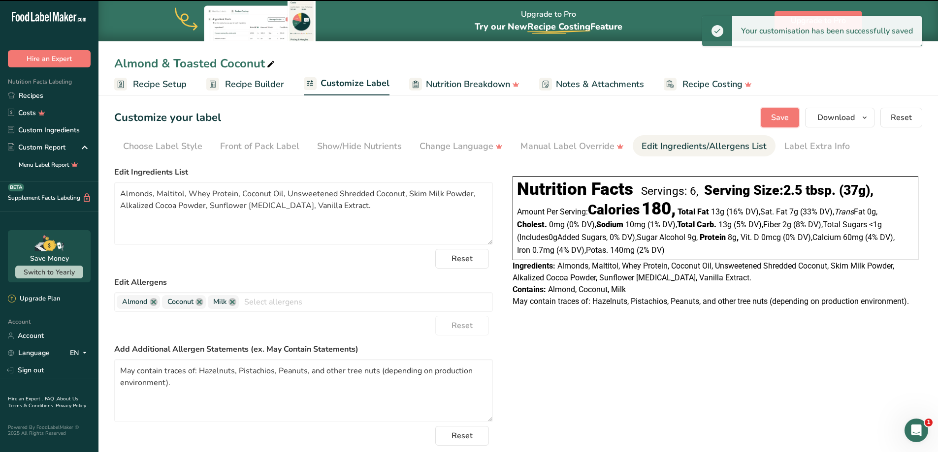
type textarea "Almonds, Maltitol, Whey Protein, Coconut Oil, Unsweetened Shredded Coconut, Ski…"
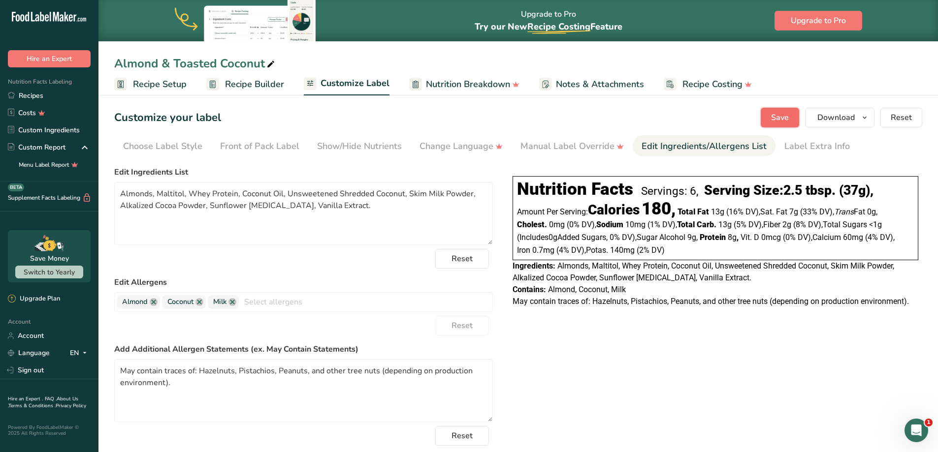
click at [768, 121] on button "Save" at bounding box center [779, 118] width 38 height 20
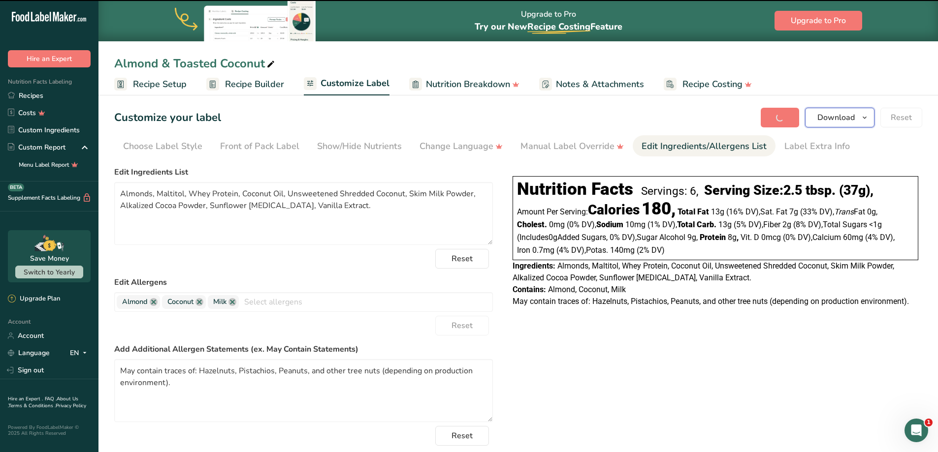
click at [862, 117] on icon "button" at bounding box center [864, 118] width 8 height 12
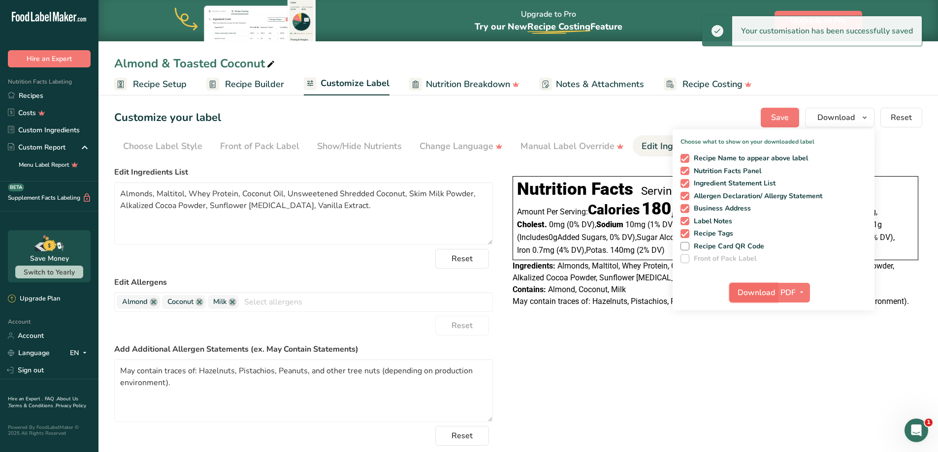
click at [753, 294] on span "Download" at bounding box center [755, 293] width 37 height 12
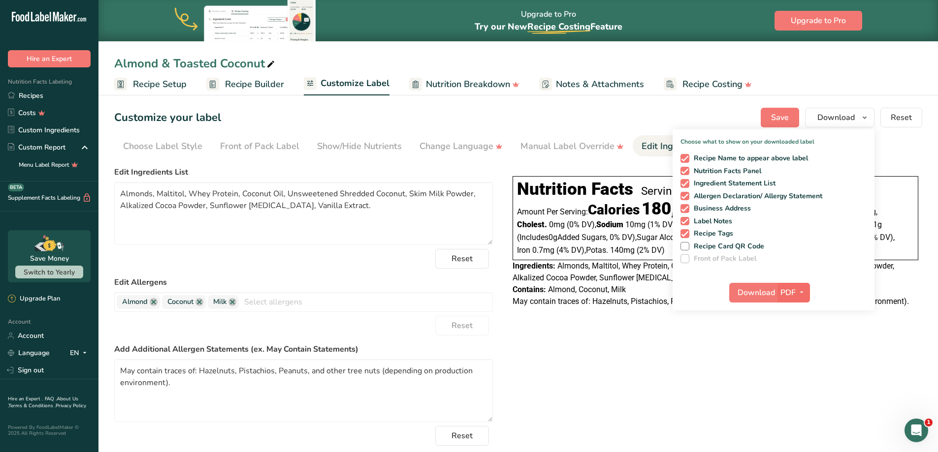
drag, startPoint x: 807, startPoint y: 292, endPoint x: 797, endPoint y: 291, distance: 9.9
click at [807, 292] on span "button" at bounding box center [801, 293] width 12 height 12
click at [799, 313] on link "PNG" at bounding box center [793, 313] width 31 height 16
click at [761, 294] on span "Download" at bounding box center [755, 293] width 37 height 12
click at [797, 298] on span "button" at bounding box center [802, 293] width 12 height 12
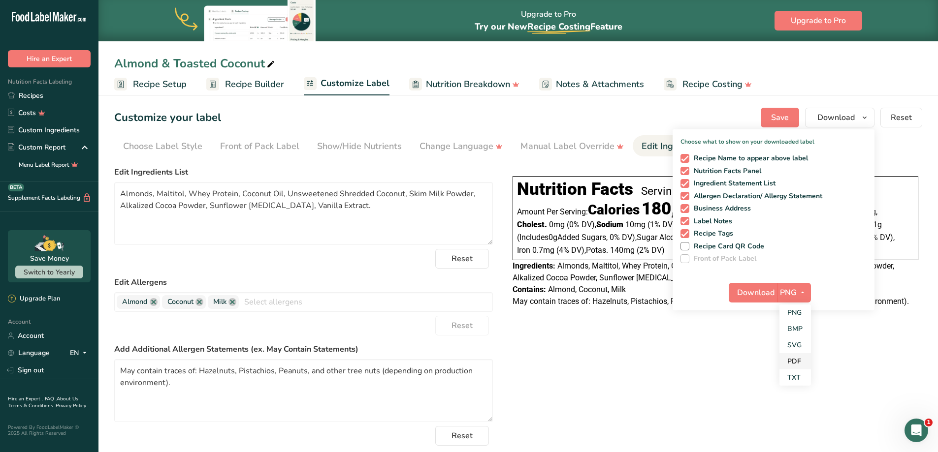
click at [795, 365] on link "PDF" at bounding box center [794, 361] width 31 height 16
click at [792, 291] on span "PDF" at bounding box center [787, 293] width 15 height 12
click at [798, 348] on link "SVG" at bounding box center [793, 345] width 31 height 16
click at [752, 290] on span "Download" at bounding box center [755, 293] width 37 height 12
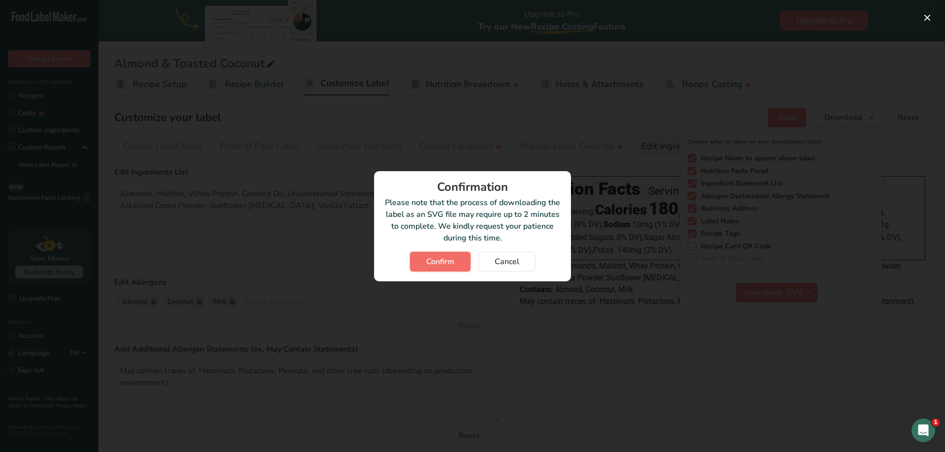
click at [433, 266] on span "Confirm" at bounding box center [440, 262] width 28 height 12
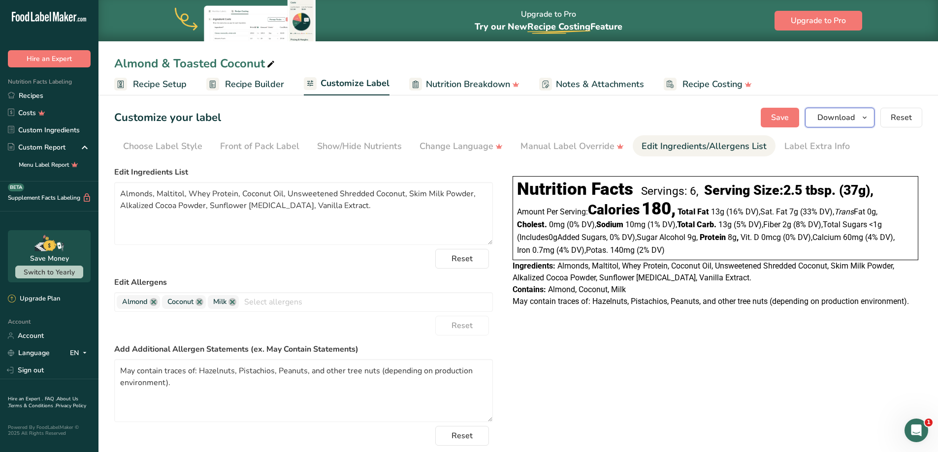
click at [870, 114] on span "button" at bounding box center [864, 118] width 12 height 12
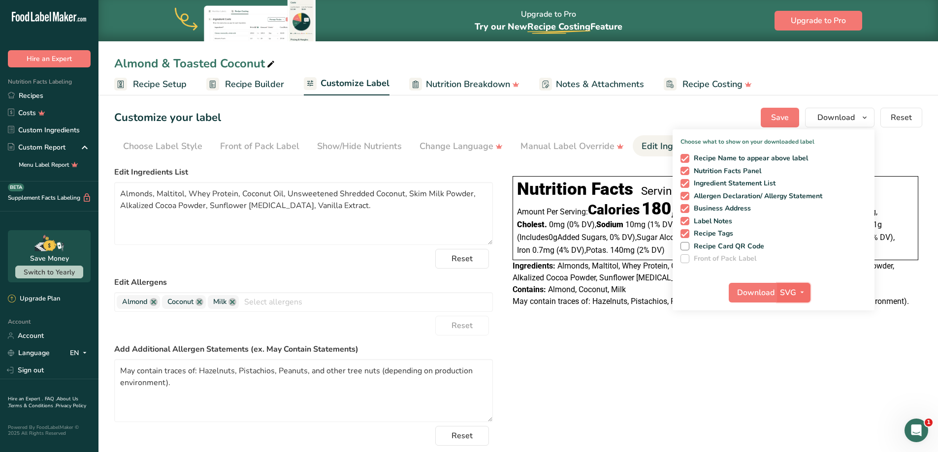
click at [798, 293] on icon "button" at bounding box center [802, 292] width 8 height 12
click at [749, 289] on span "Download" at bounding box center [755, 293] width 37 height 12
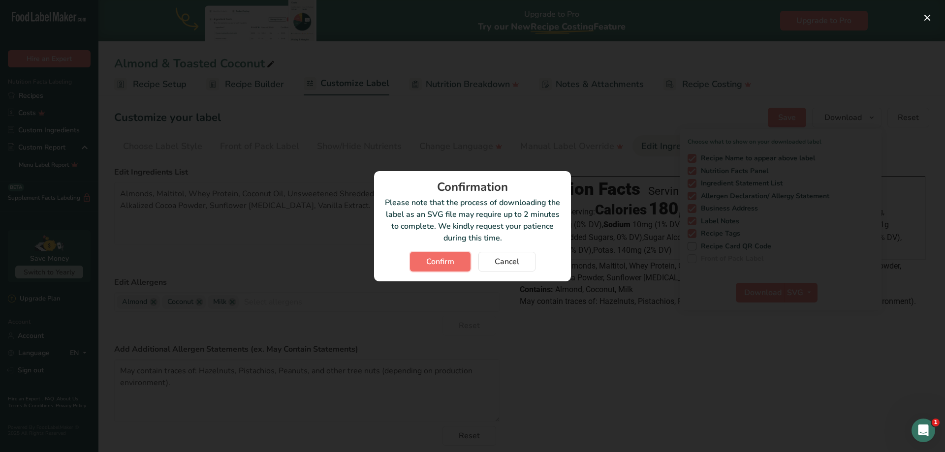
click at [444, 259] on span "Confirm" at bounding box center [440, 262] width 28 height 12
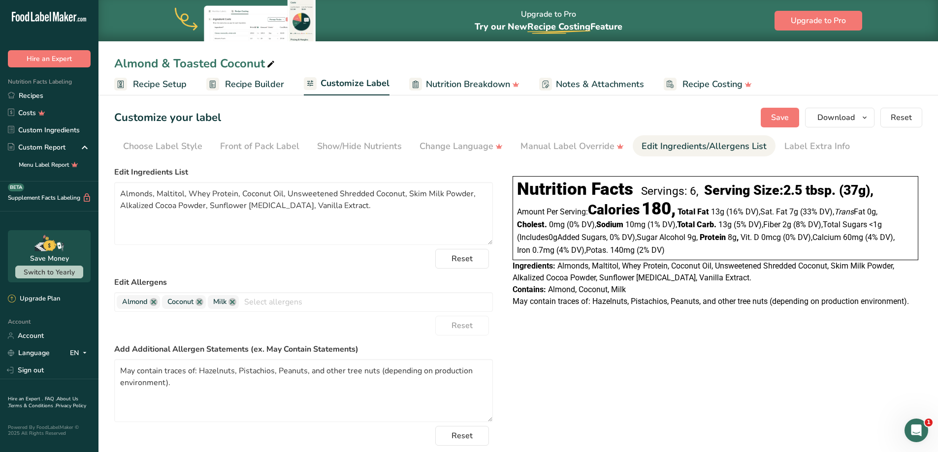
click at [595, 355] on div "Choose your label style Linear FDA label USA (FDA) Standard FDA label Tabular F…" at bounding box center [518, 328] width 808 height 333
click at [46, 99] on link "Recipes" at bounding box center [49, 95] width 98 height 17
